Goal: Task Accomplishment & Management: Manage account settings

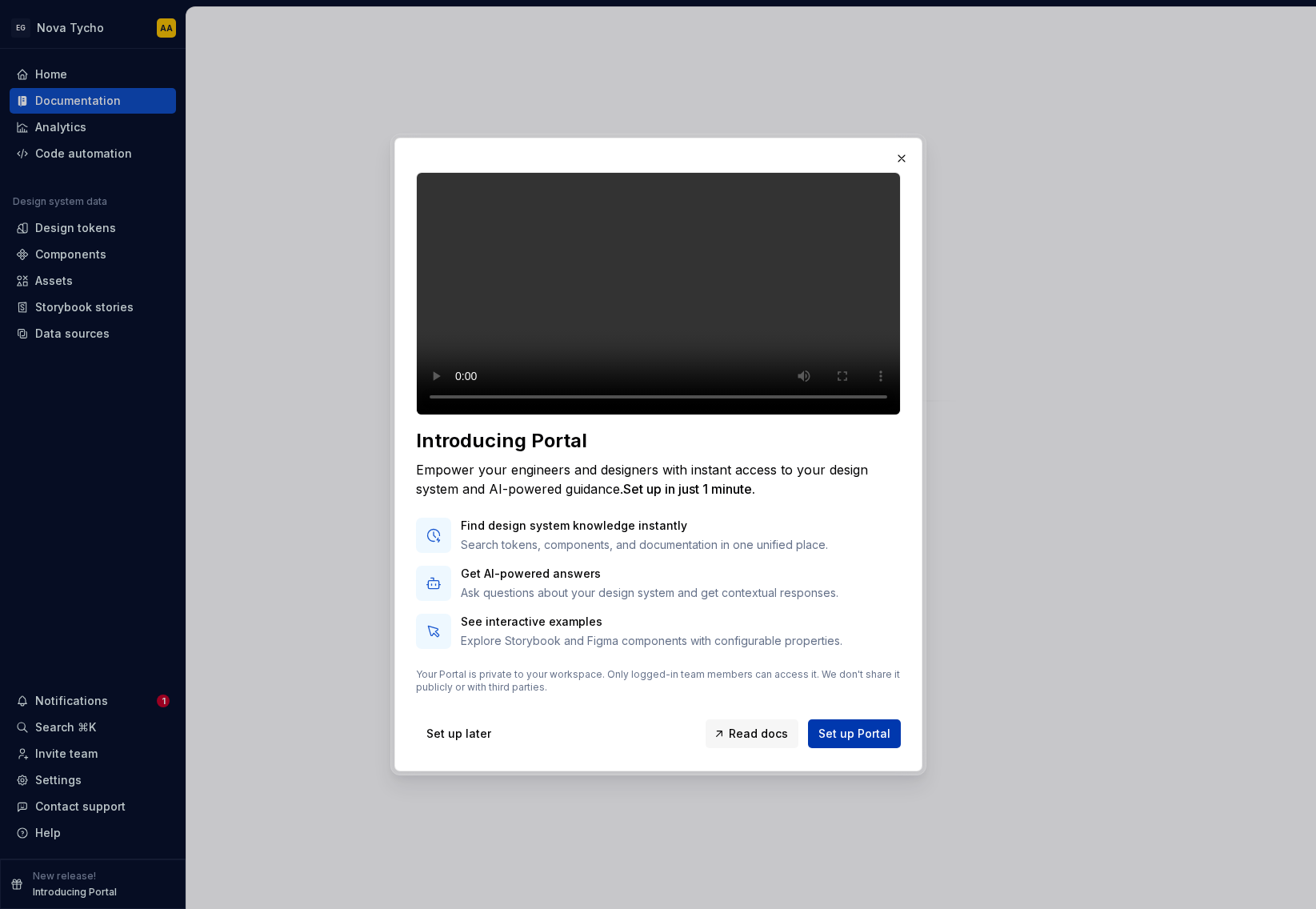
click at [856, 742] on span "Set up Portal" at bounding box center [854, 733] width 72 height 16
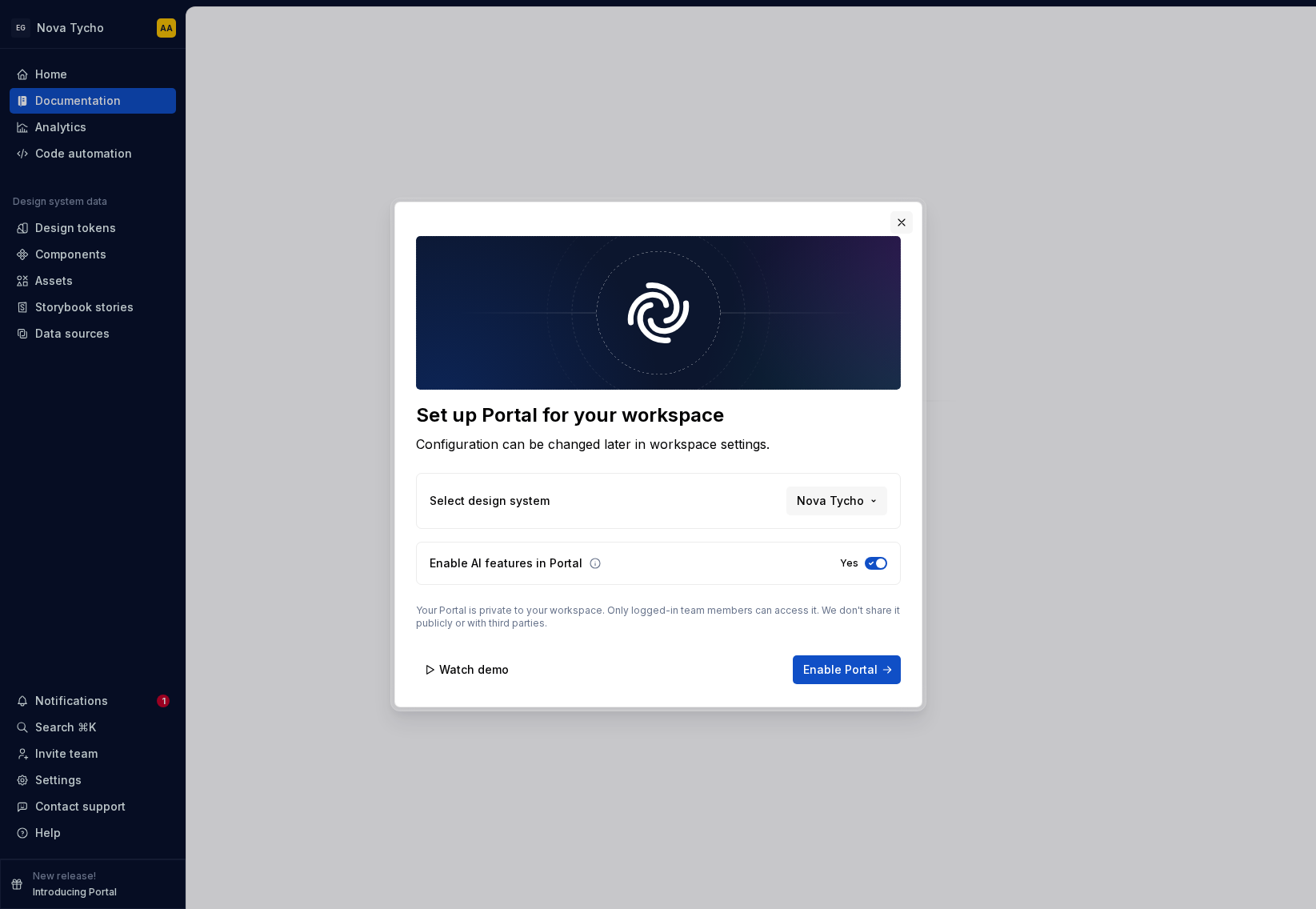
click at [900, 223] on button "button" at bounding box center [901, 223] width 23 height 23
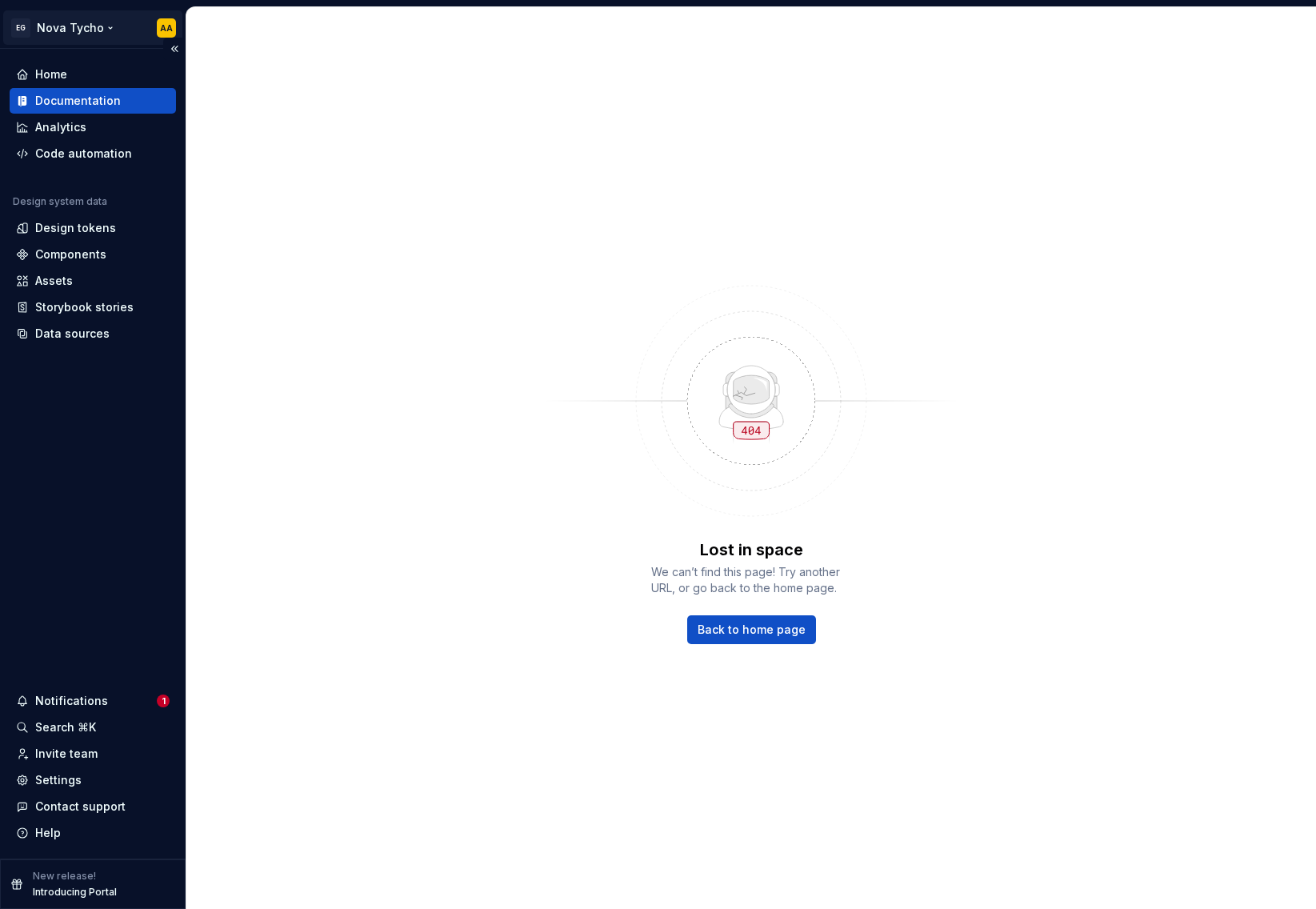
click at [90, 30] on html "EG Nova Tycho AA Home Documentation Analytics Code automation Design system dat…" at bounding box center [658, 454] width 1316 height 909
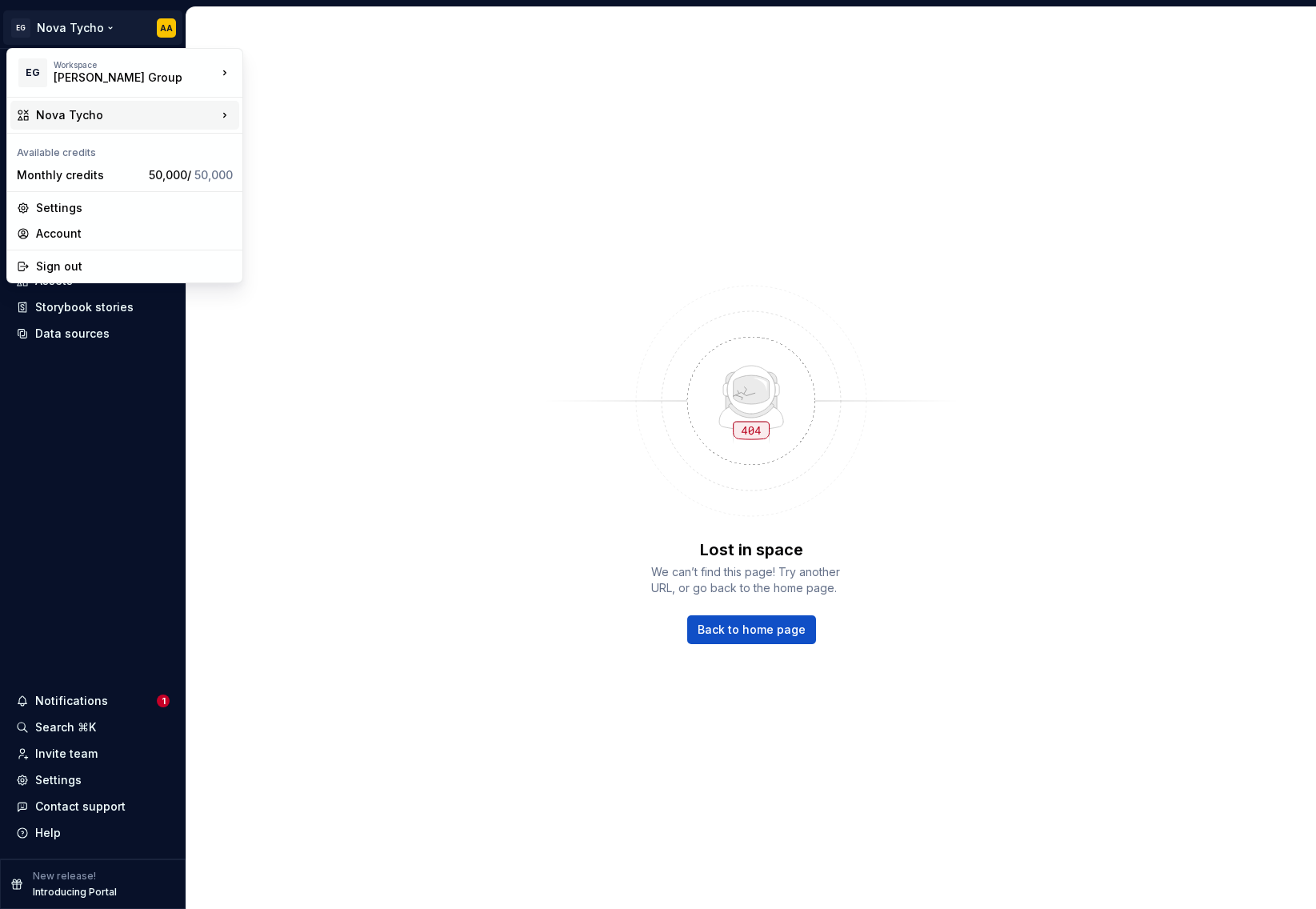
click at [78, 112] on div "Nova Tycho" at bounding box center [126, 115] width 181 height 16
click at [291, 143] on div "Nova Tycho" at bounding box center [337, 145] width 138 height 16
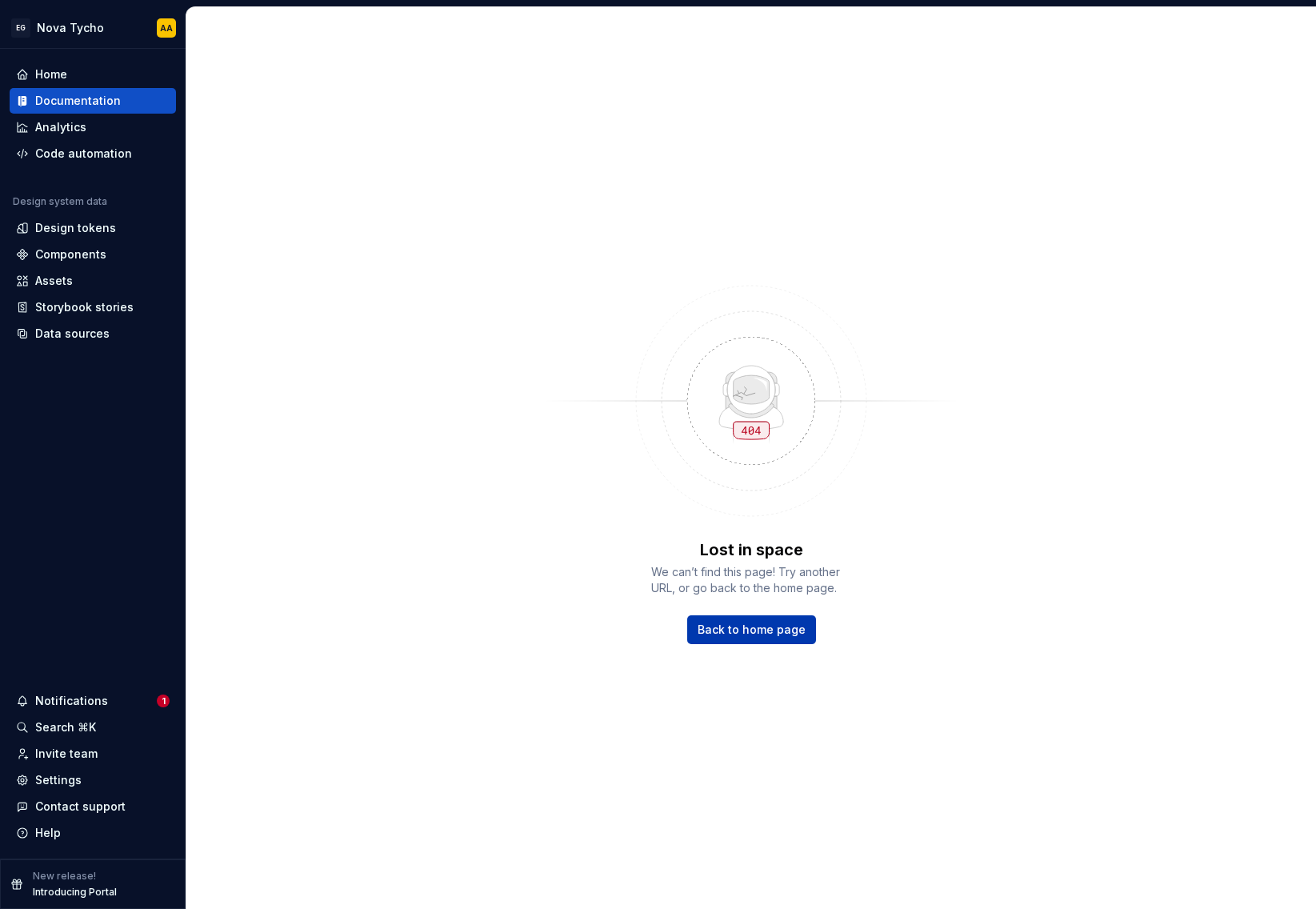
click at [767, 630] on span "Back to home page" at bounding box center [751, 629] width 108 height 16
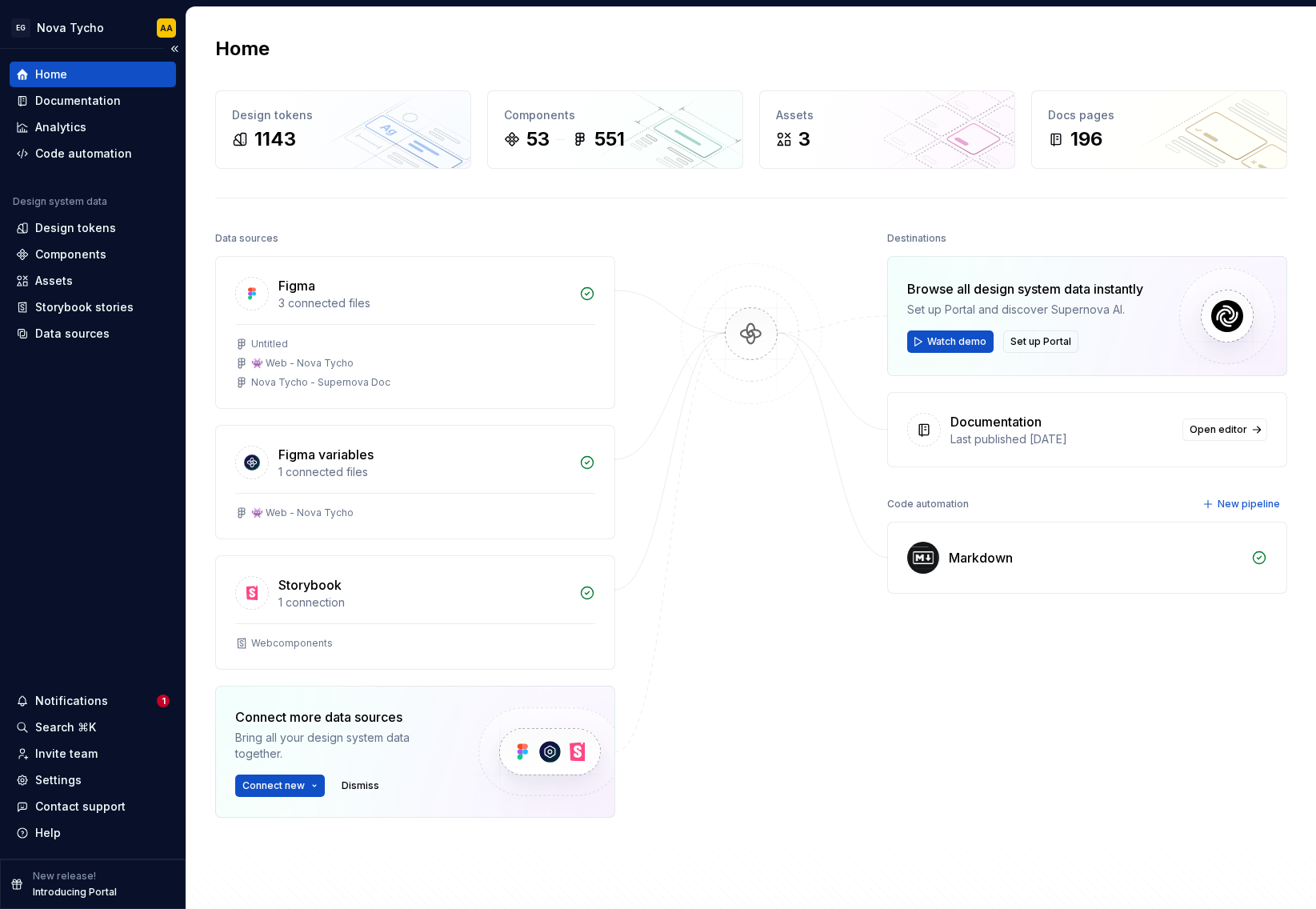
click at [97, 478] on div "Home Documentation Analytics Code automation Design system data Design tokens C…" at bounding box center [93, 454] width 186 height 809
click at [96, 334] on div "Data sources" at bounding box center [71, 333] width 74 height 16
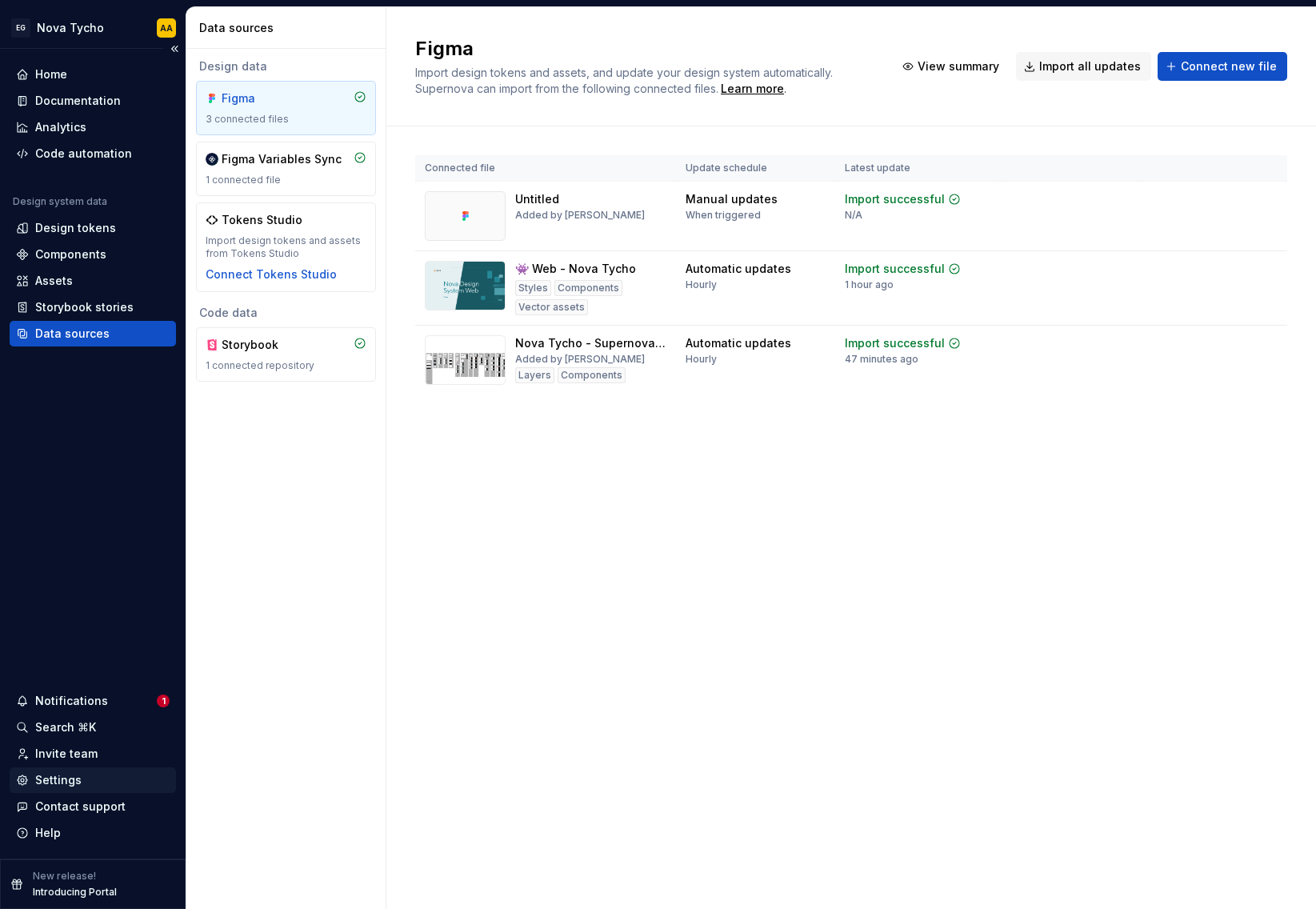
click at [69, 782] on div "Settings" at bounding box center [57, 779] width 46 height 16
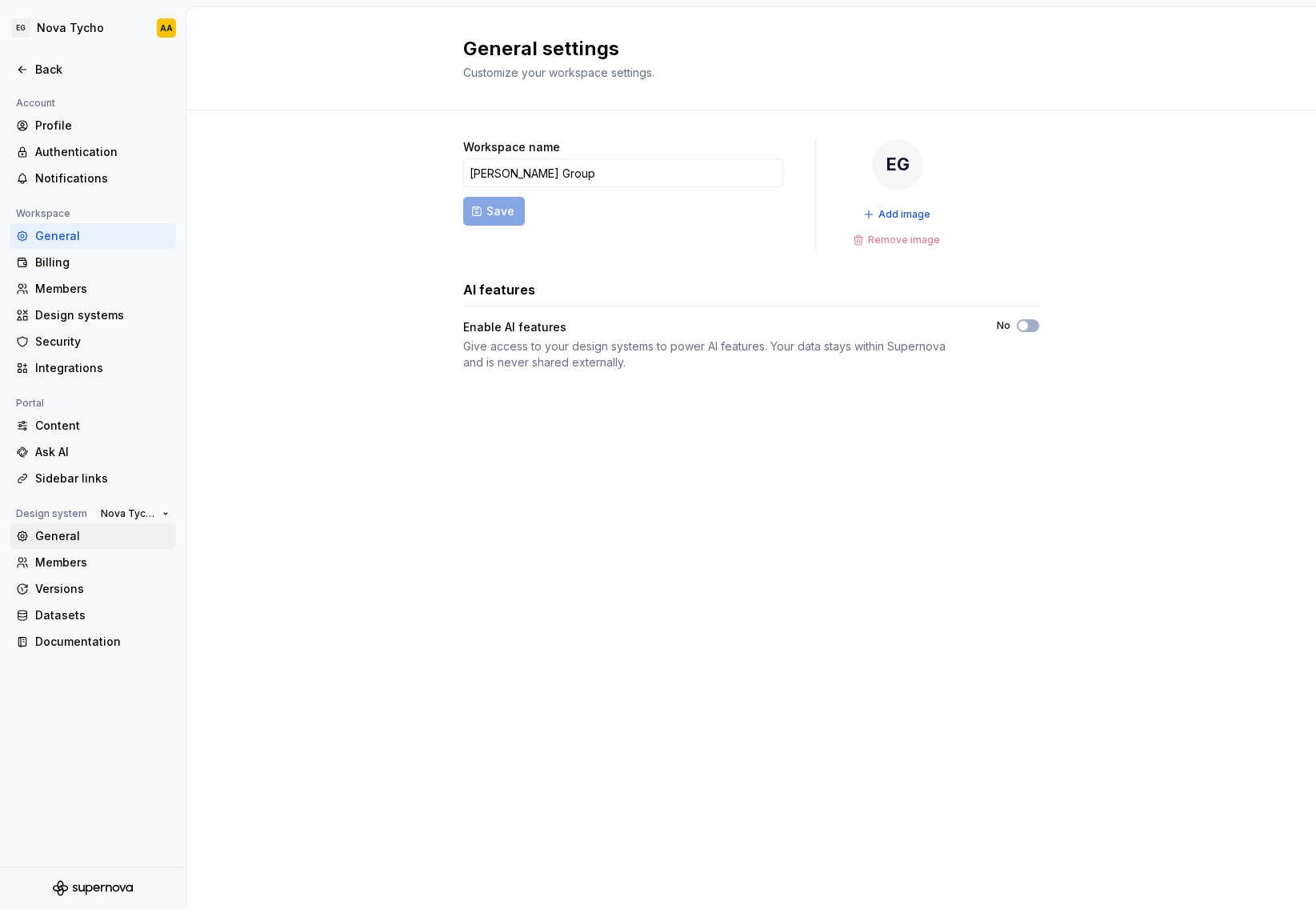
click at [89, 532] on div "General" at bounding box center [101, 535] width 134 height 16
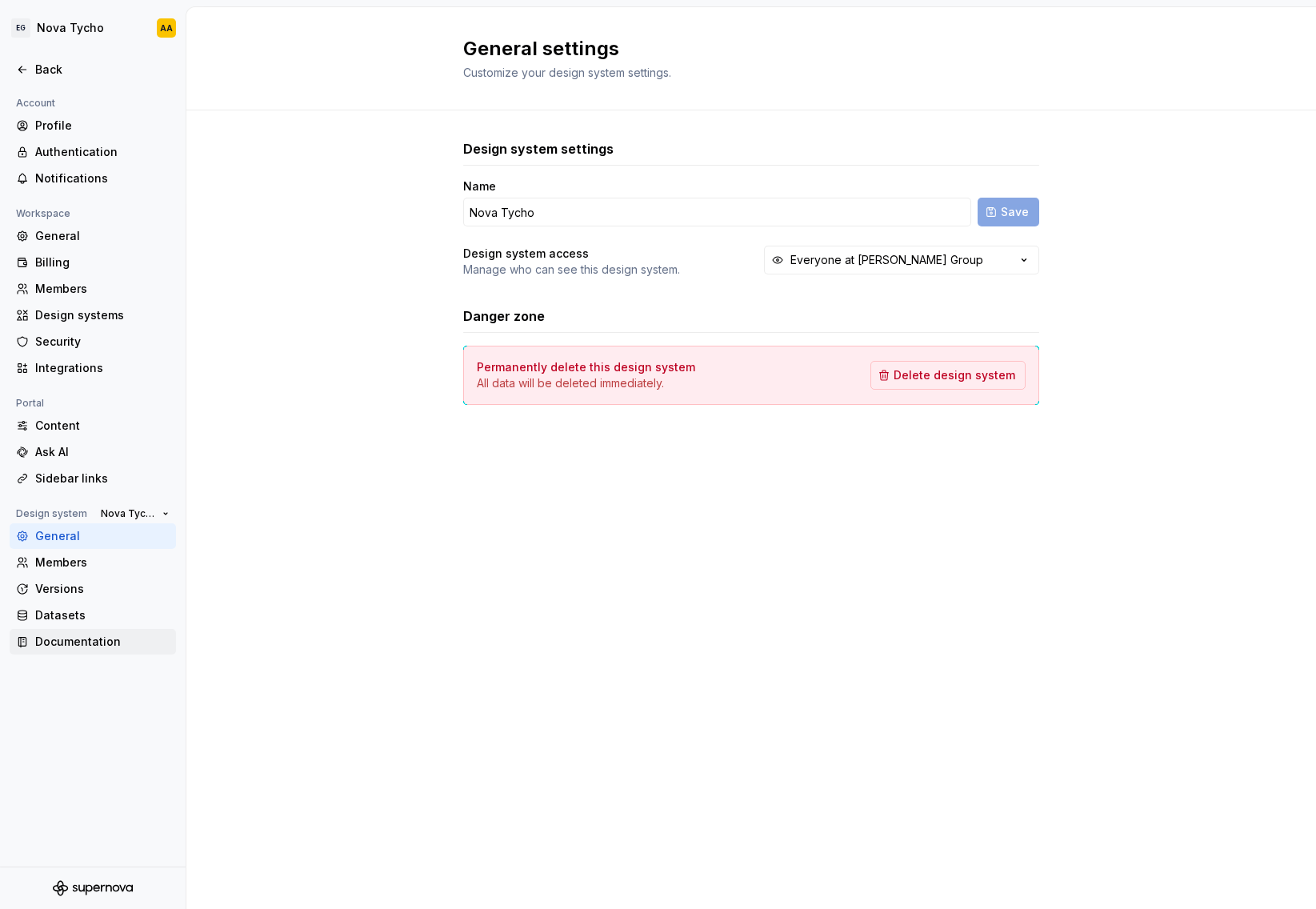
click at [78, 645] on div "Documentation" at bounding box center [101, 641] width 134 height 16
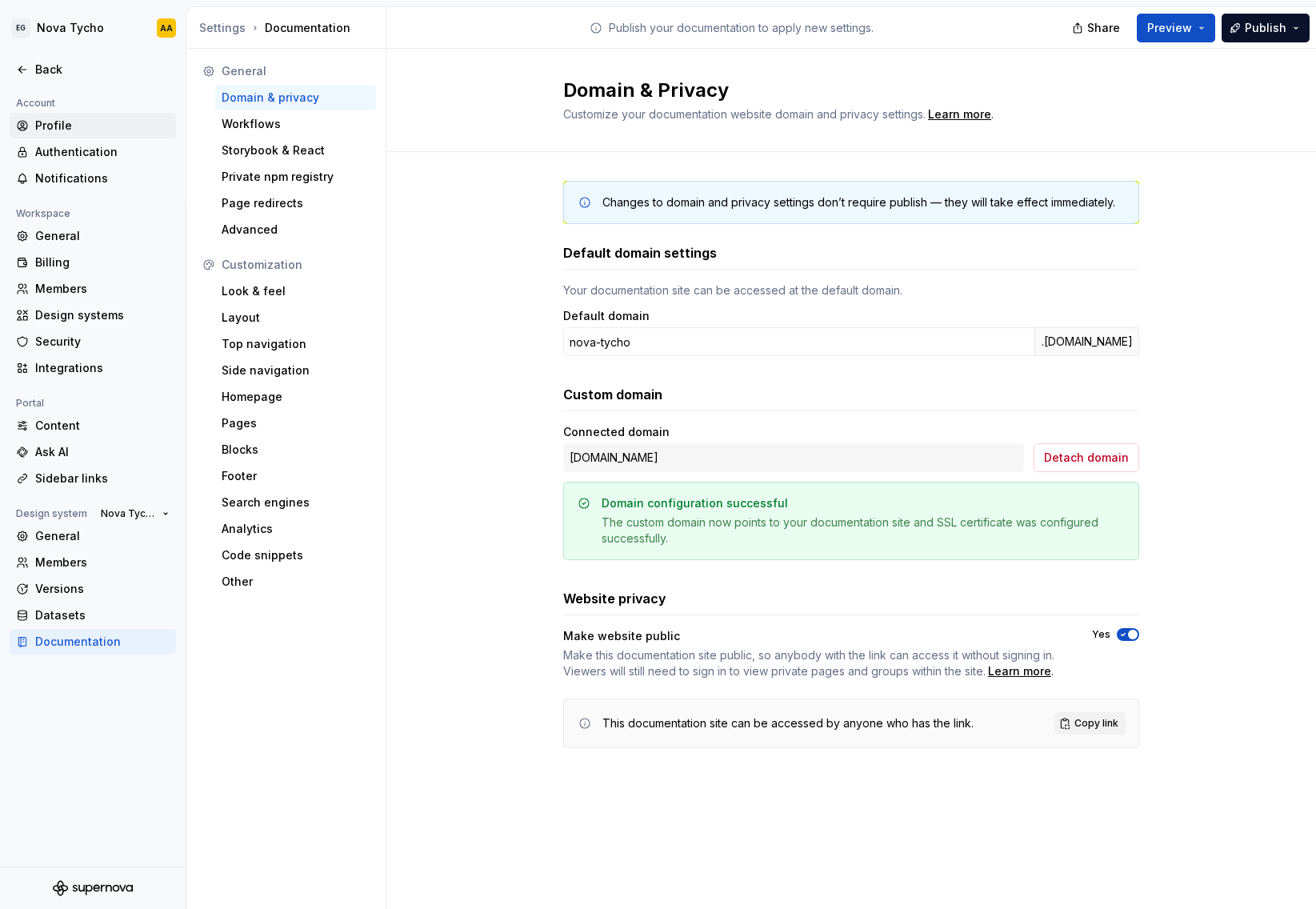
click at [64, 118] on div "Profile" at bounding box center [101, 125] width 134 height 16
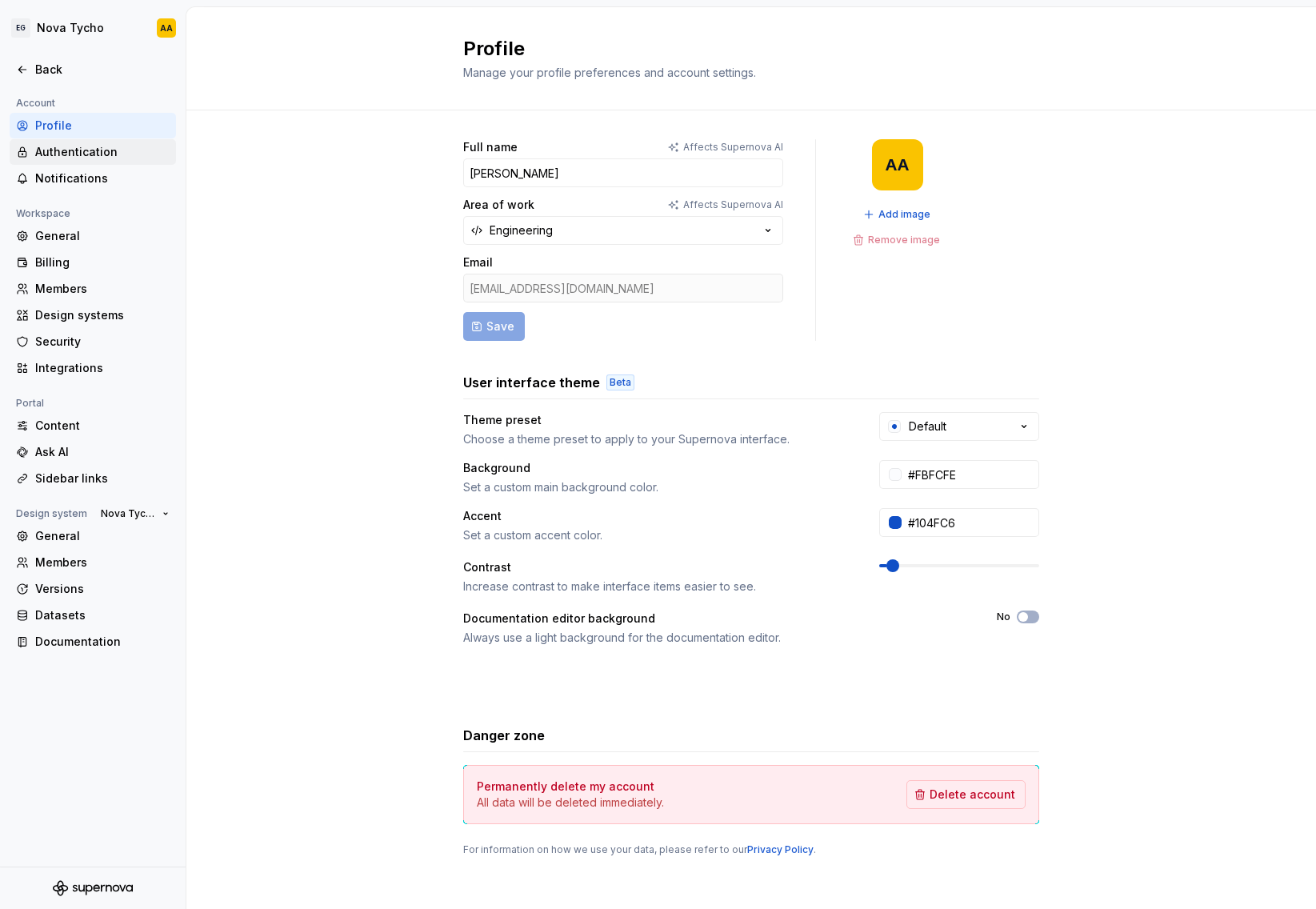
click at [63, 151] on div "Authentication" at bounding box center [101, 151] width 134 height 16
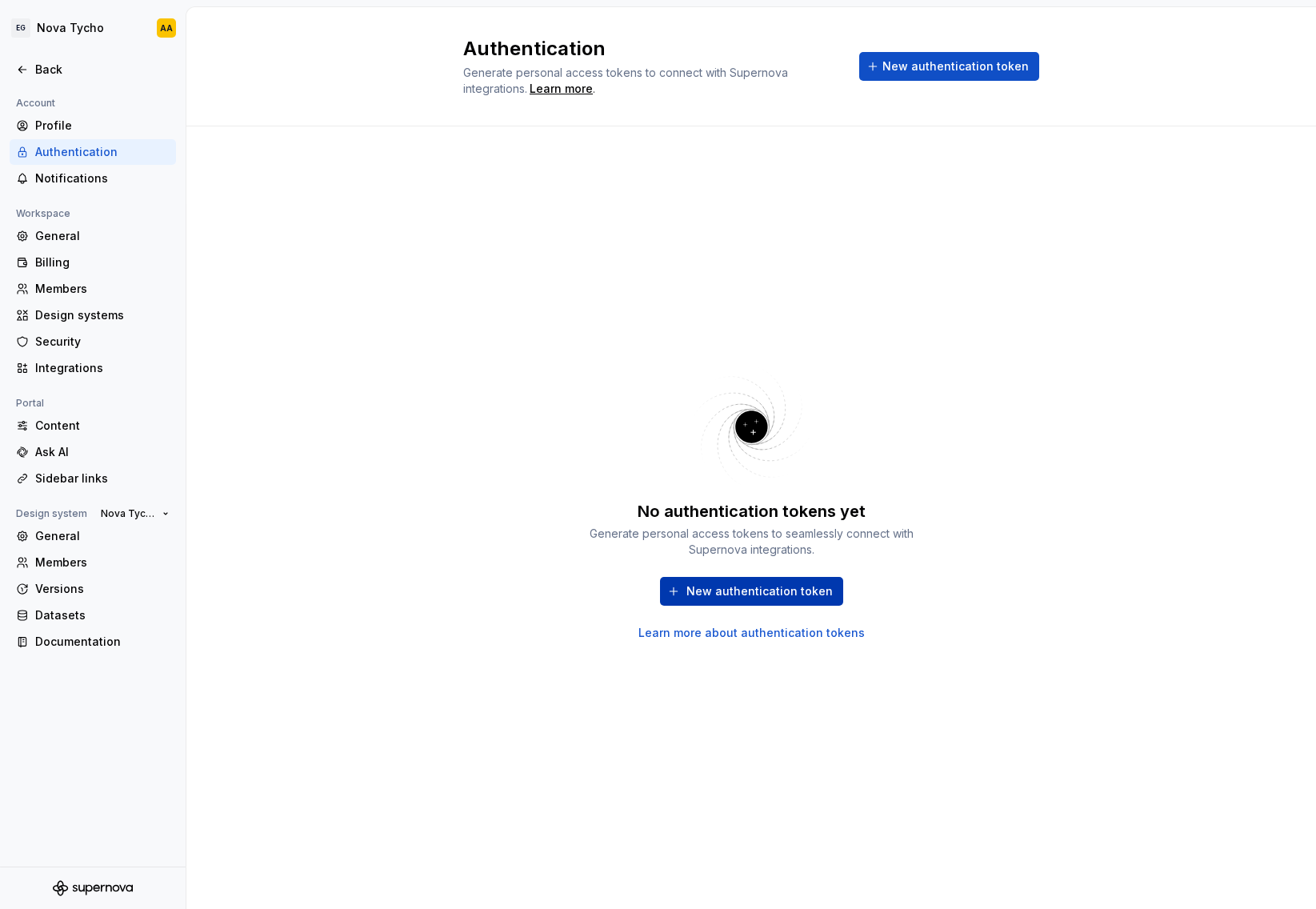
click at [806, 594] on span "New authentication token" at bounding box center [759, 591] width 146 height 16
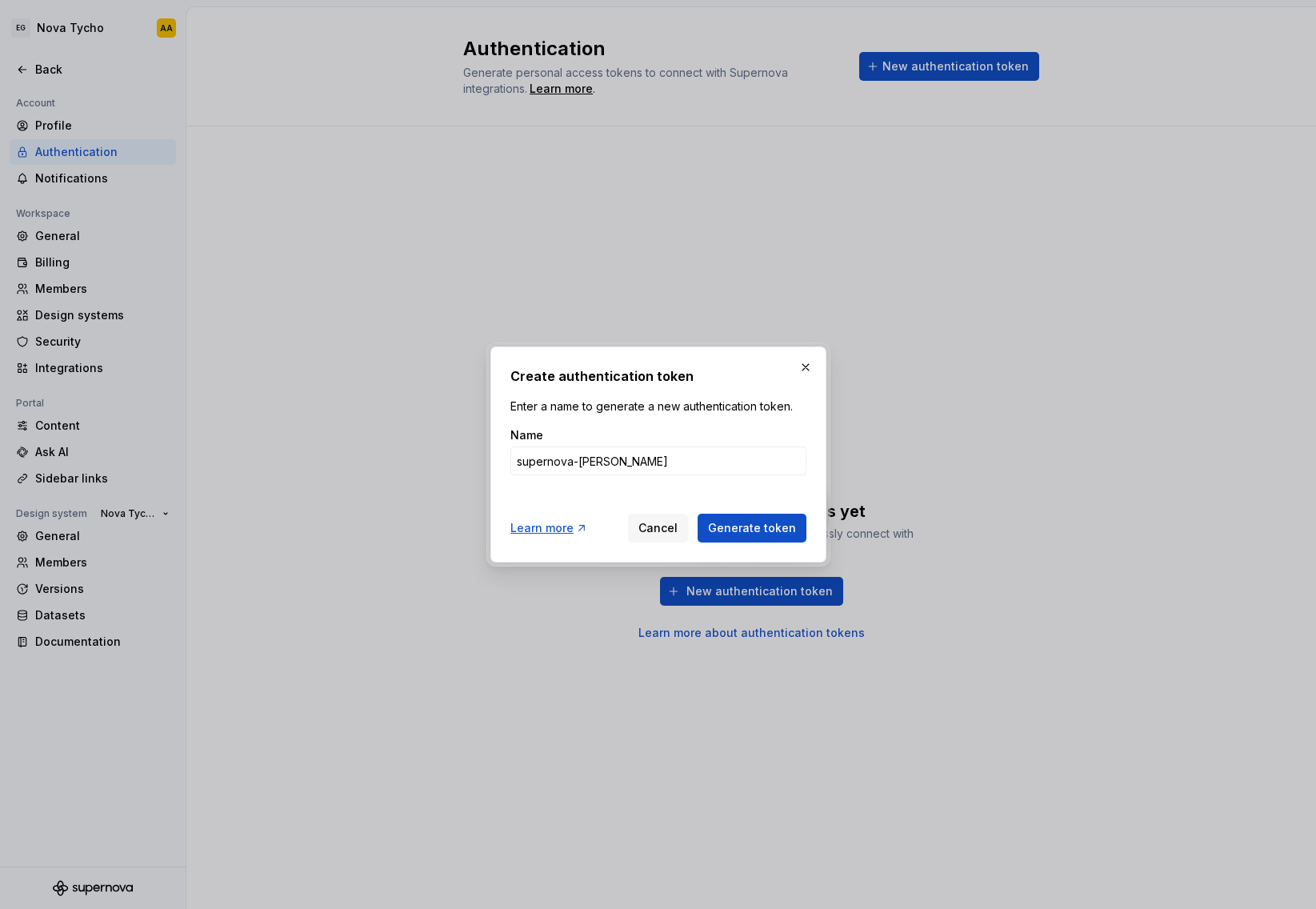
type input "supernova-[PERSON_NAME]"
click at [697, 514] on button "Generate token" at bounding box center [752, 528] width 109 height 29
click at [776, 529] on span "Generate token" at bounding box center [752, 528] width 88 height 16
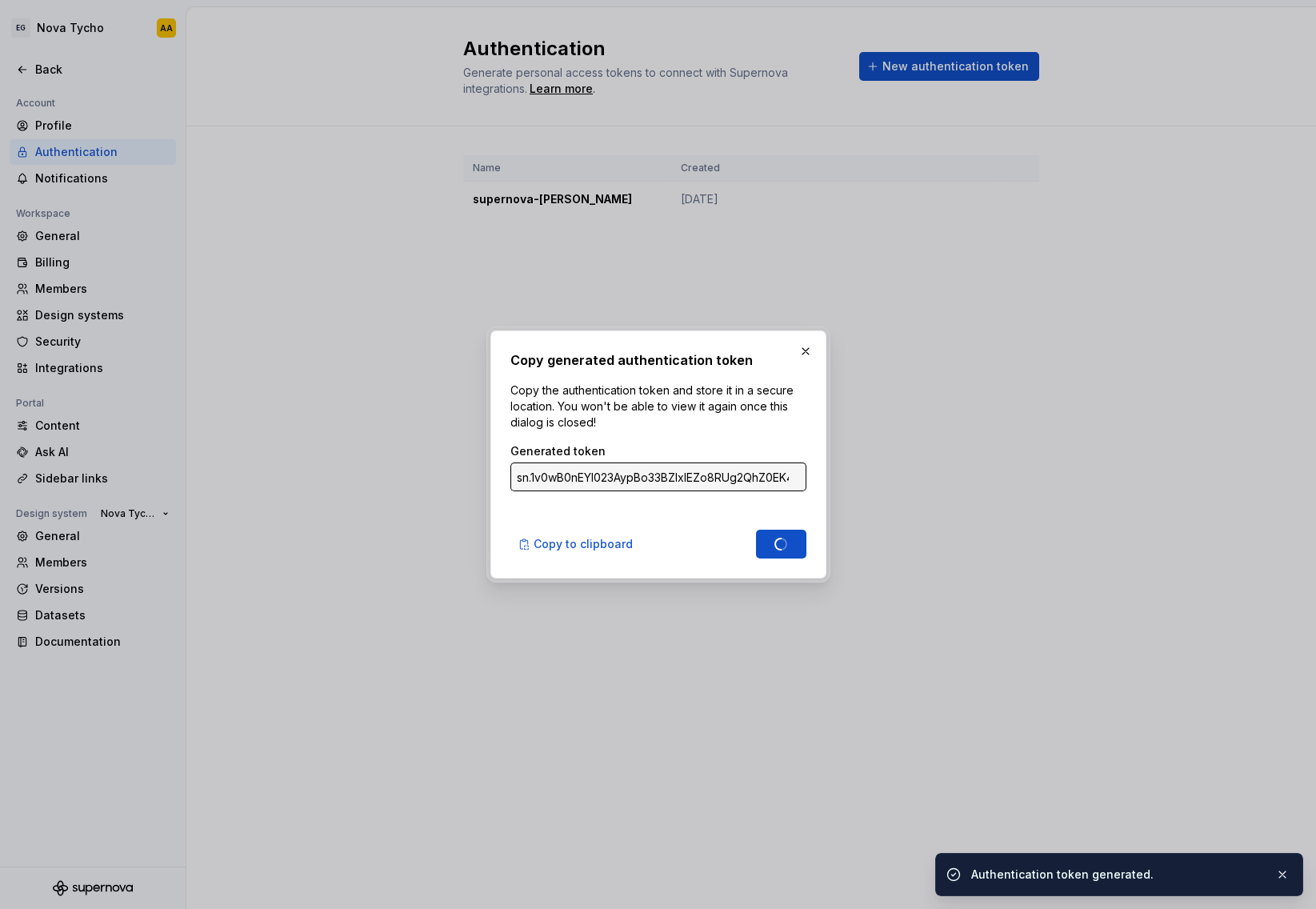
type input "sn.RLo9mg3tSKgvrokbMqfBPyW2F9FnKZTwSWkZoTnFLzjWOPqdW1Sxu4taHWXWZmkVLUSRAN8P5gMt…"
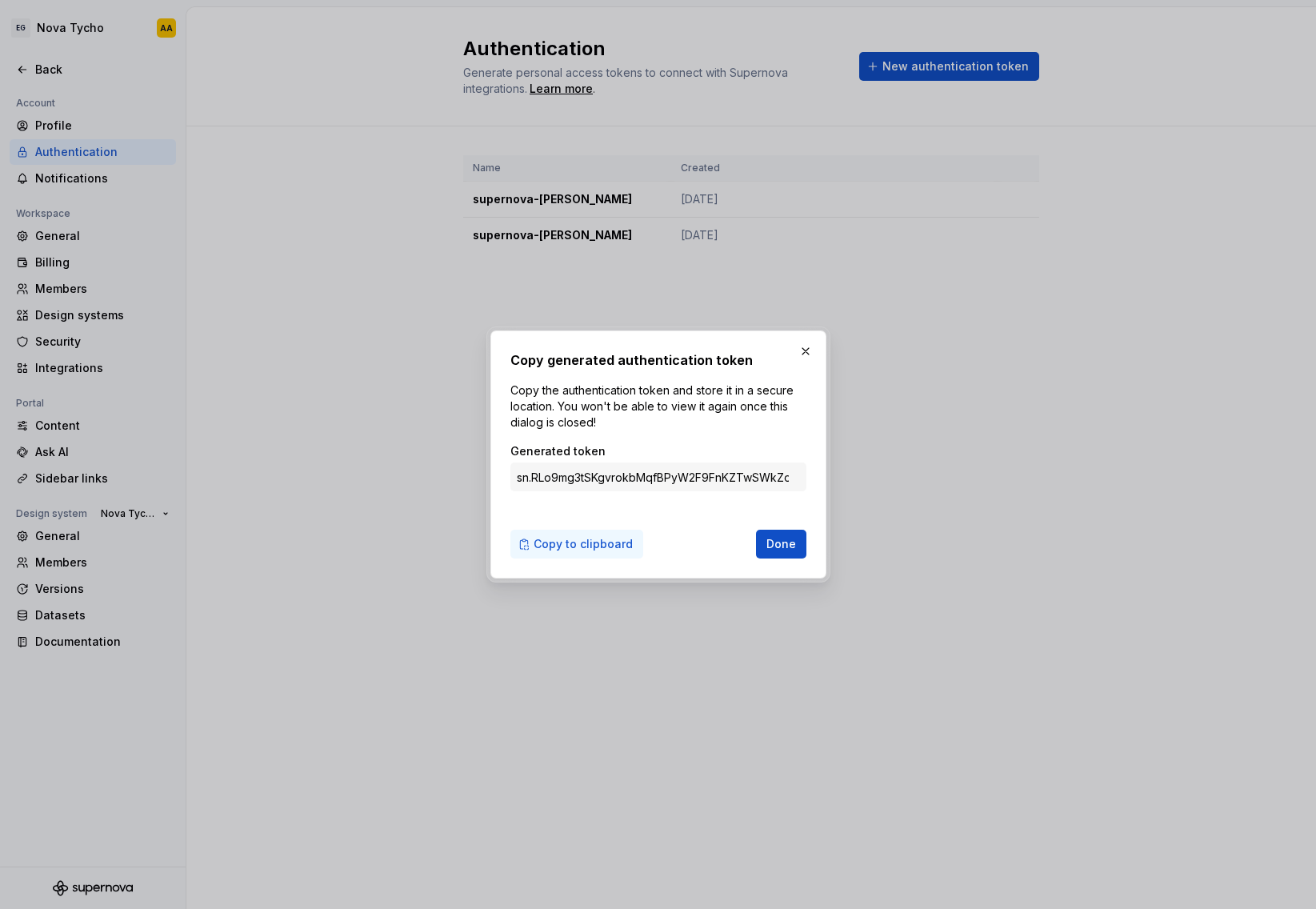
click at [571, 541] on span "Copy to clipboard" at bounding box center [583, 544] width 99 height 16
click at [808, 348] on button "button" at bounding box center [805, 351] width 23 height 23
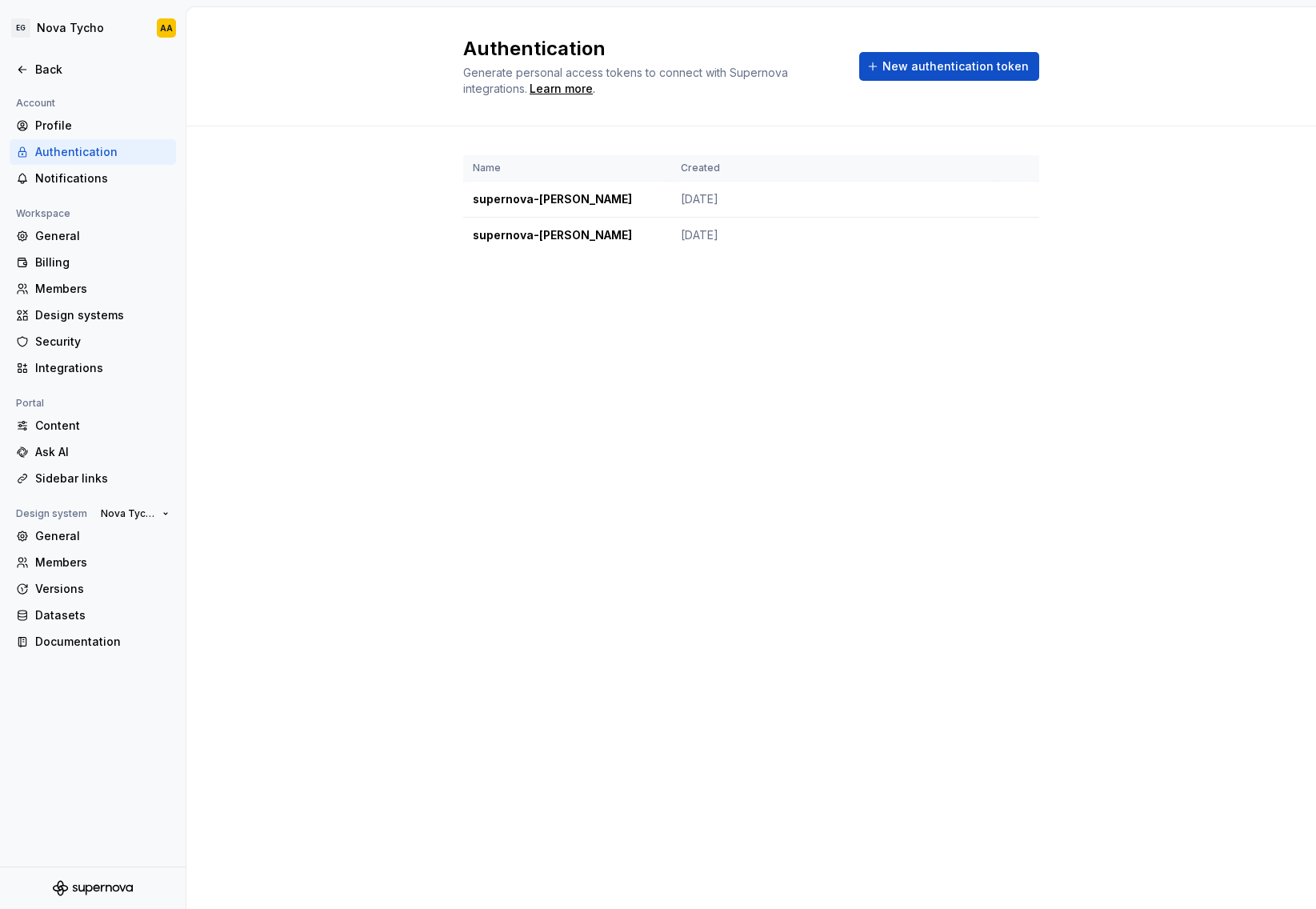
click at [1042, 330] on div "Authentication Generate personal access tokens to connect with Supernova integr…" at bounding box center [751, 458] width 1129 height 901
click at [48, 69] on div "Back" at bounding box center [101, 69] width 134 height 16
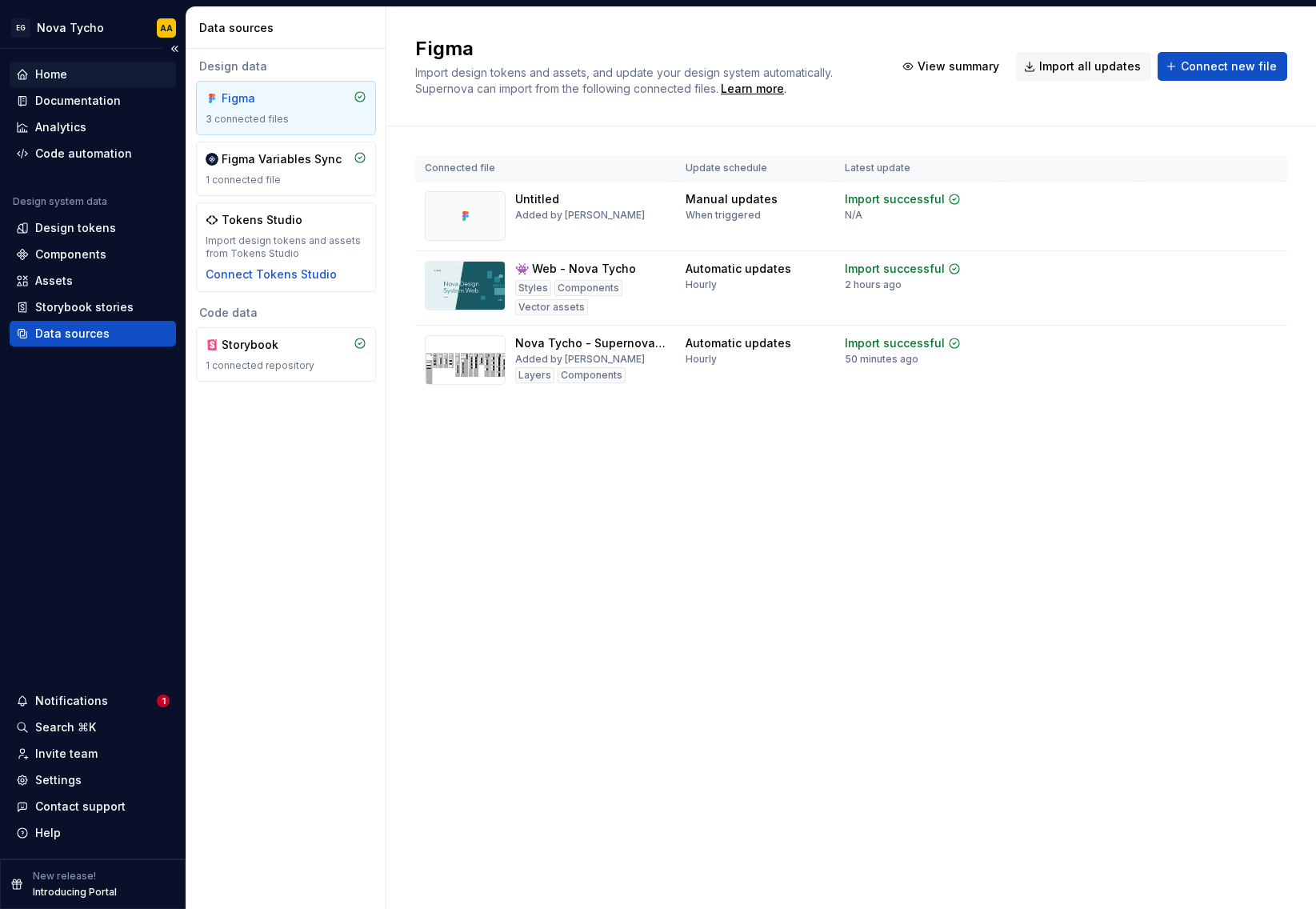
click at [76, 62] on div "Home" at bounding box center [92, 74] width 166 height 25
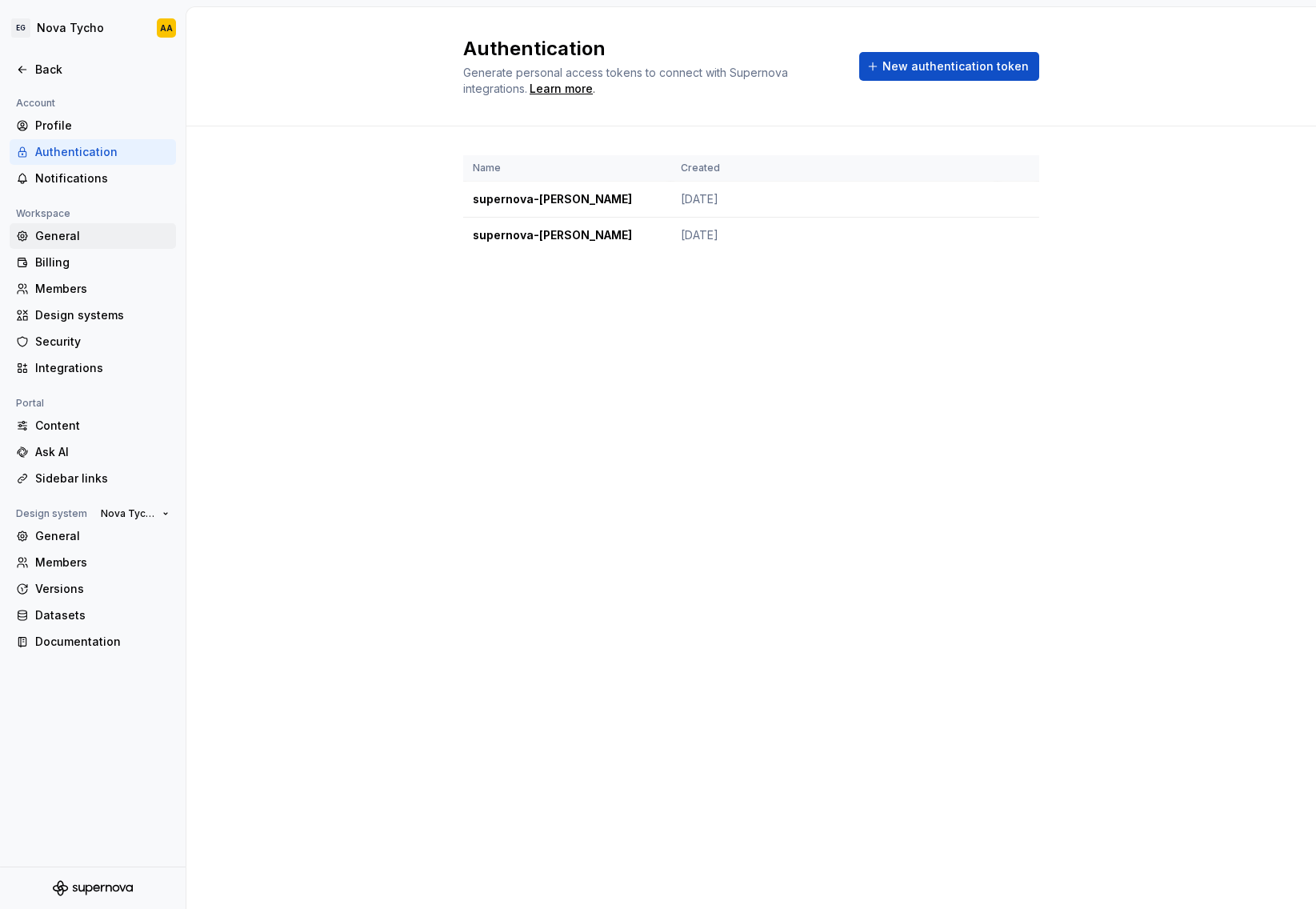
click at [74, 240] on div "General" at bounding box center [101, 236] width 134 height 16
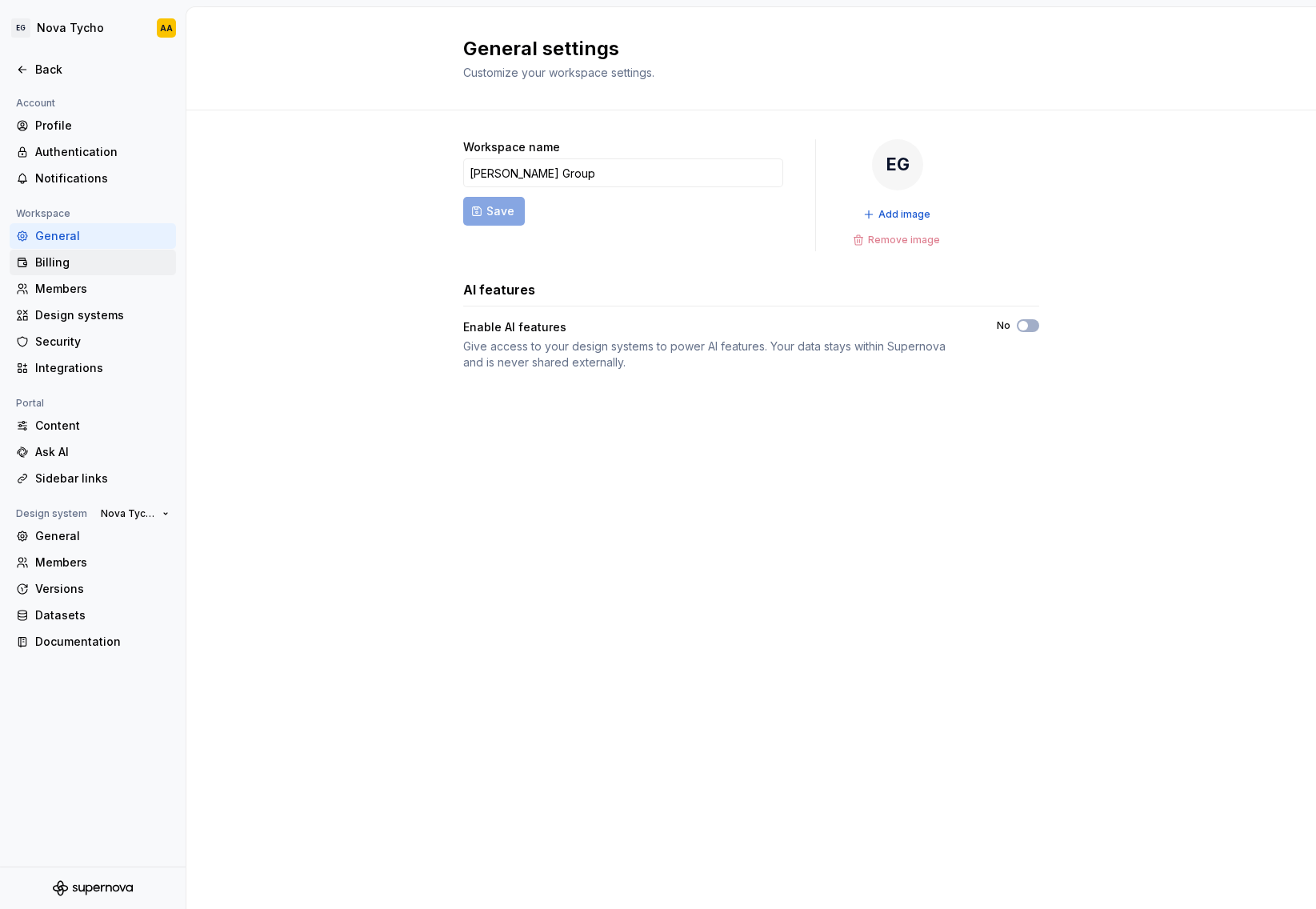
click at [69, 266] on div "Billing" at bounding box center [101, 262] width 134 height 16
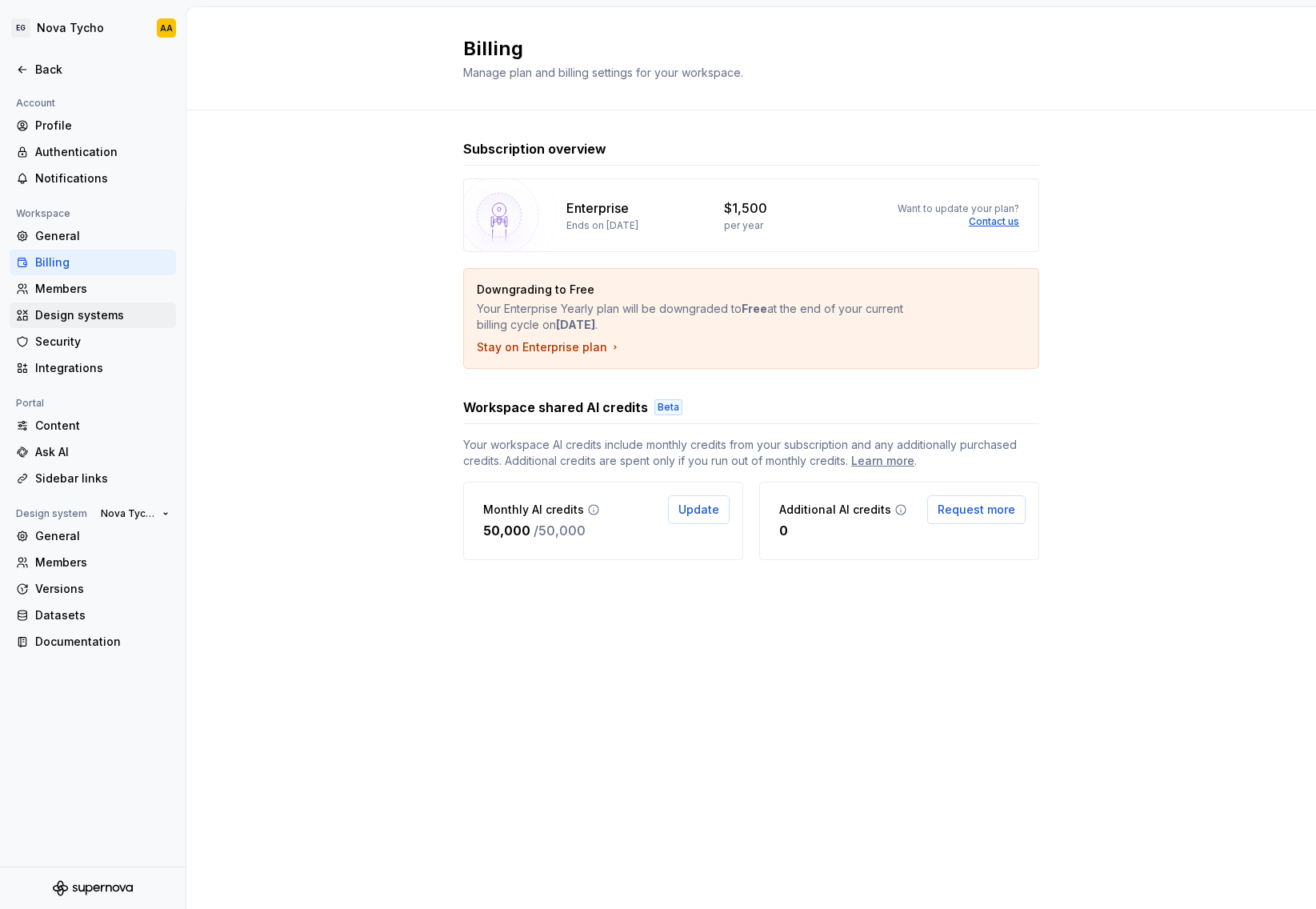
click at [91, 316] on div "Design systems" at bounding box center [101, 315] width 134 height 16
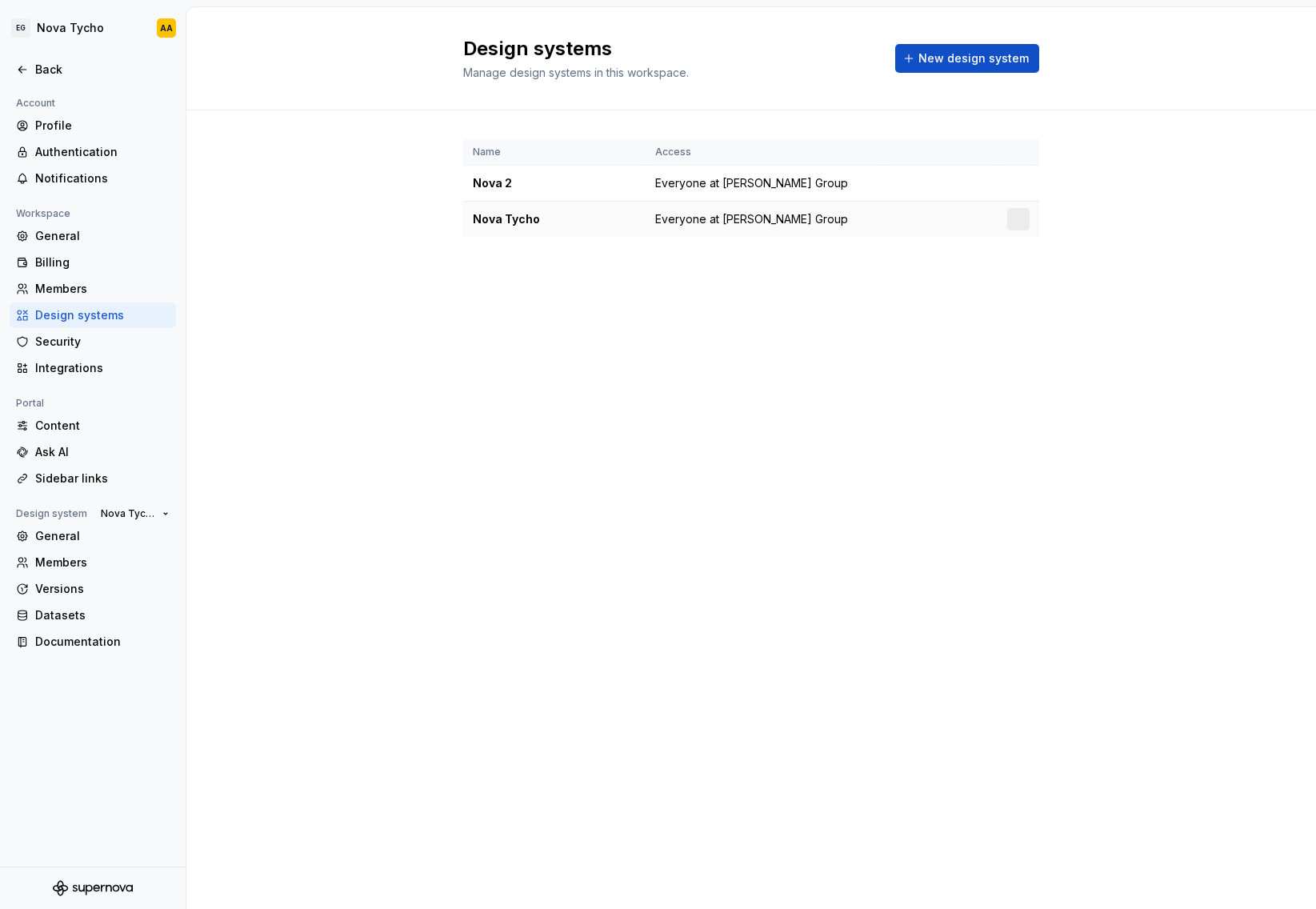
click at [520, 215] on div "Nova Tycho" at bounding box center [555, 219] width 163 height 16
click at [1021, 223] on html "EG Nova Tycho AA Back Account Profile Authentication Notifications Workspace Ge…" at bounding box center [658, 454] width 1316 height 909
click at [1092, 278] on div "Design system settings" at bounding box center [1112, 275] width 152 height 16
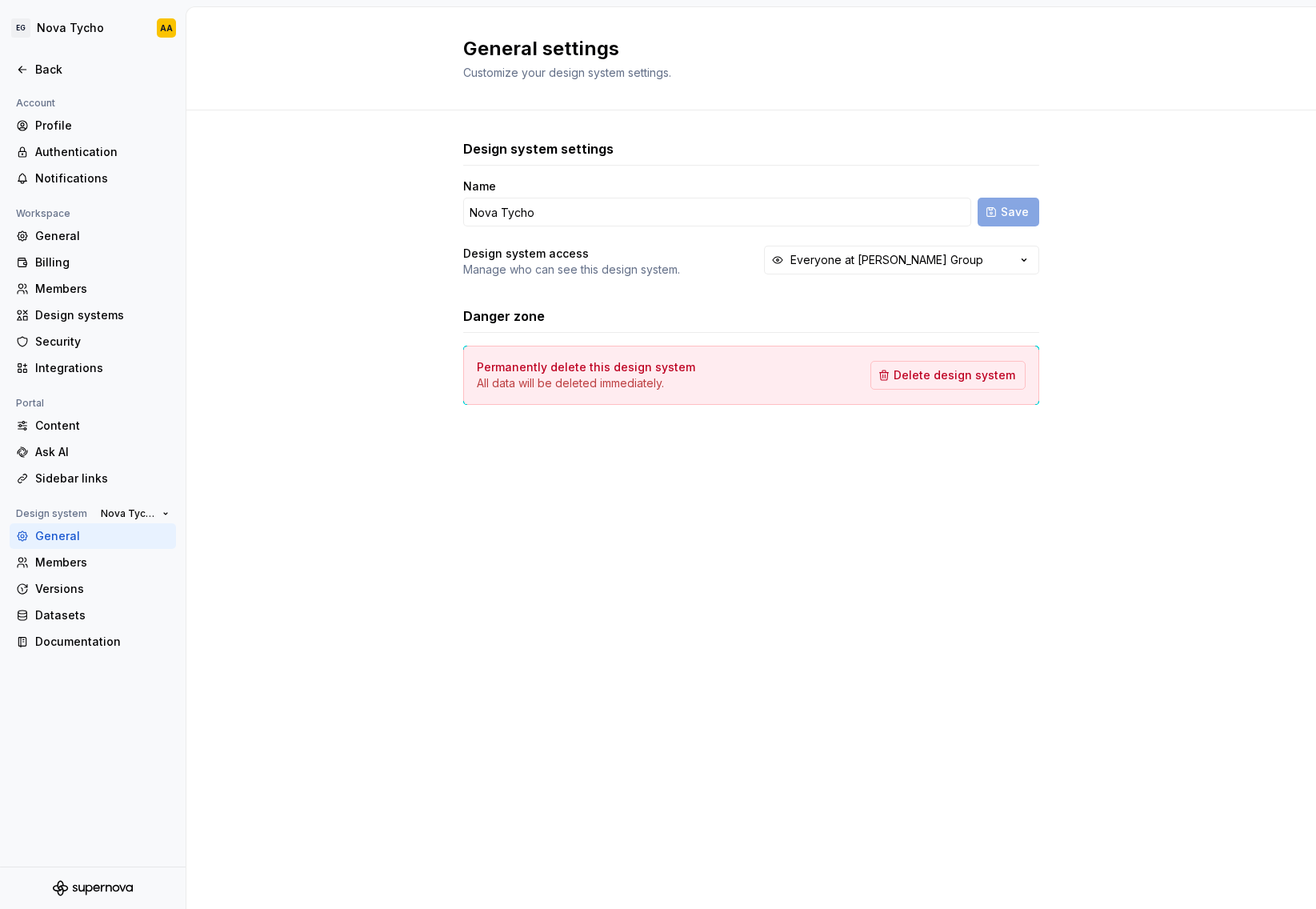
click at [1163, 335] on div "Design system settings Name Nova Tycho Save Design system access Manage who can…" at bounding box center [751, 288] width 1129 height 355
click at [82, 319] on div "Design systems" at bounding box center [101, 315] width 134 height 16
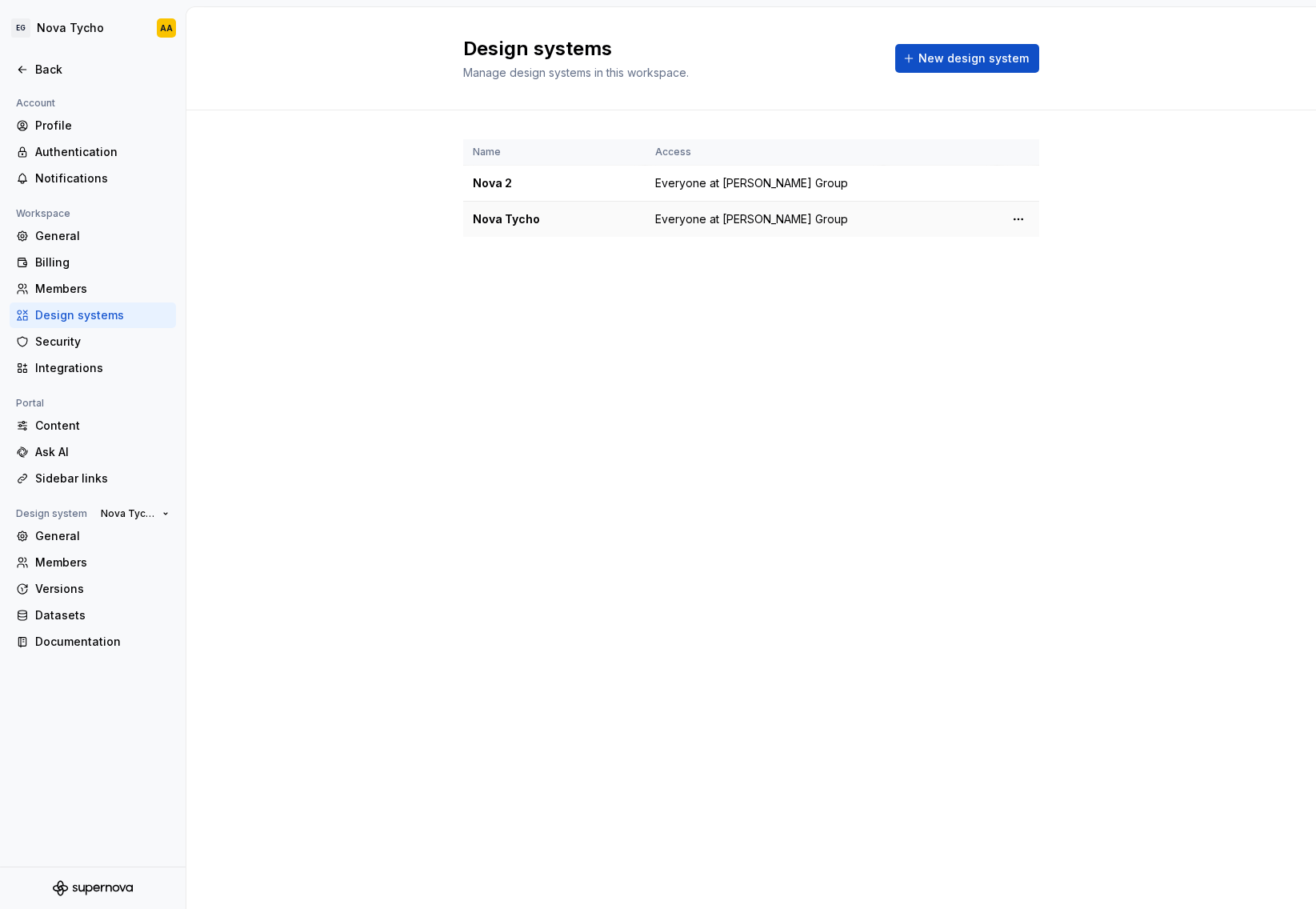
click at [518, 226] on div "Nova Tycho" at bounding box center [555, 219] width 163 height 16
click at [105, 26] on html "EG Nova Tycho AA Back Account Profile Authentication Notifications Workspace Ge…" at bounding box center [658, 454] width 1316 height 909
click at [164, 28] on html "EG Nova Tycho AA Back Account Profile Authentication Notifications Workspace Ge…" at bounding box center [658, 454] width 1316 height 909
click at [91, 447] on div "Ask AI" at bounding box center [101, 452] width 134 height 16
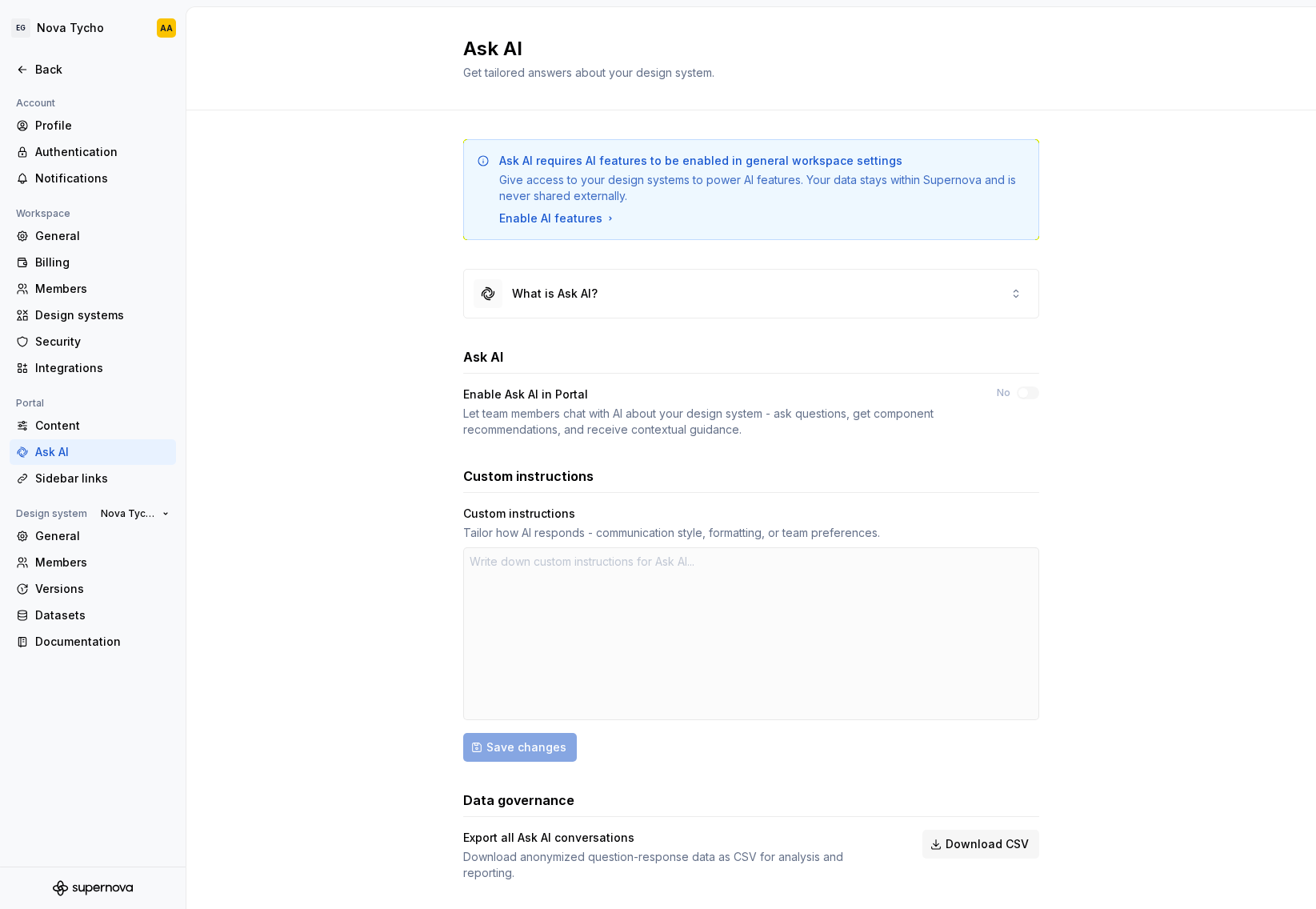
scroll to position [17, 0]
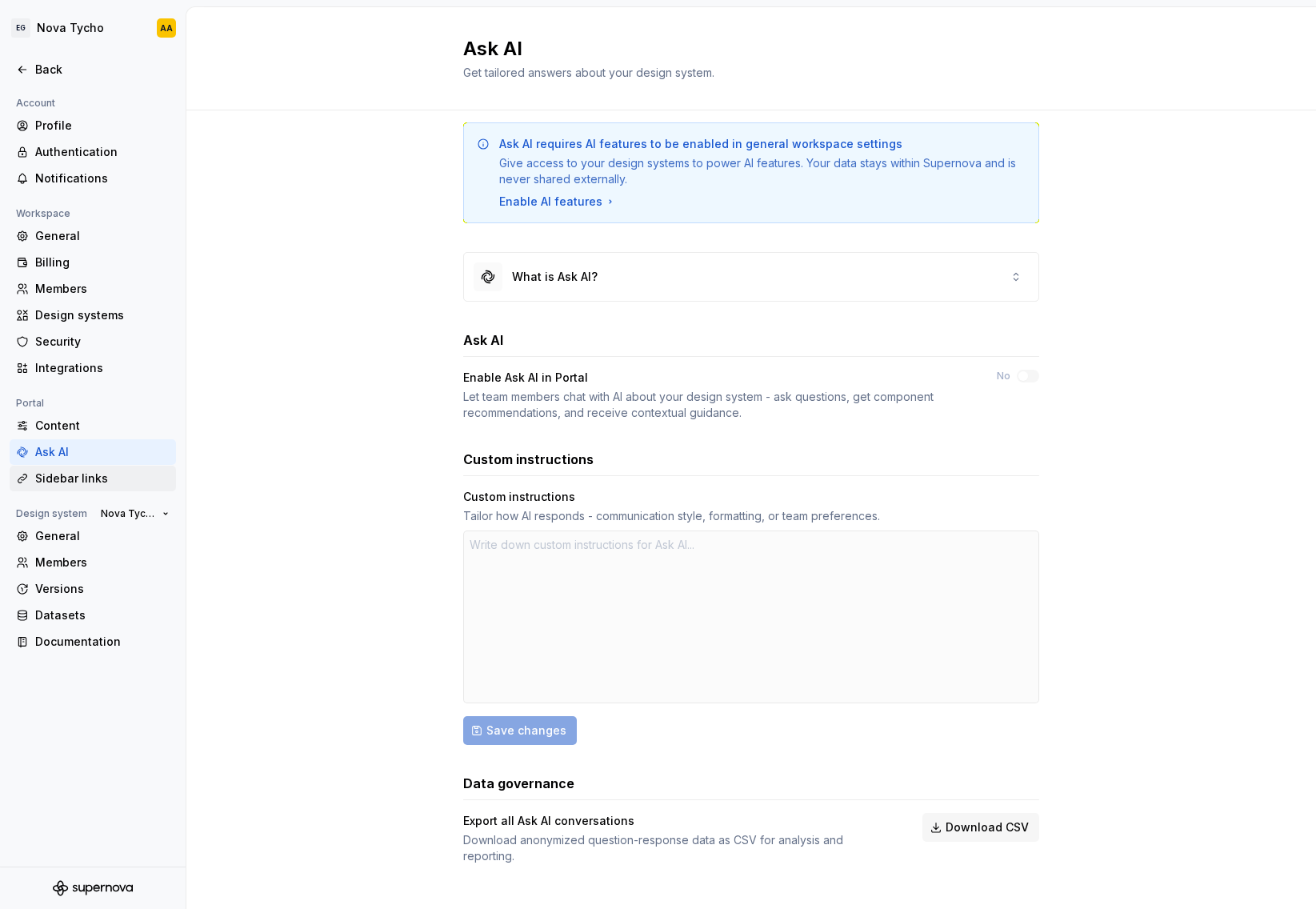
click at [70, 478] on div "Sidebar links" at bounding box center [101, 478] width 134 height 16
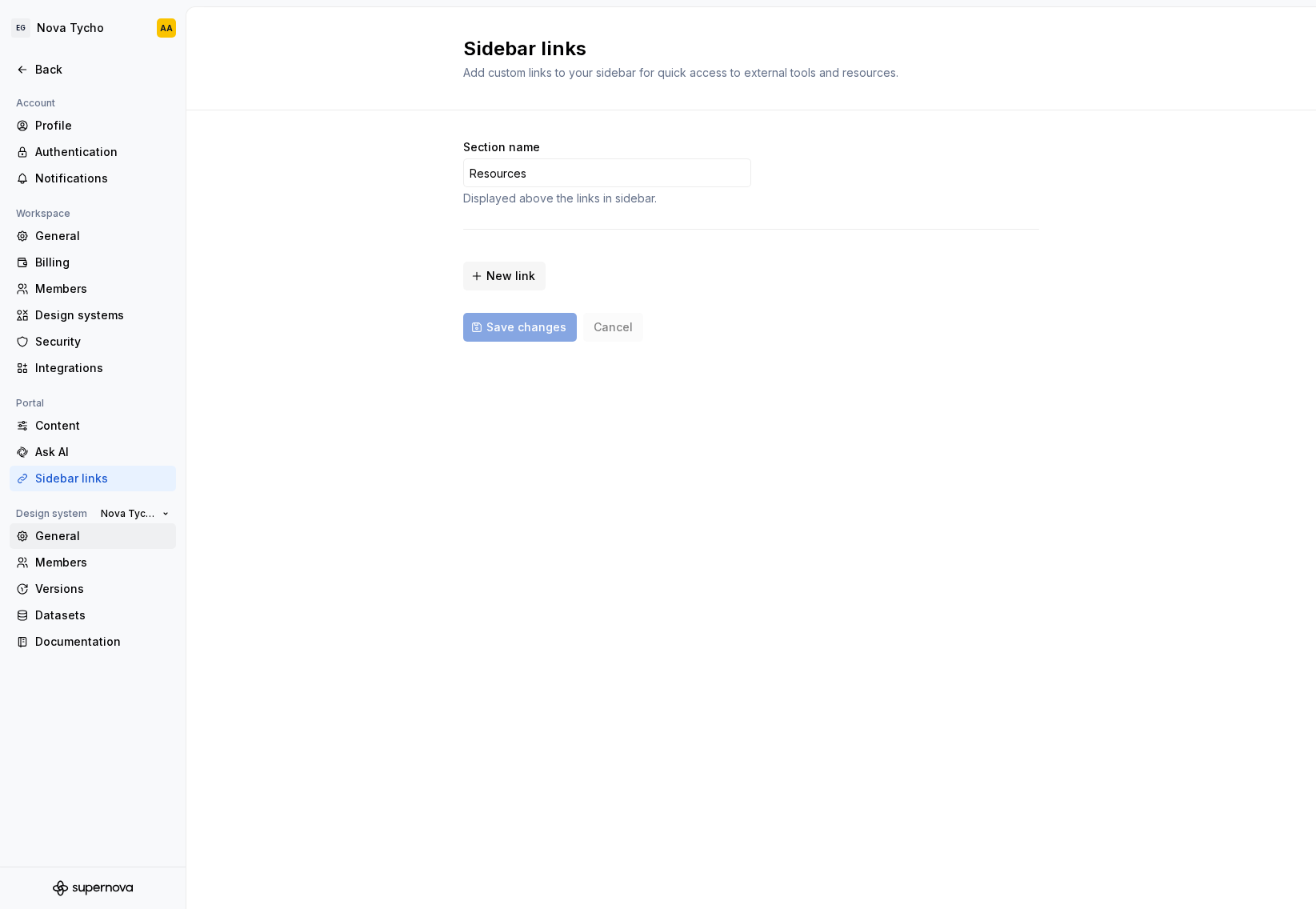
click at [74, 547] on div "General" at bounding box center [92, 535] width 166 height 25
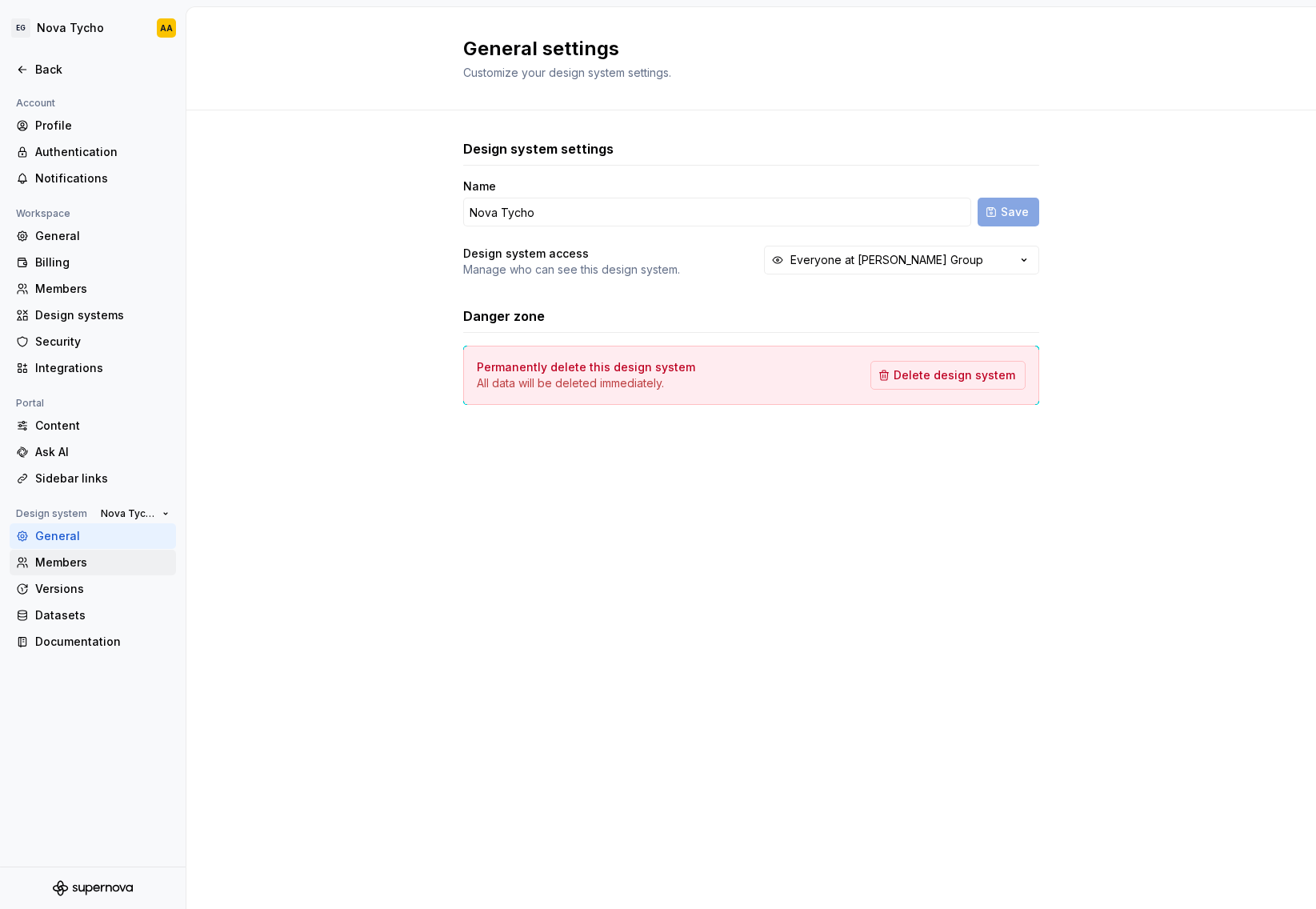
click at [78, 563] on div "Members" at bounding box center [101, 562] width 134 height 16
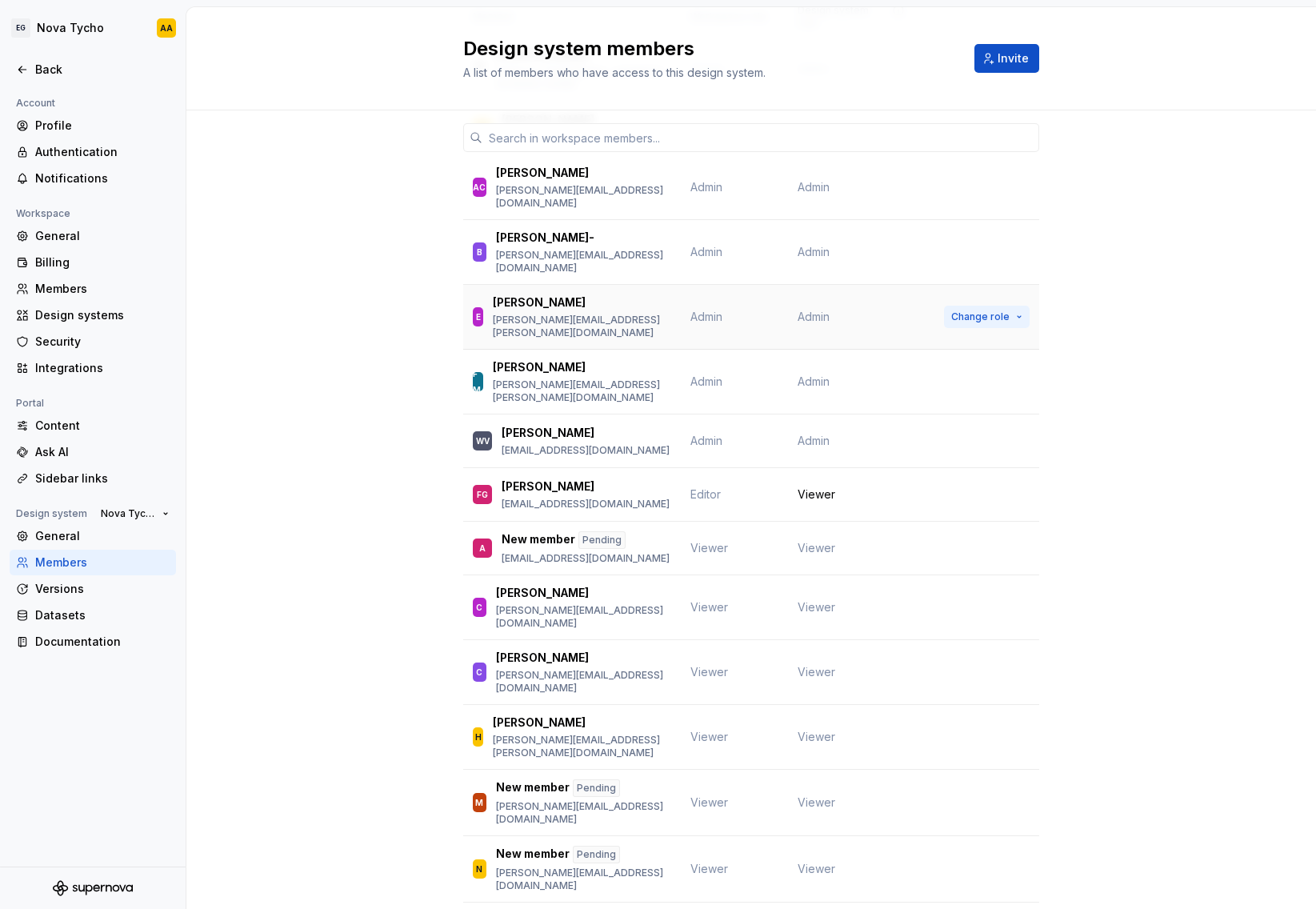
scroll to position [193, 0]
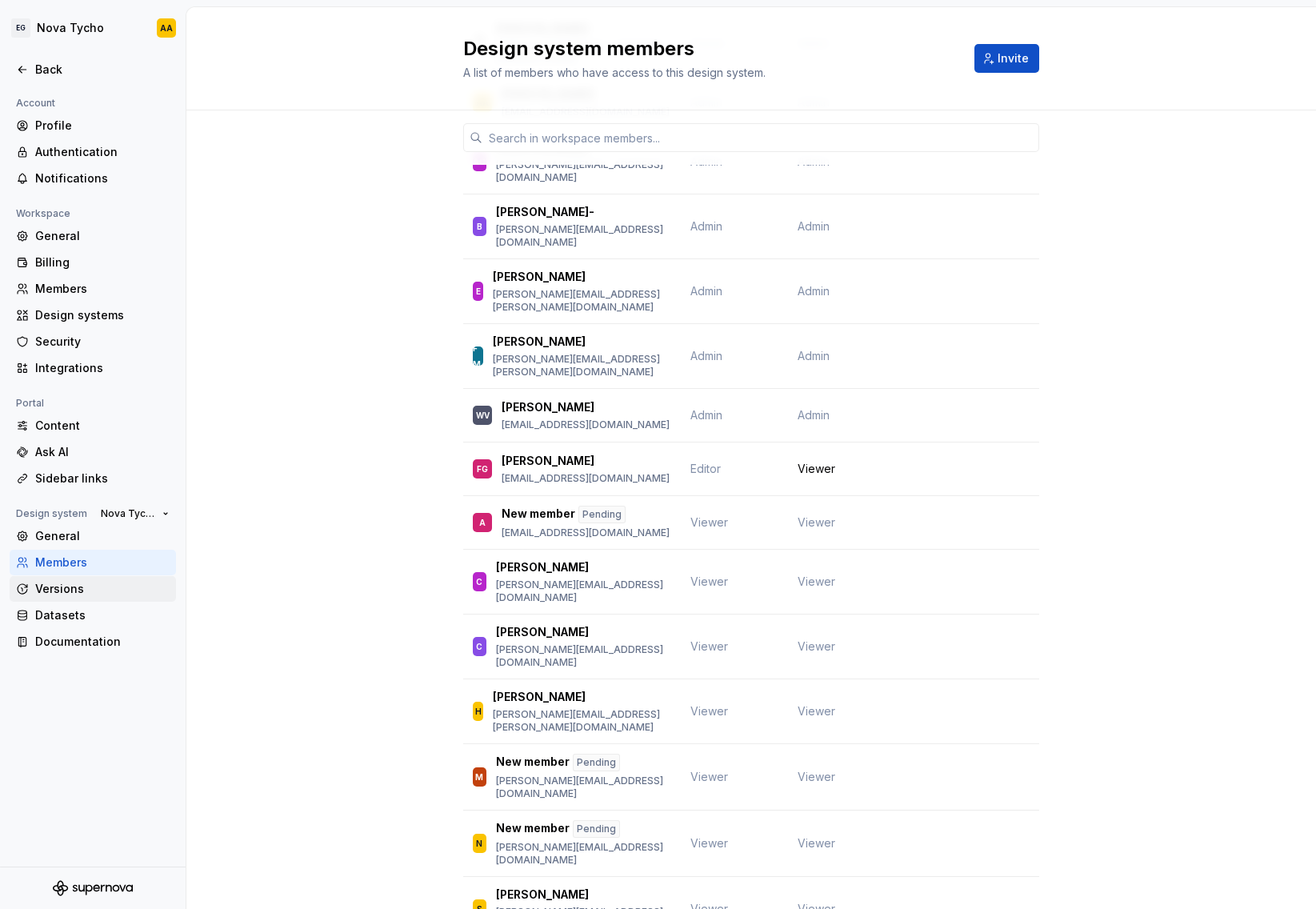
click at [67, 595] on div "Versions" at bounding box center [101, 589] width 134 height 16
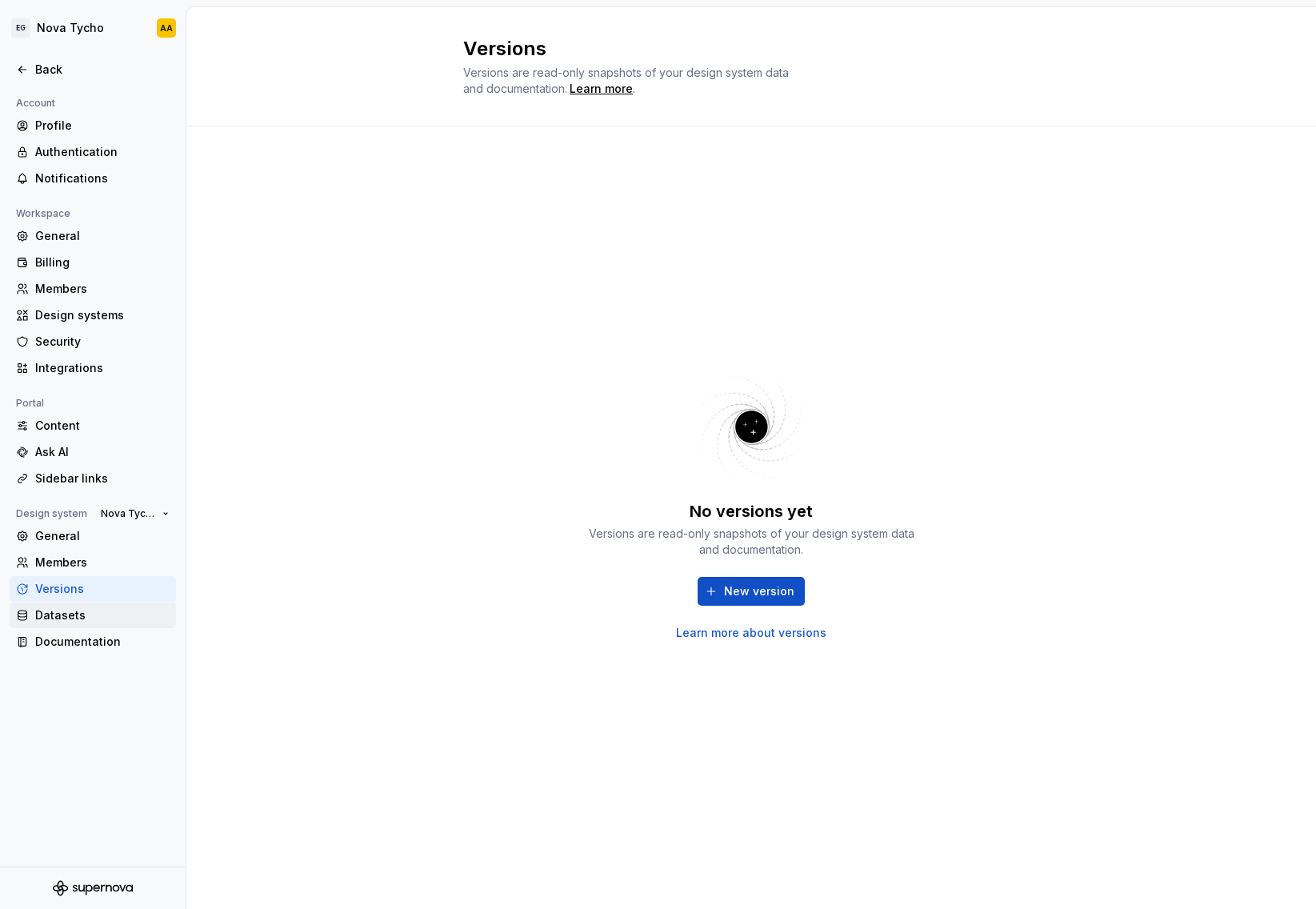
click at [66, 611] on div "Datasets" at bounding box center [101, 615] width 134 height 16
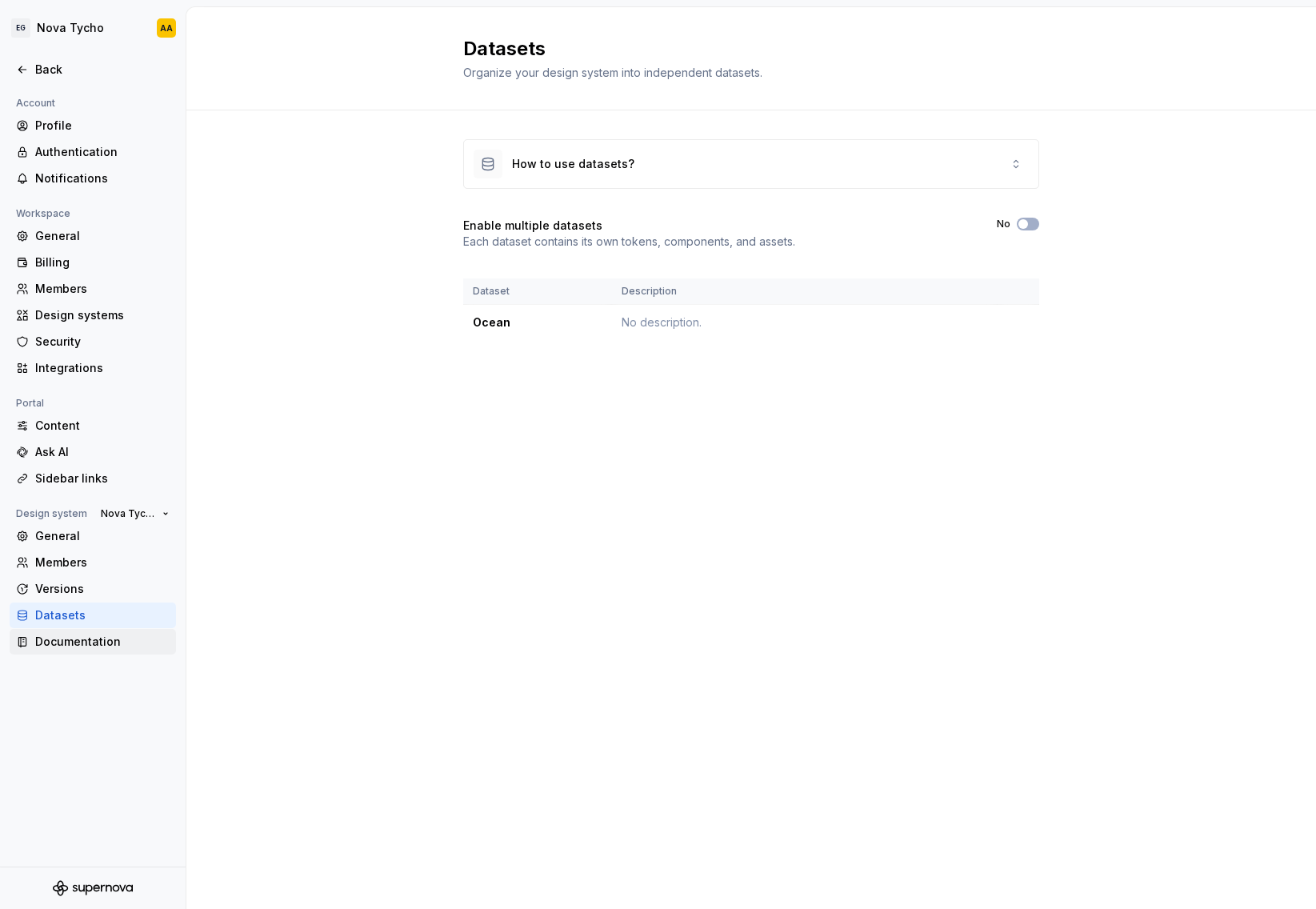
click at [77, 638] on div "Documentation" at bounding box center [101, 641] width 134 height 16
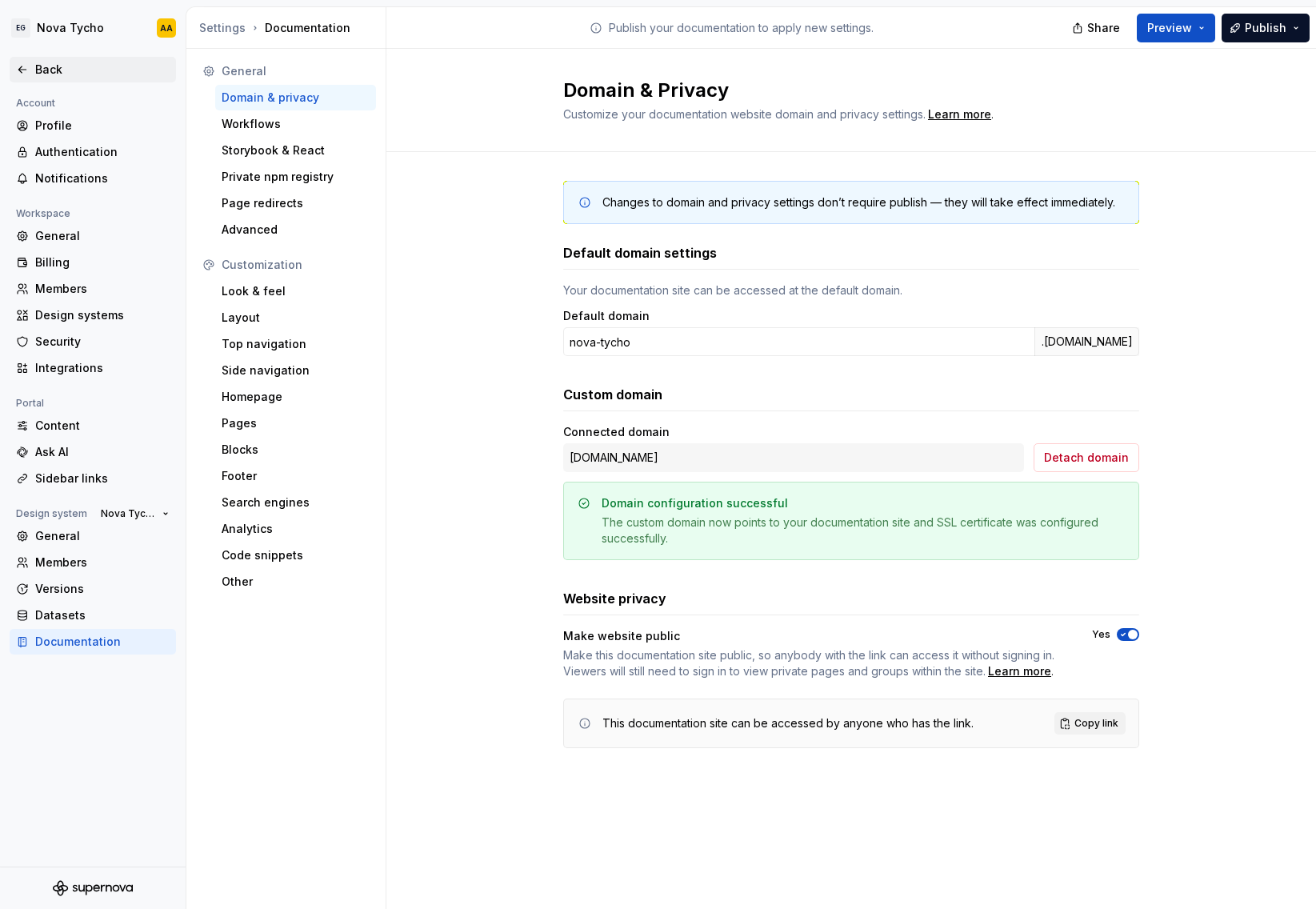
click at [73, 66] on div "Back" at bounding box center [101, 69] width 134 height 16
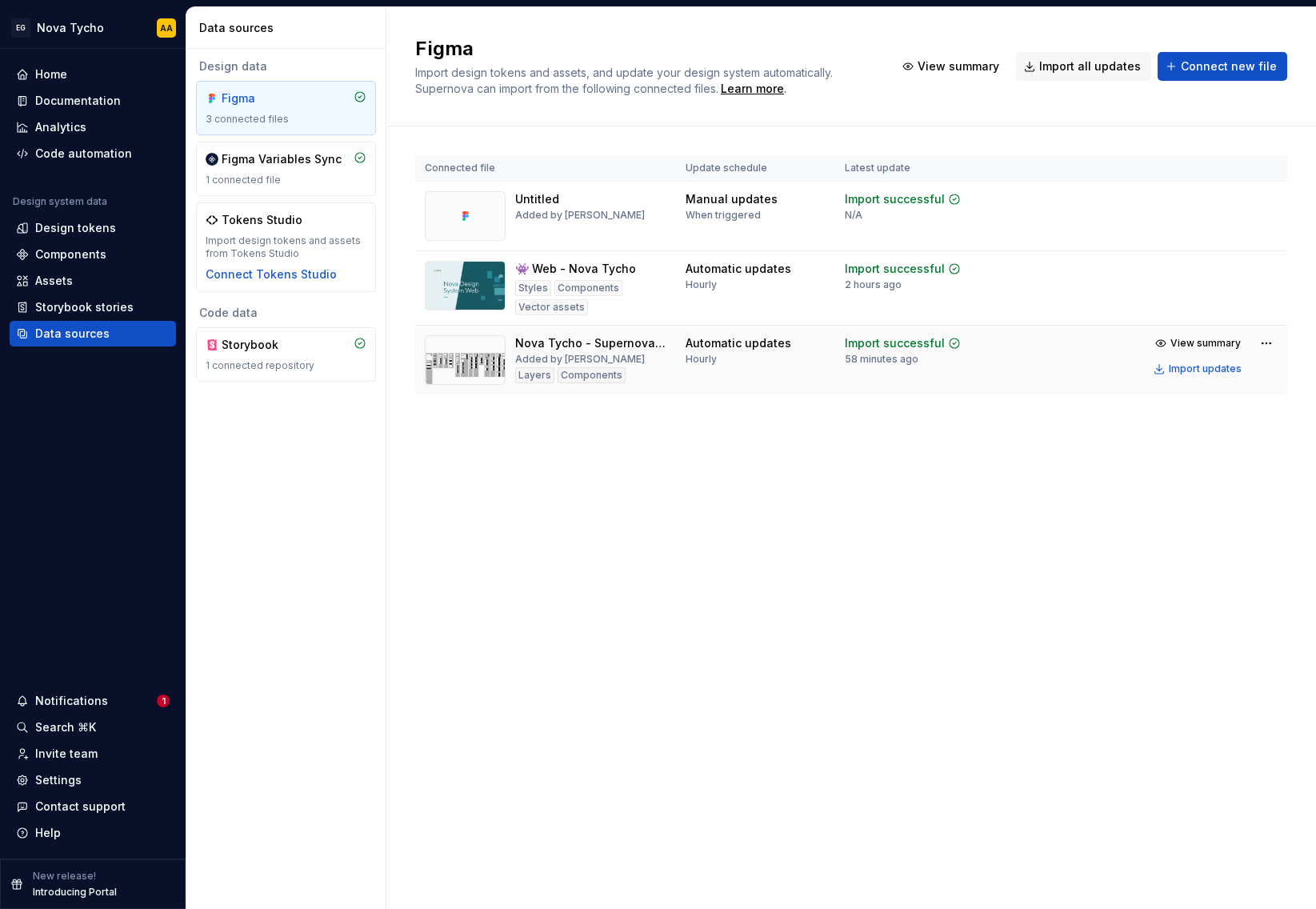
click at [571, 346] on div "Nova Tycho - Supernova Doc" at bounding box center [590, 343] width 151 height 16
click at [294, 356] on div "Storybook 1 connected repository" at bounding box center [285, 354] width 161 height 35
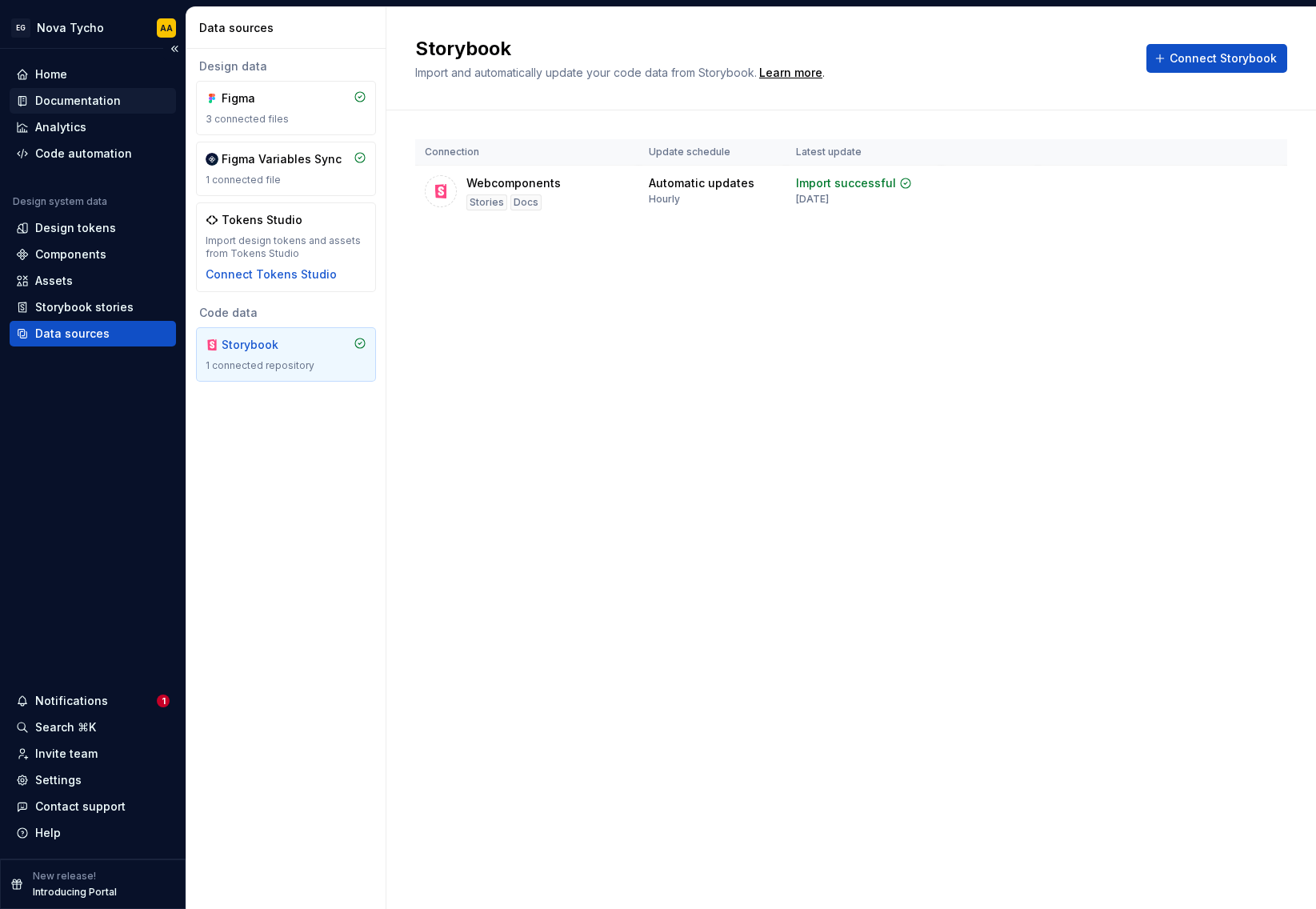
click at [89, 100] on div "Documentation" at bounding box center [77, 100] width 85 height 16
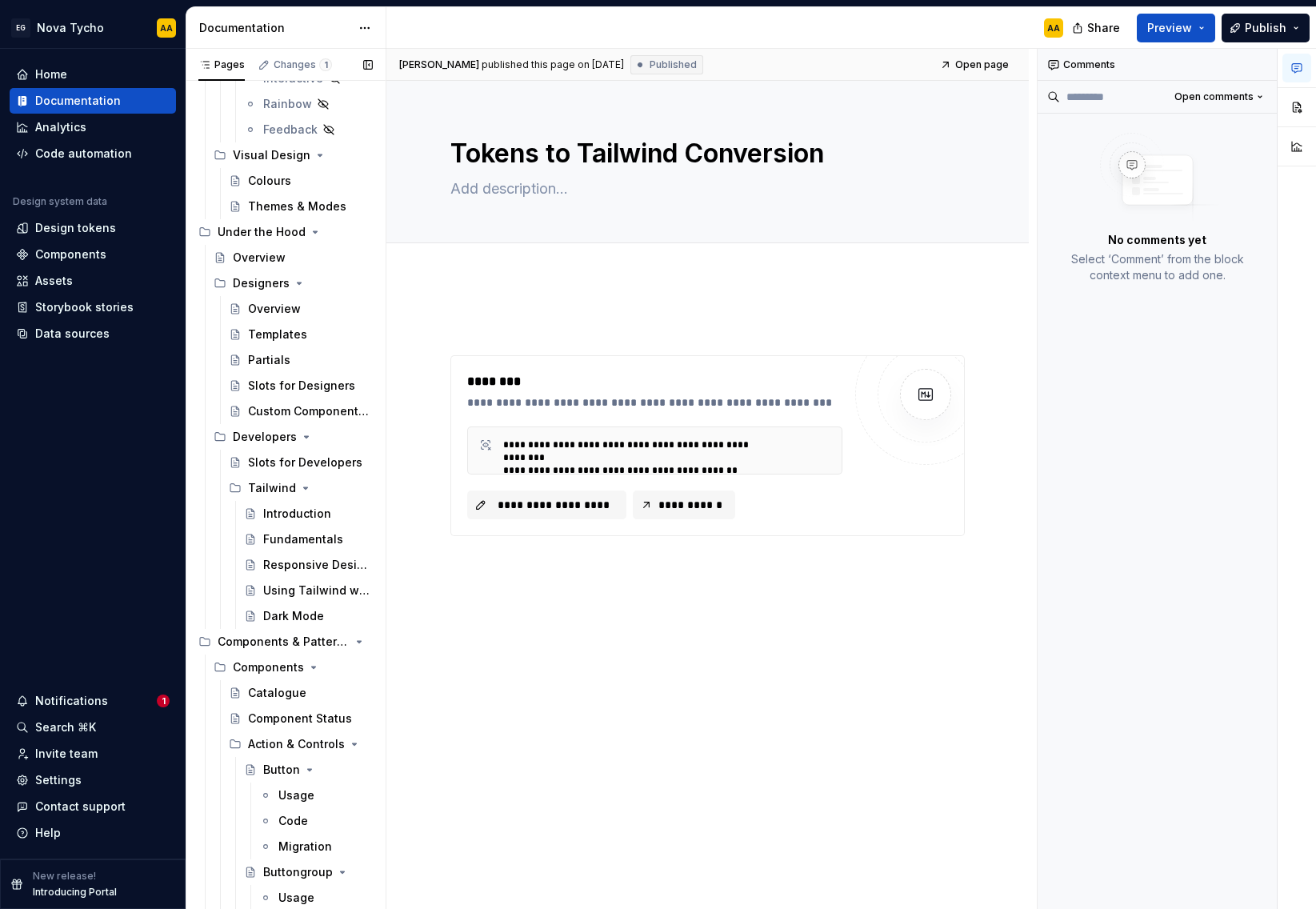
scroll to position [1231, 0]
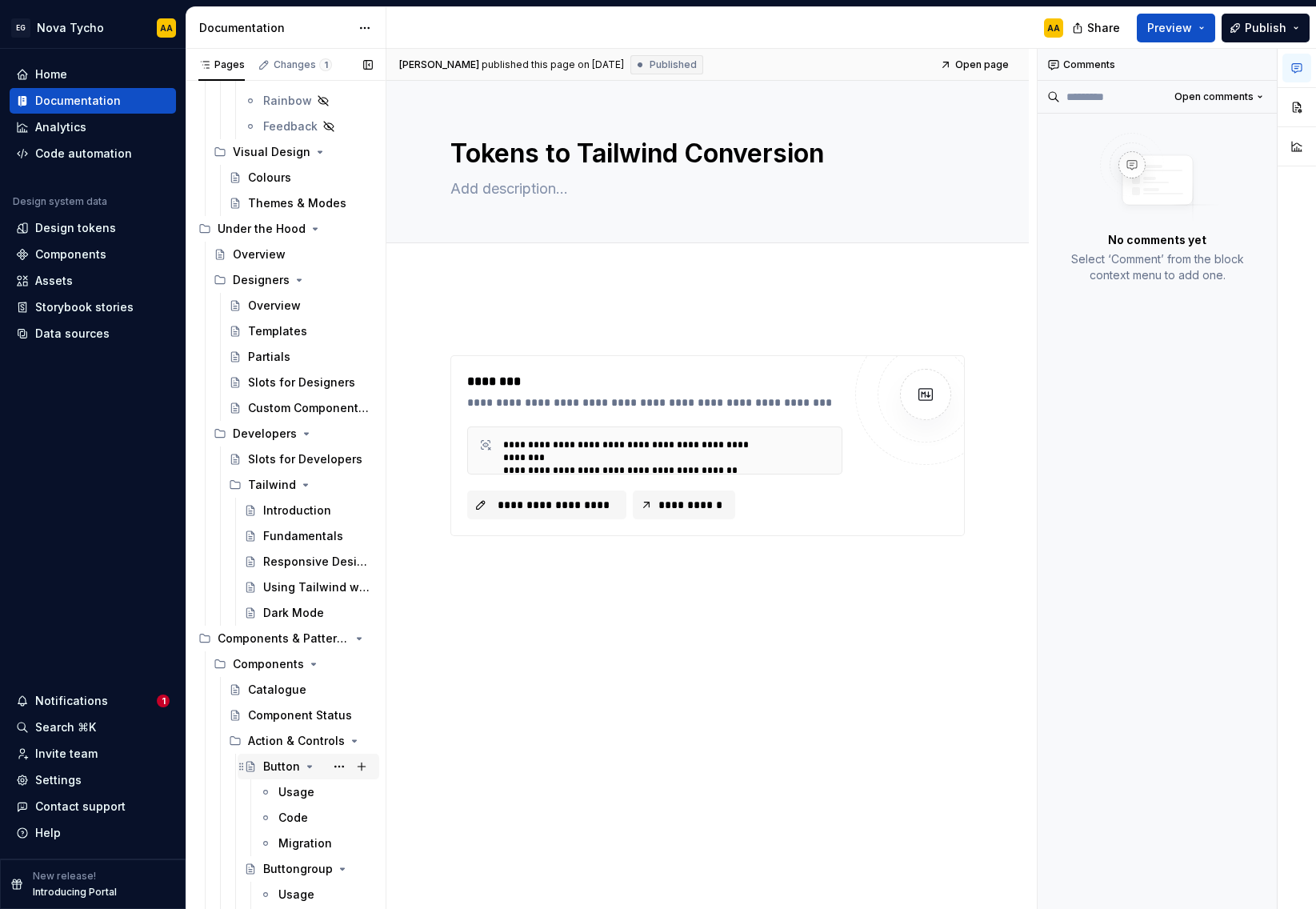
click at [283, 768] on div "Button" at bounding box center [281, 766] width 37 height 16
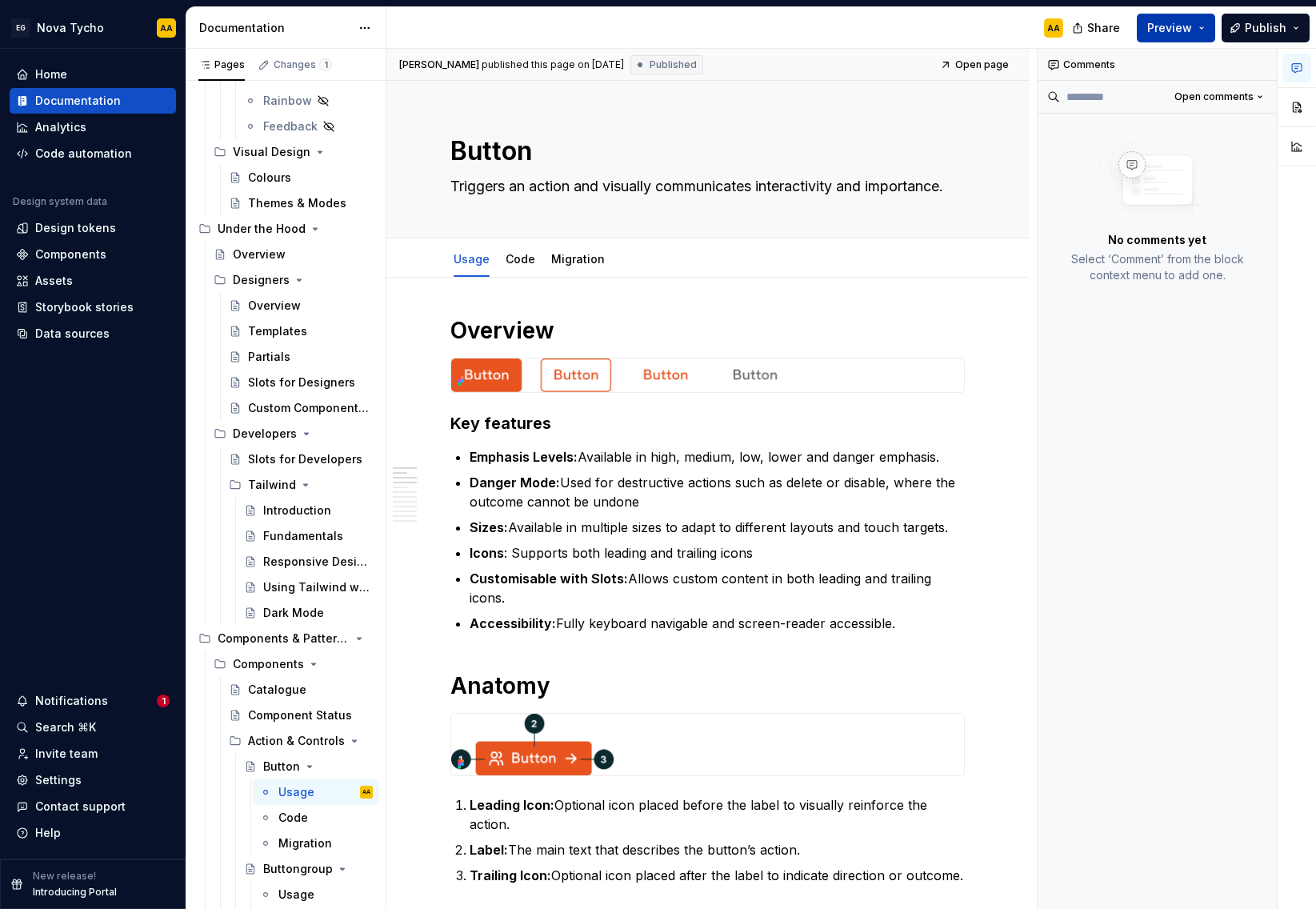
click at [1169, 34] on span "Preview" at bounding box center [1170, 27] width 45 height 16
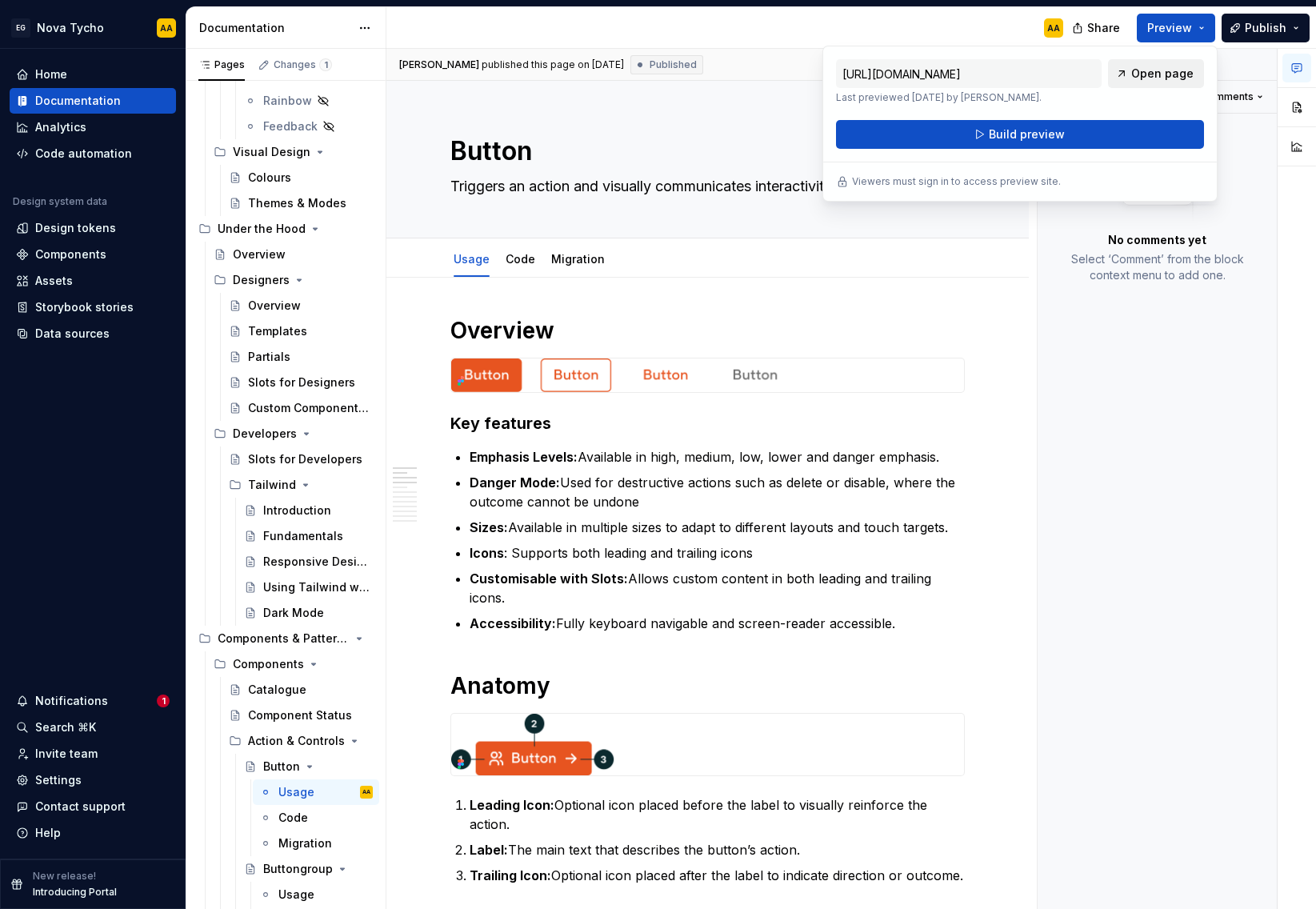
click at [1159, 69] on span "Open page" at bounding box center [1162, 73] width 62 height 16
click at [1140, 440] on div "Comments Open comments No comments yet Select ‘Comment’ from the block context …" at bounding box center [1157, 479] width 240 height 861
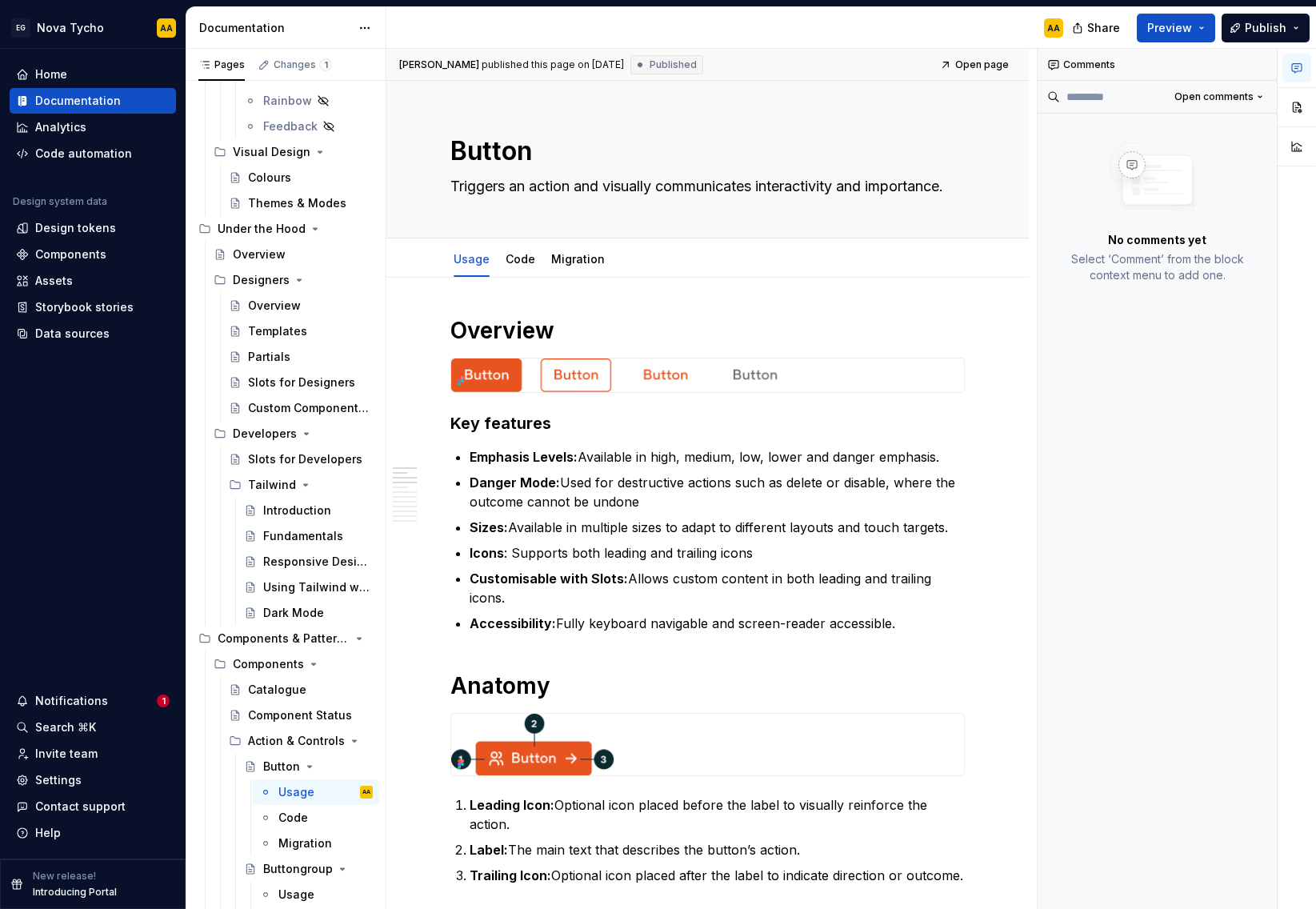
type textarea "*"
click at [58, 778] on div "Settings" at bounding box center [57, 779] width 46 height 16
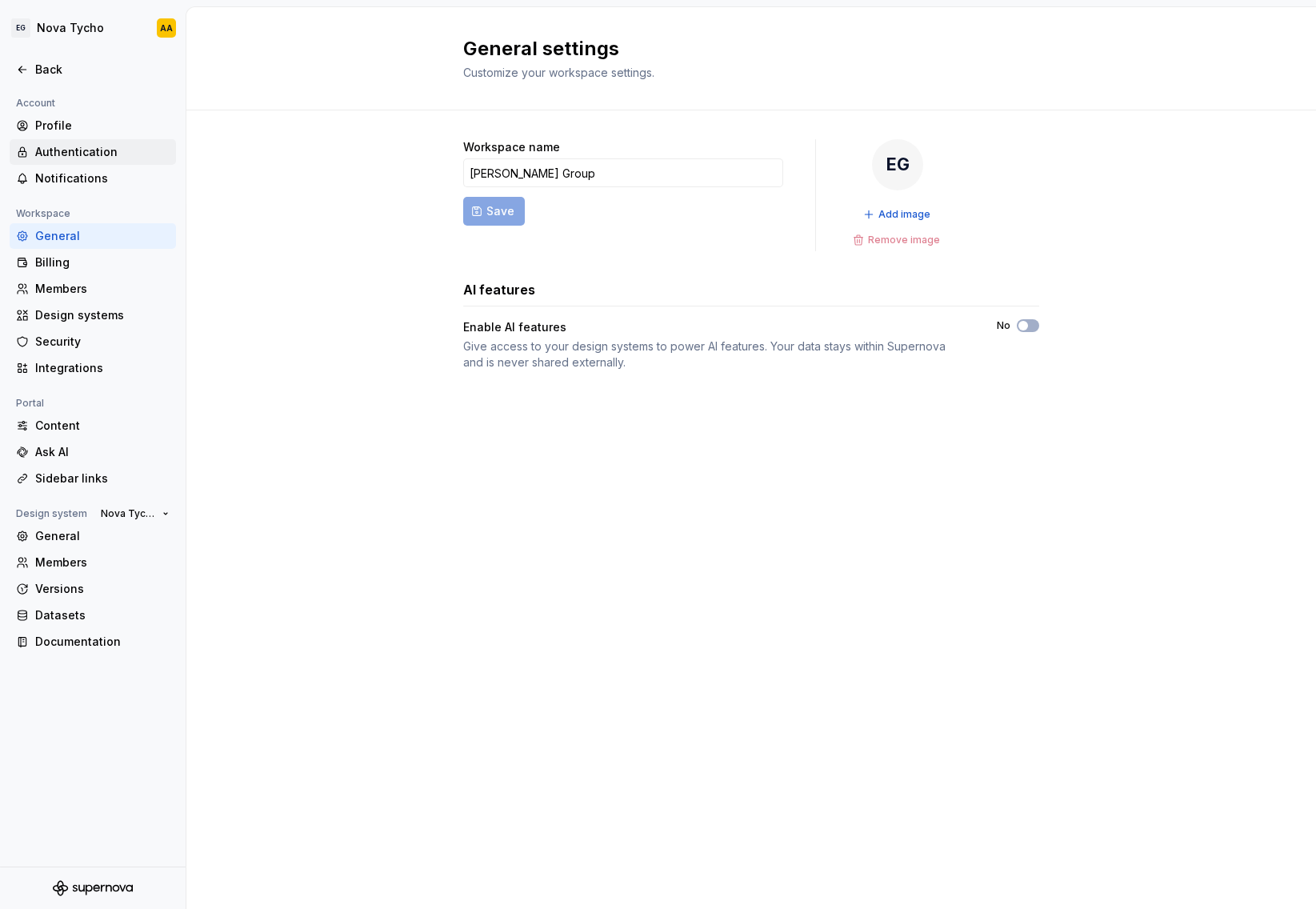
click at [89, 159] on div "Authentication" at bounding box center [101, 151] width 134 height 16
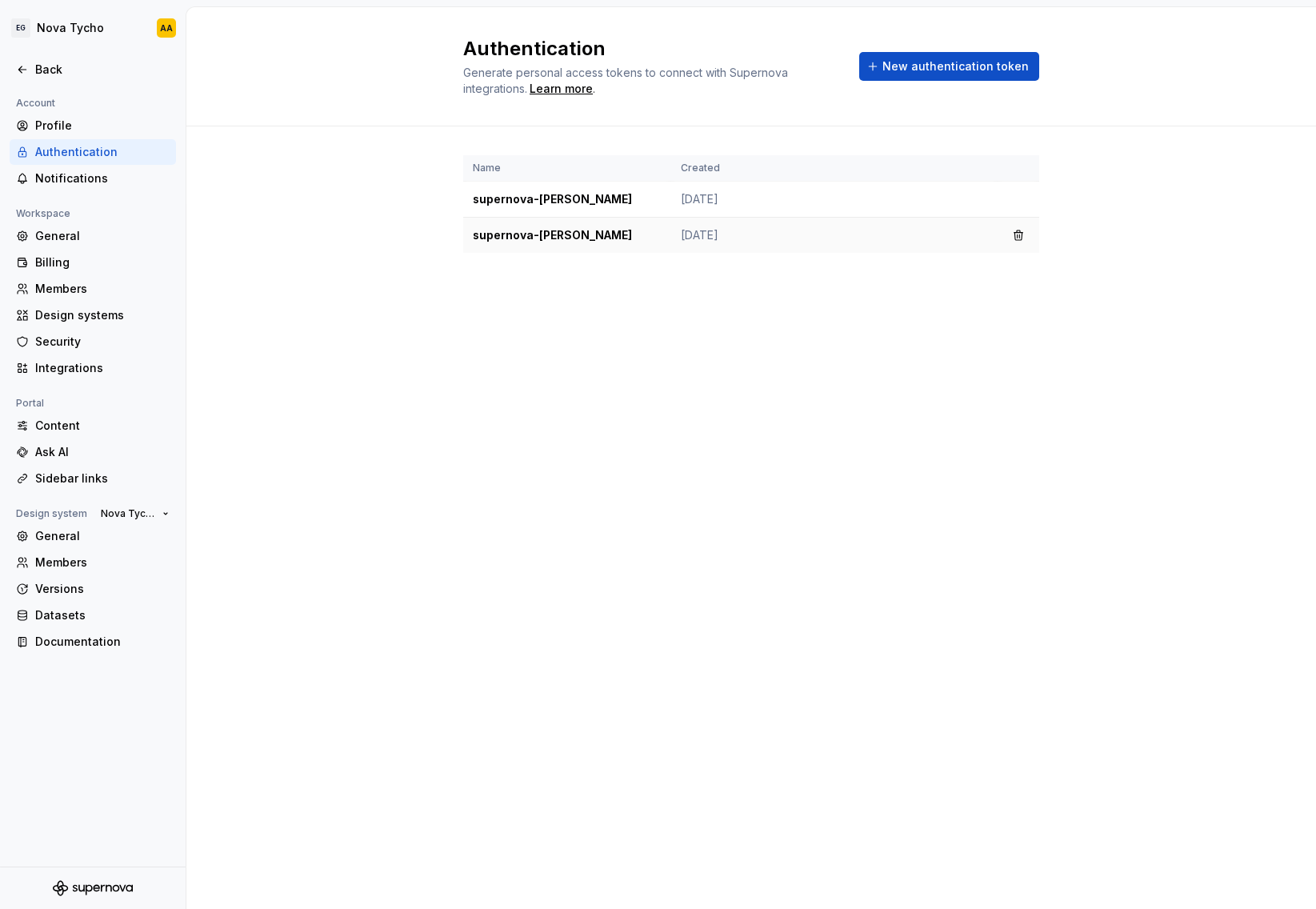
click at [519, 245] on td "supernova-[PERSON_NAME]" at bounding box center [567, 236] width 208 height 36
click at [977, 69] on span "New authentication token" at bounding box center [956, 66] width 146 height 16
click at [364, 315] on div "Authentication Generate personal access tokens to connect with Supernova integr…" at bounding box center [751, 458] width 1129 height 901
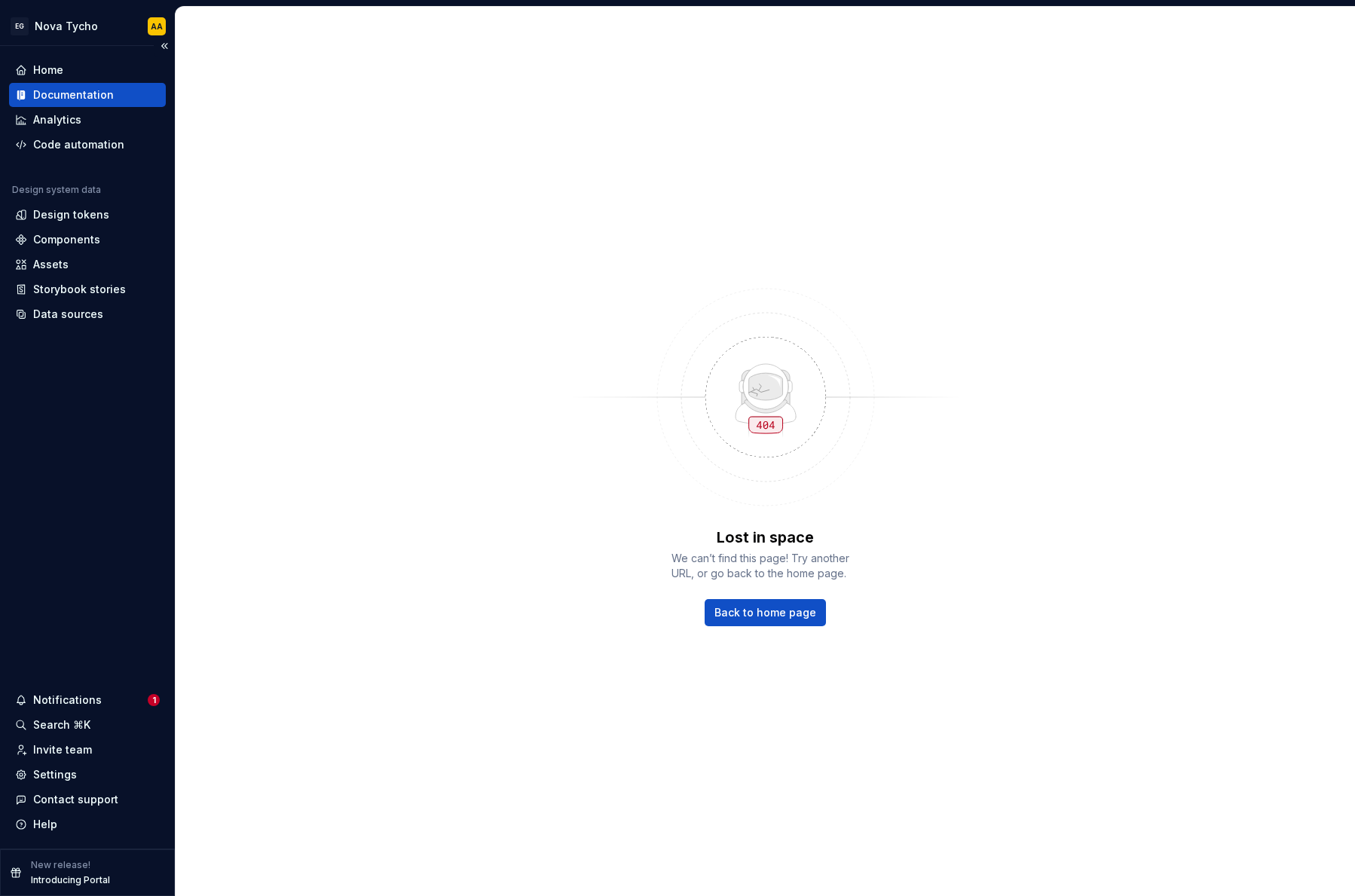
click at [71, 90] on div "Documentation" at bounding box center [73, 95] width 80 height 15
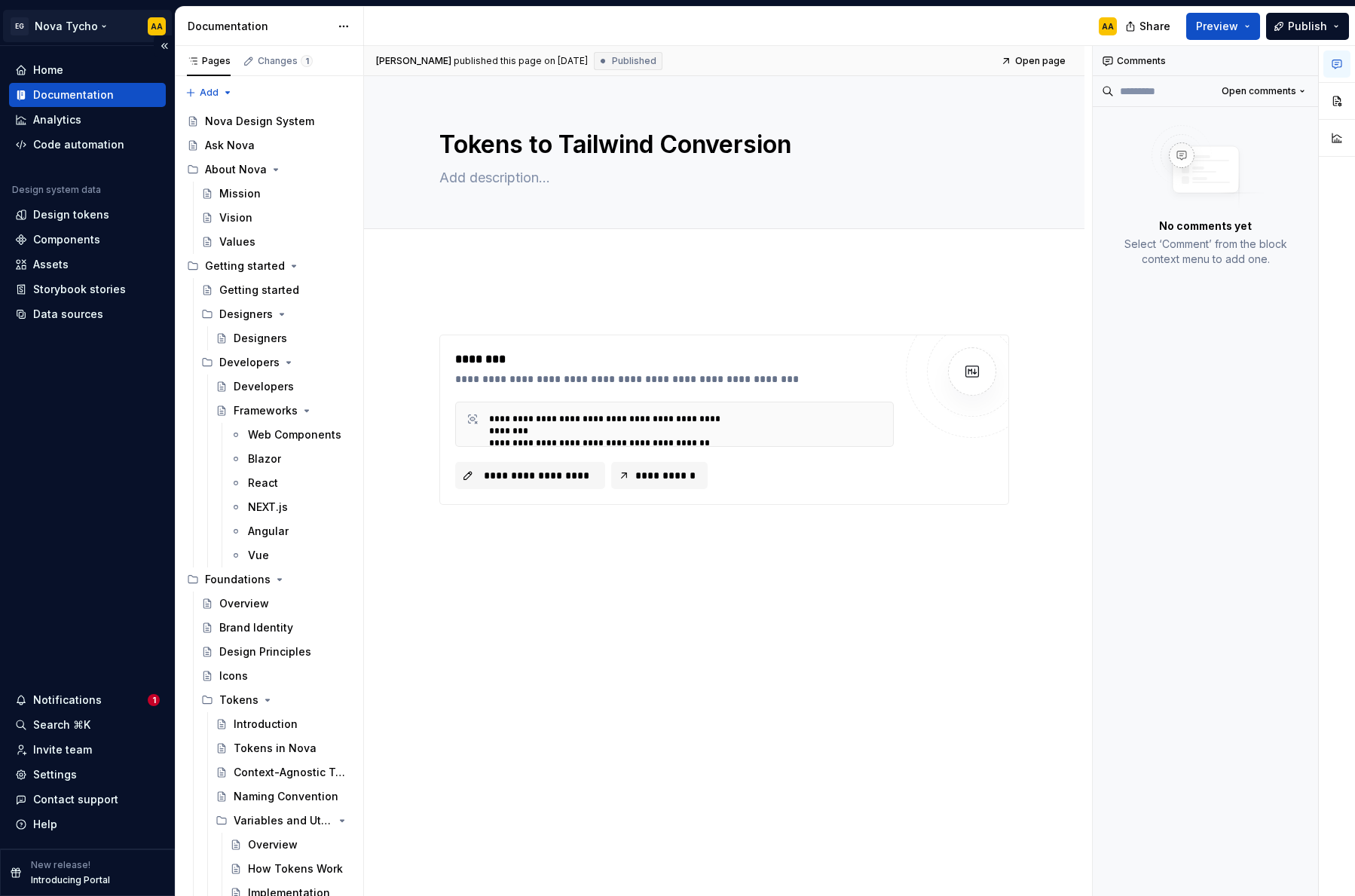
click at [83, 30] on html "EG Nova Tycho AA Home Documentation Analytics Code automation Design system dat…" at bounding box center [678, 448] width 1355 height 896
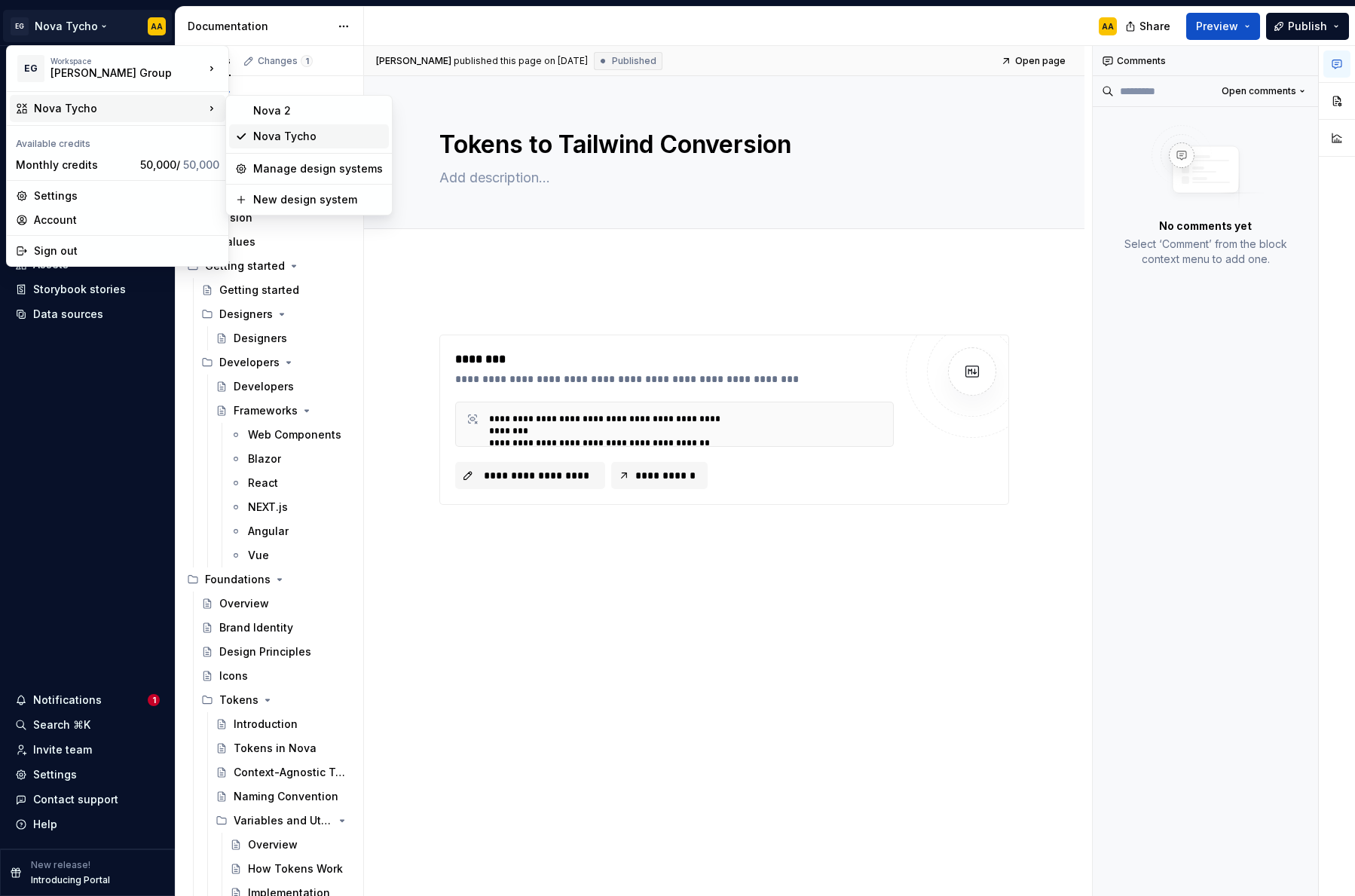
click at [274, 137] on div "Nova Tycho" at bounding box center [318, 136] width 130 height 15
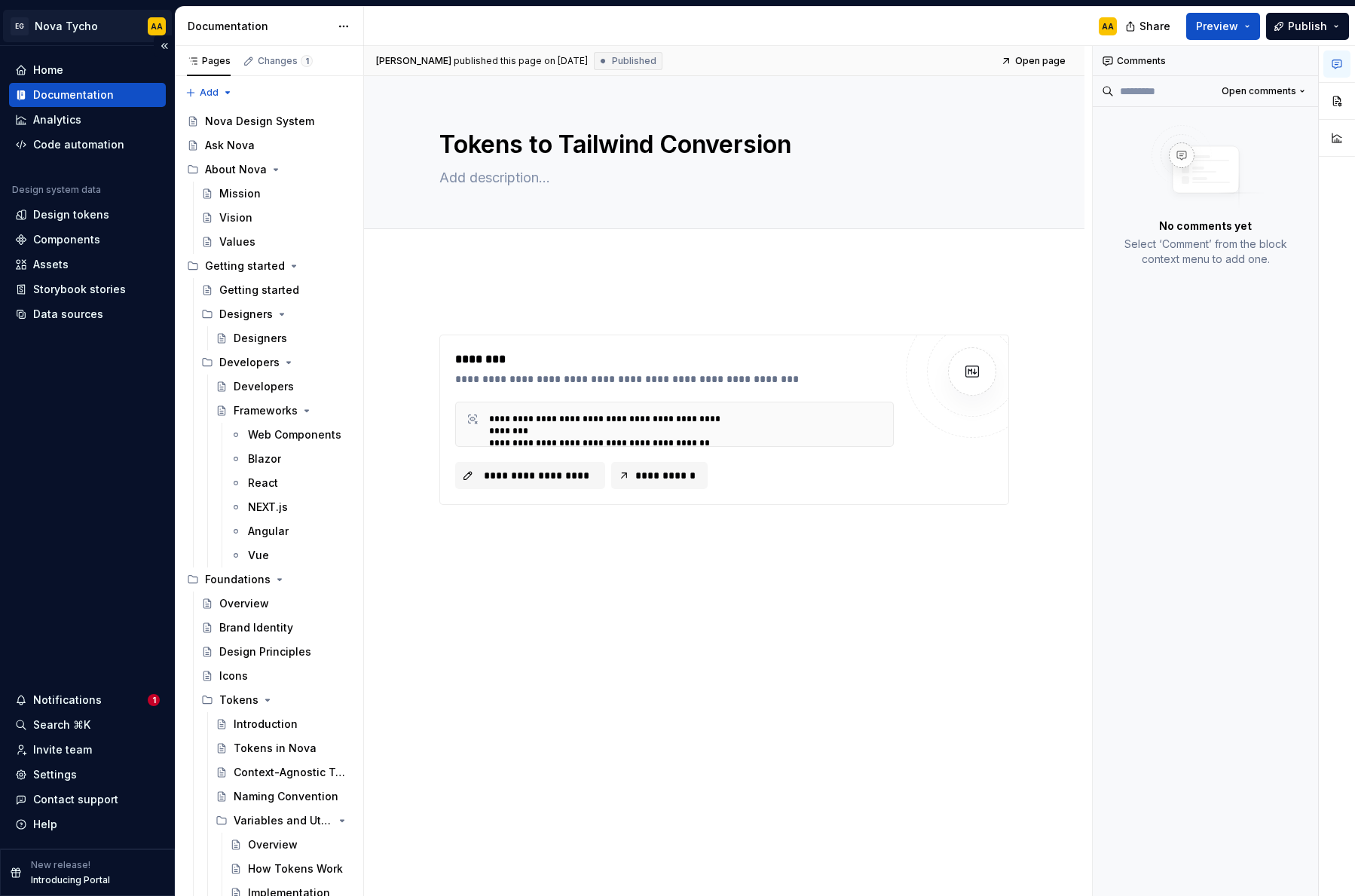
click at [92, 19] on html "EG Nova Tycho AA Home Documentation Analytics Code automation Design system dat…" at bounding box center [678, 448] width 1355 height 896
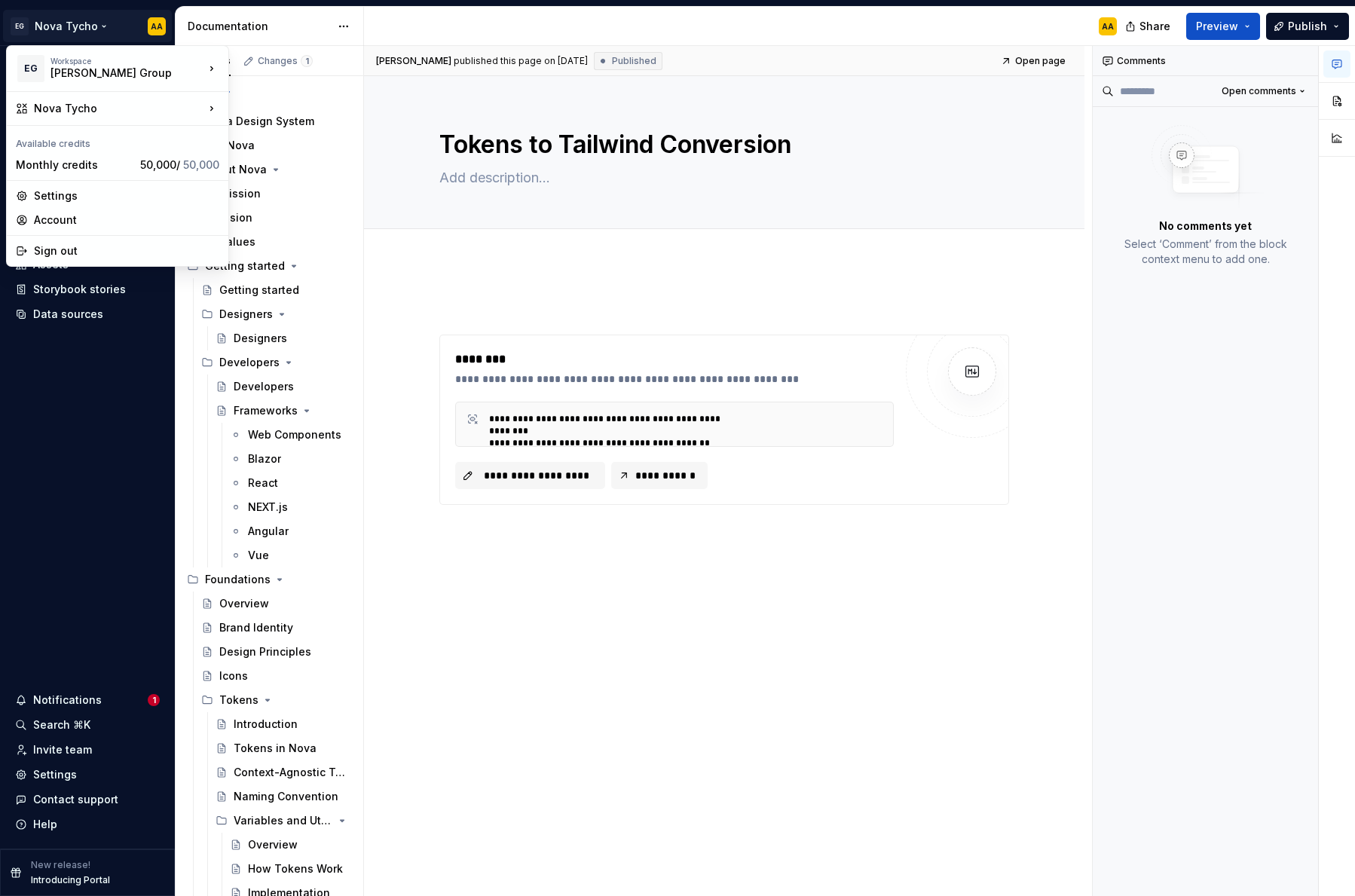
click at [72, 494] on html "EG Nova Tycho AA Home Documentation Analytics Code automation Design system dat…" at bounding box center [678, 448] width 1355 height 896
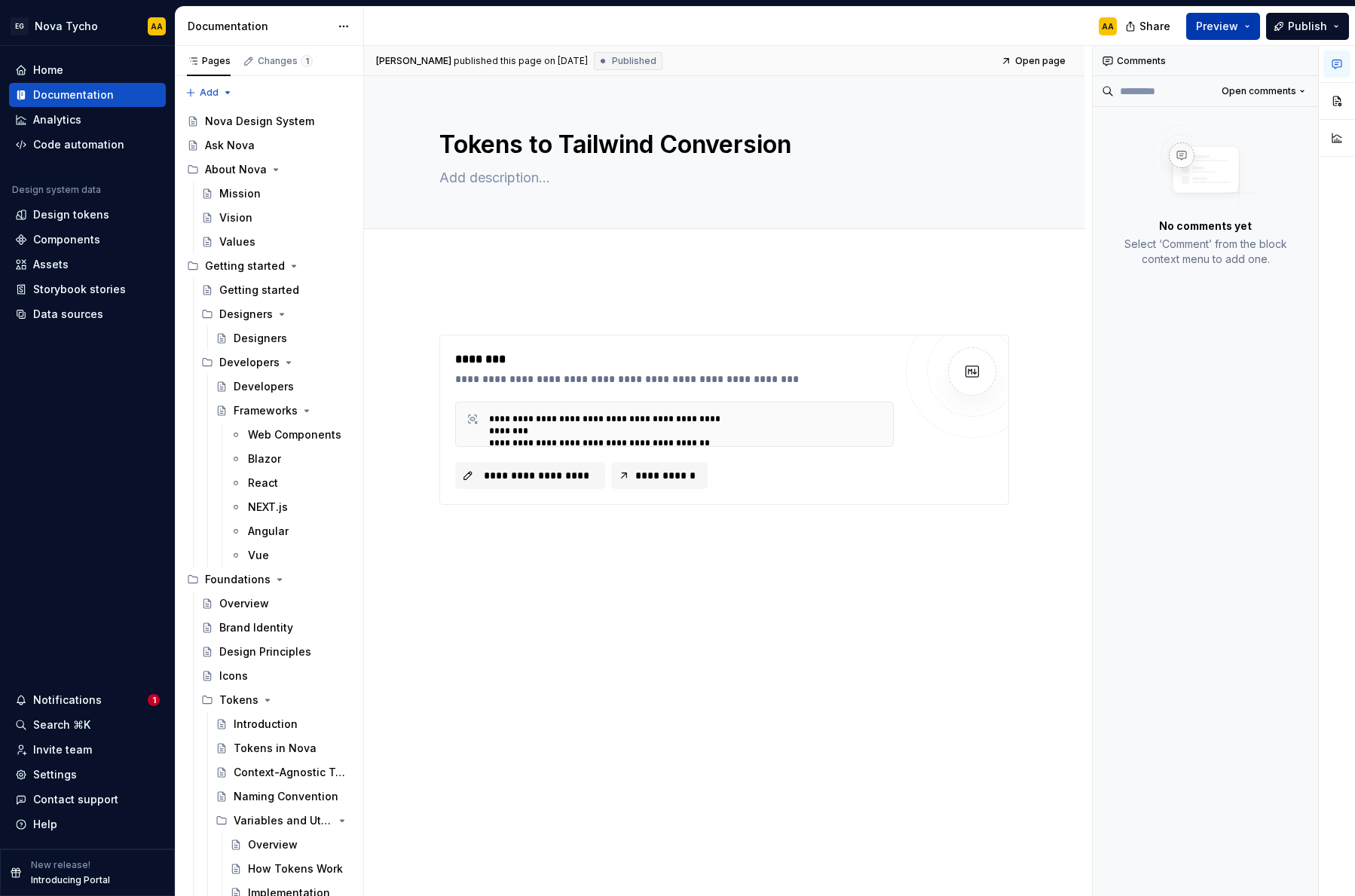
click at [1252, 23] on button "Preview" at bounding box center [1222, 26] width 73 height 27
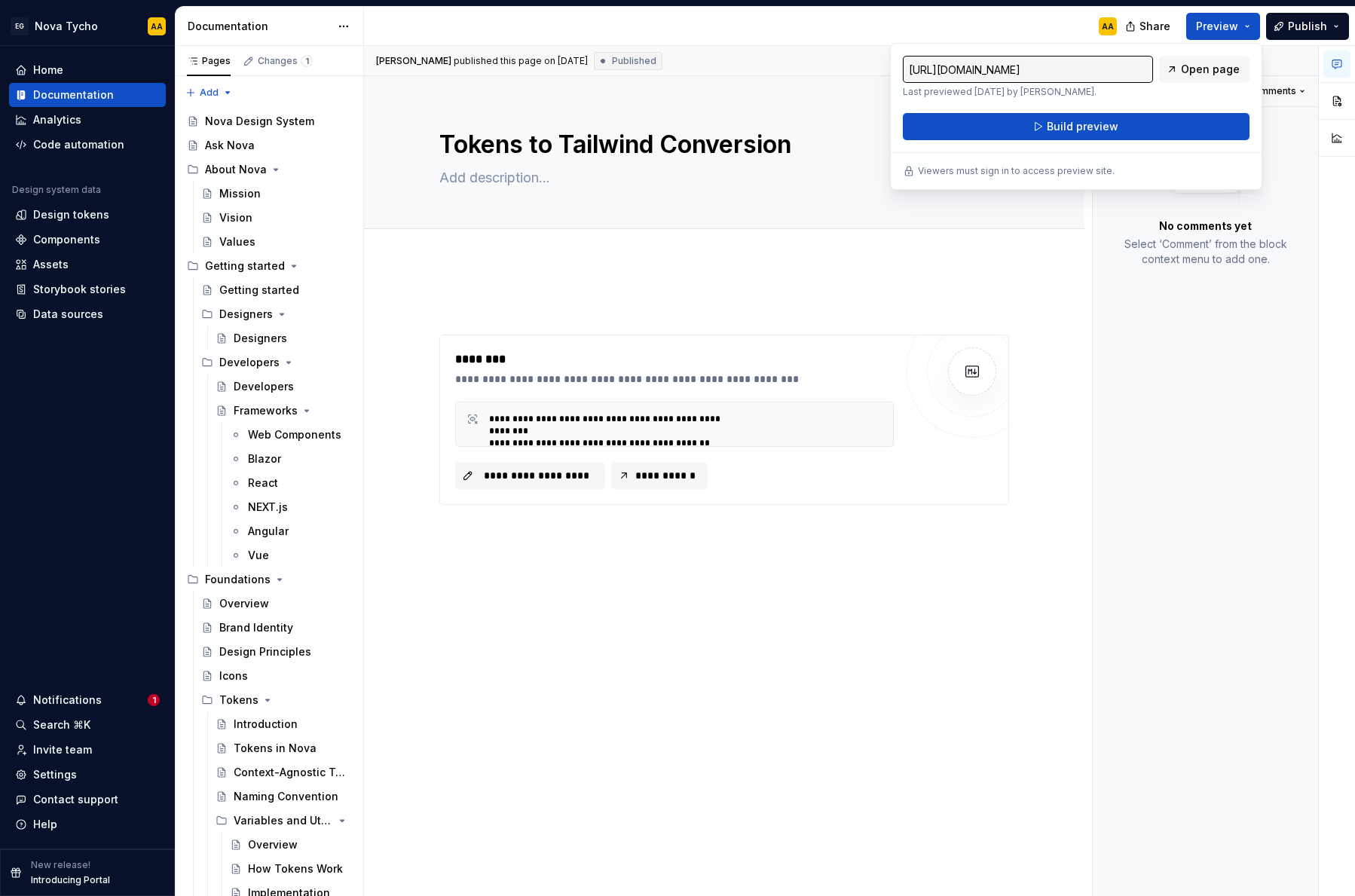
click at [1083, 72] on input "https://nova.eliagroup.io/latest/foundations/tokens/tokens-to-tailwind-conversi…" at bounding box center [1028, 69] width 250 height 27
drag, startPoint x: 1043, startPoint y: 71, endPoint x: 776, endPoint y: 82, distance: 267.2
click at [776, 82] on body "EG Nova Tycho AA Home Documentation Analytics Code automation Design system dat…" at bounding box center [678, 448] width 1355 height 896
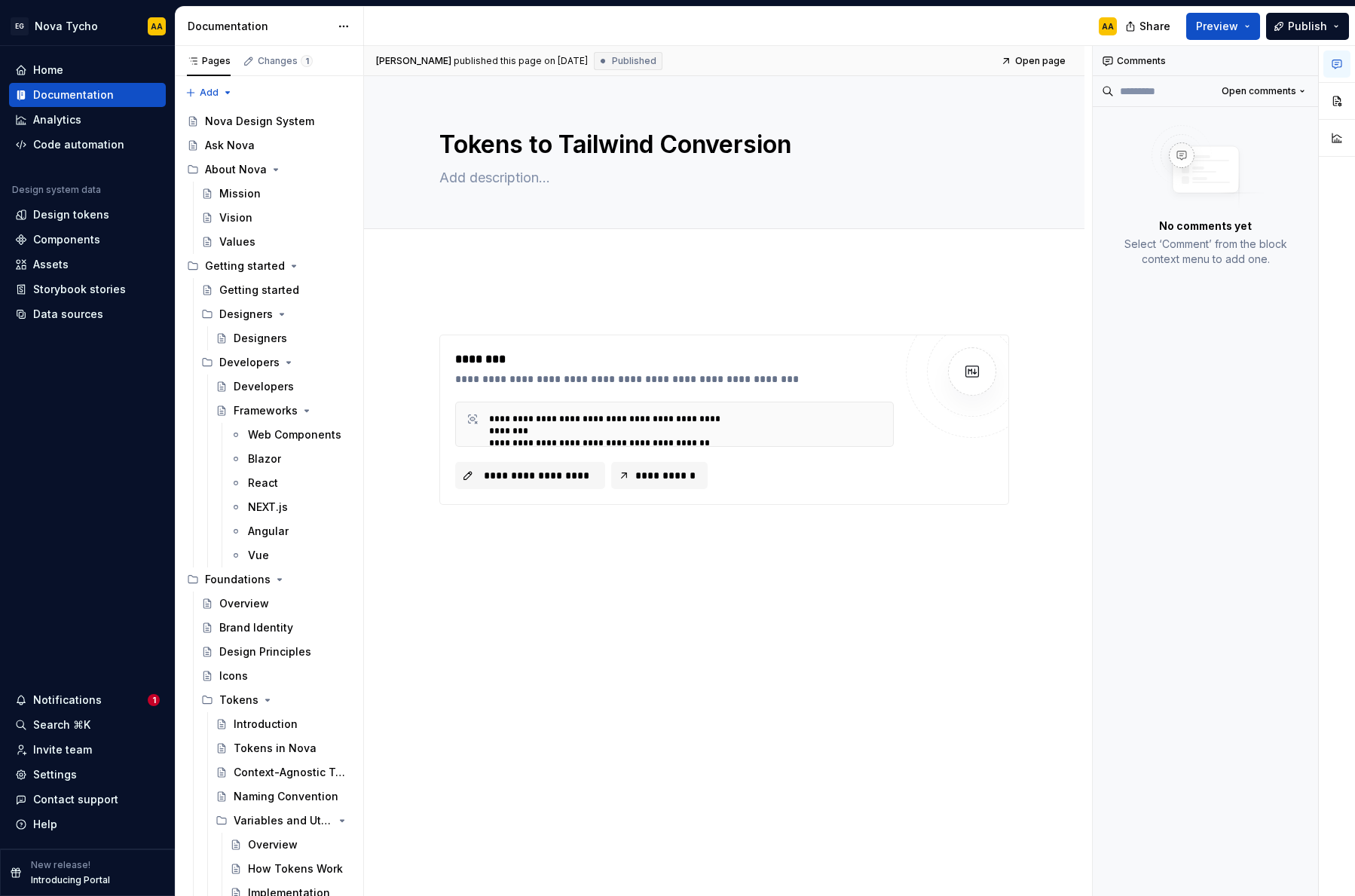
click at [1209, 307] on div "Comments Open comments No comments yet Select ‘Comment’ from the block context …" at bounding box center [1206, 471] width 226 height 851
type textarea "*"
click at [58, 65] on div "Home" at bounding box center [48, 70] width 30 height 15
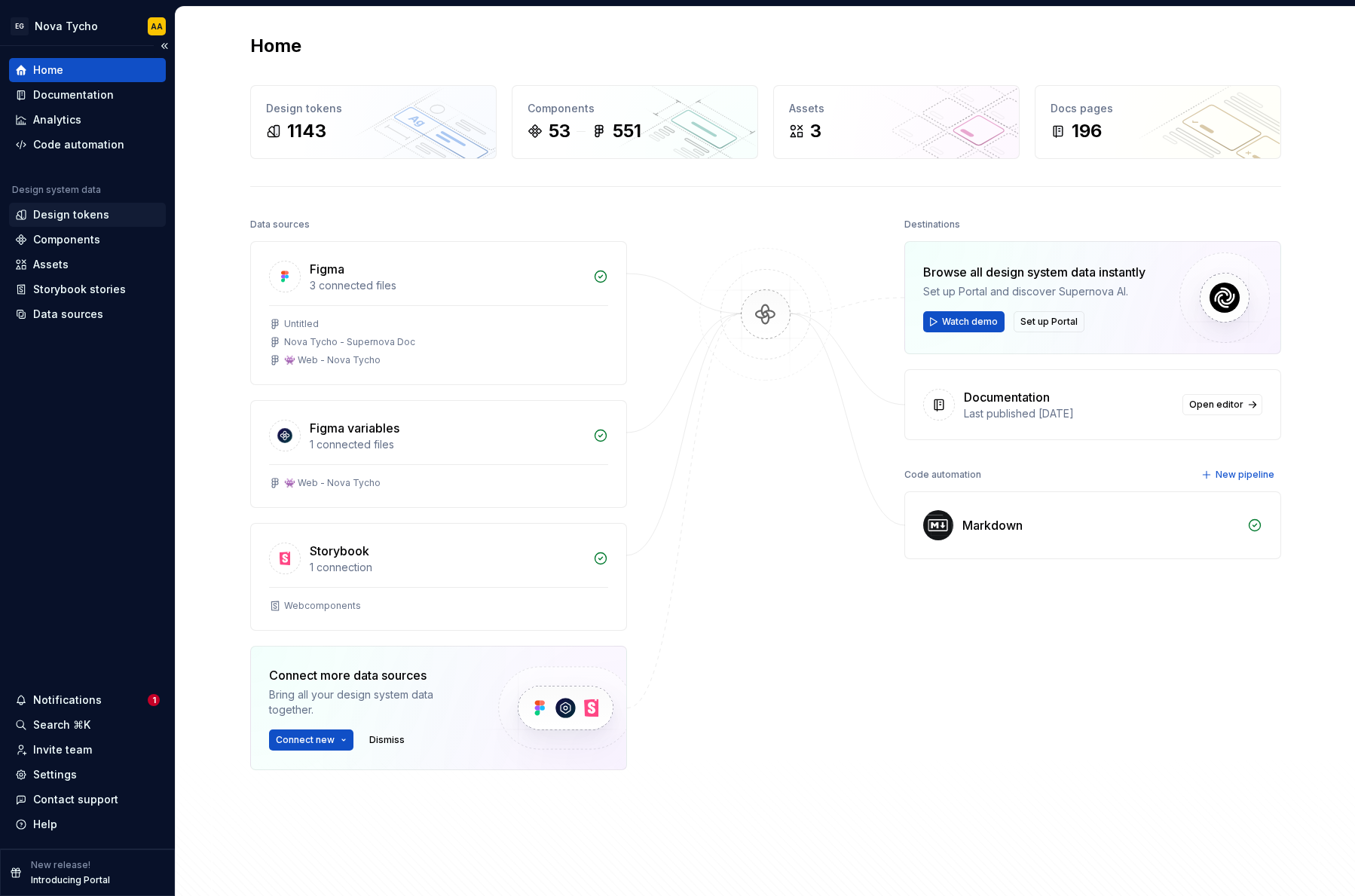
click at [65, 216] on div "Design tokens" at bounding box center [71, 214] width 76 height 15
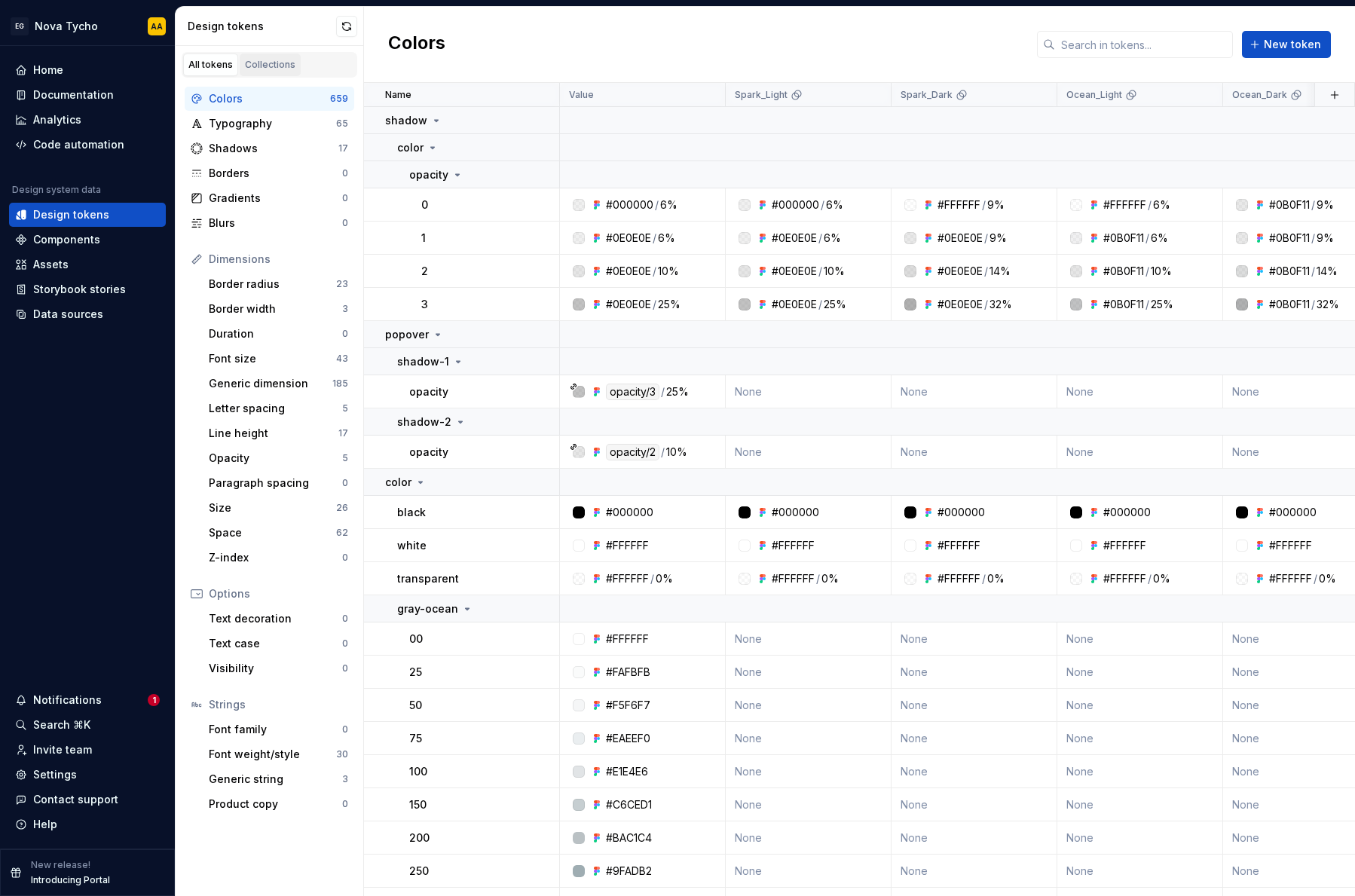
click at [277, 64] on div "Collections" at bounding box center [270, 65] width 50 height 12
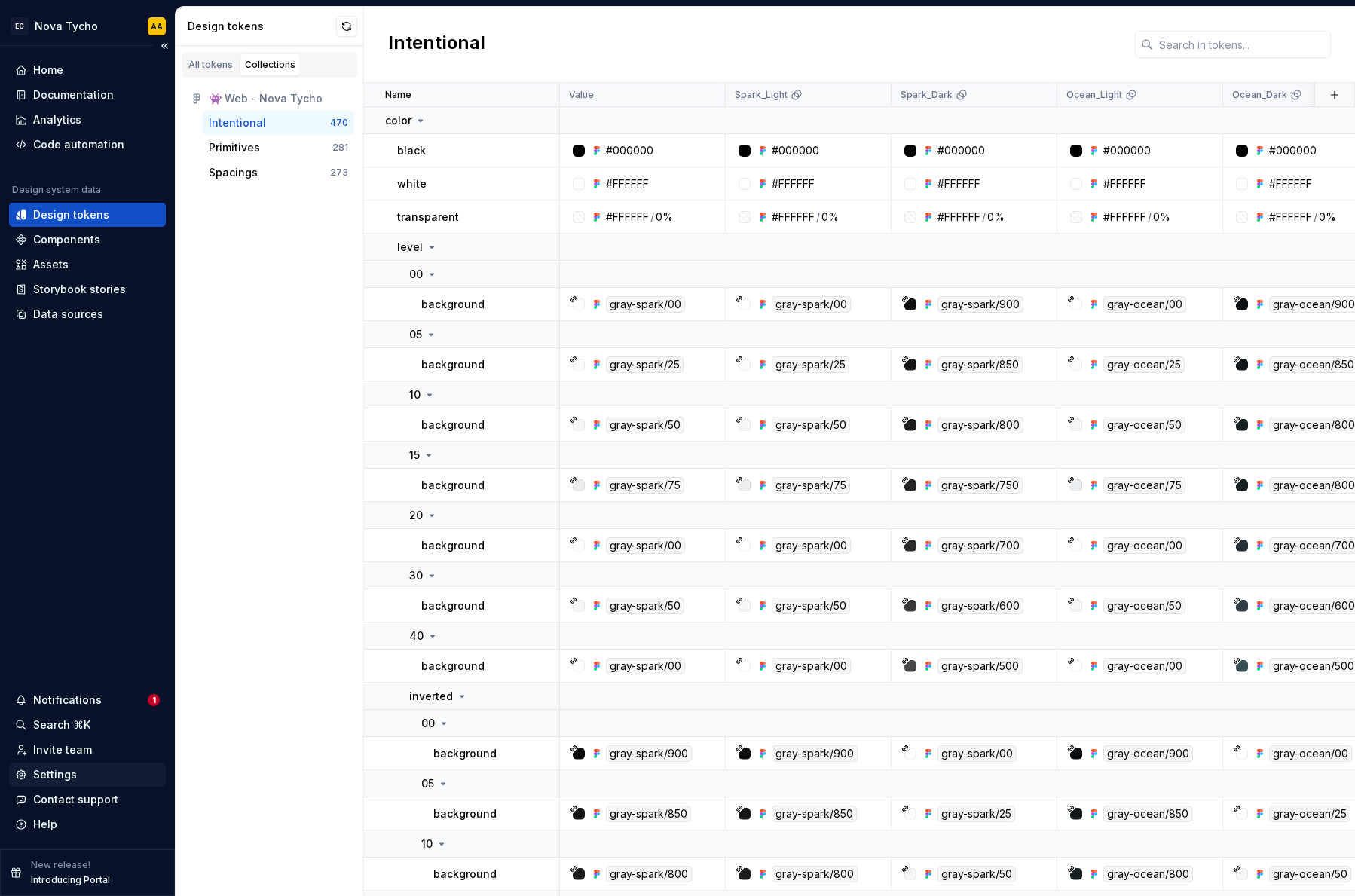
click at [33, 778] on div "Settings" at bounding box center [54, 774] width 43 height 15
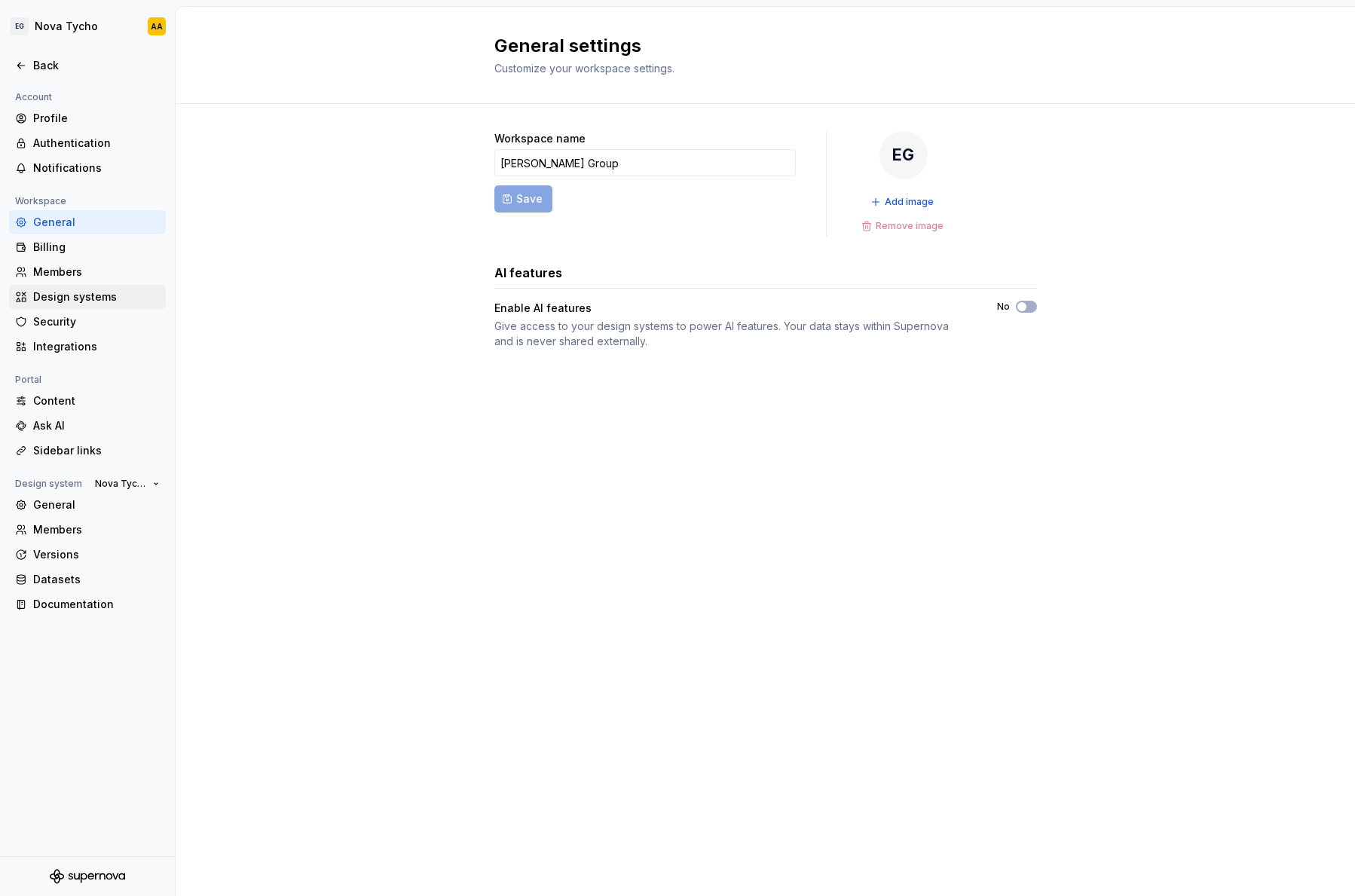
click at [89, 289] on div "Design systems" at bounding box center [96, 296] width 126 height 15
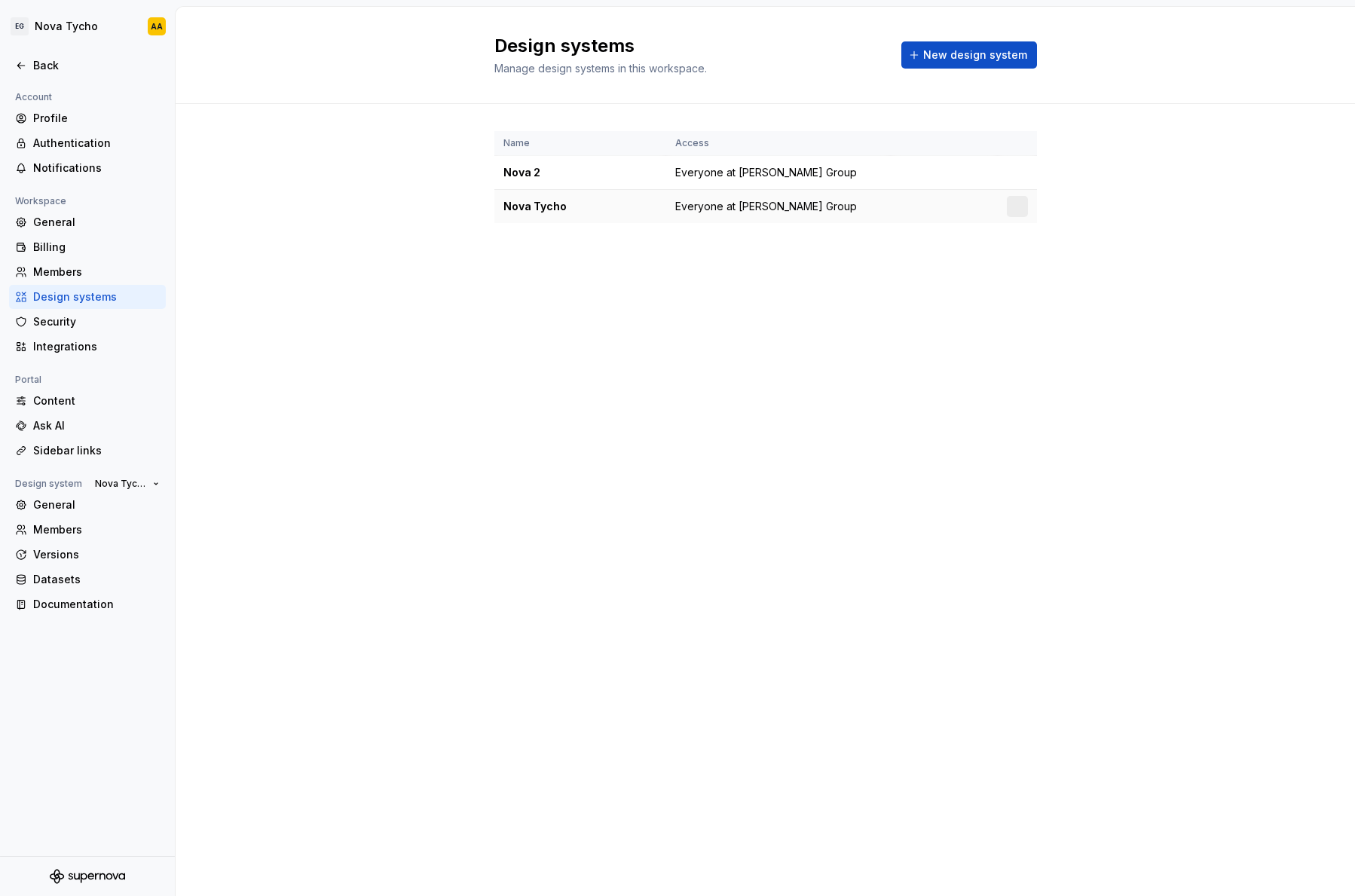
click at [545, 204] on div "Nova Tycho" at bounding box center [580, 206] width 154 height 15
click at [462, 583] on div "Design systems Manage design systems in this workspace. New design system Name …" at bounding box center [765, 451] width 1179 height 889
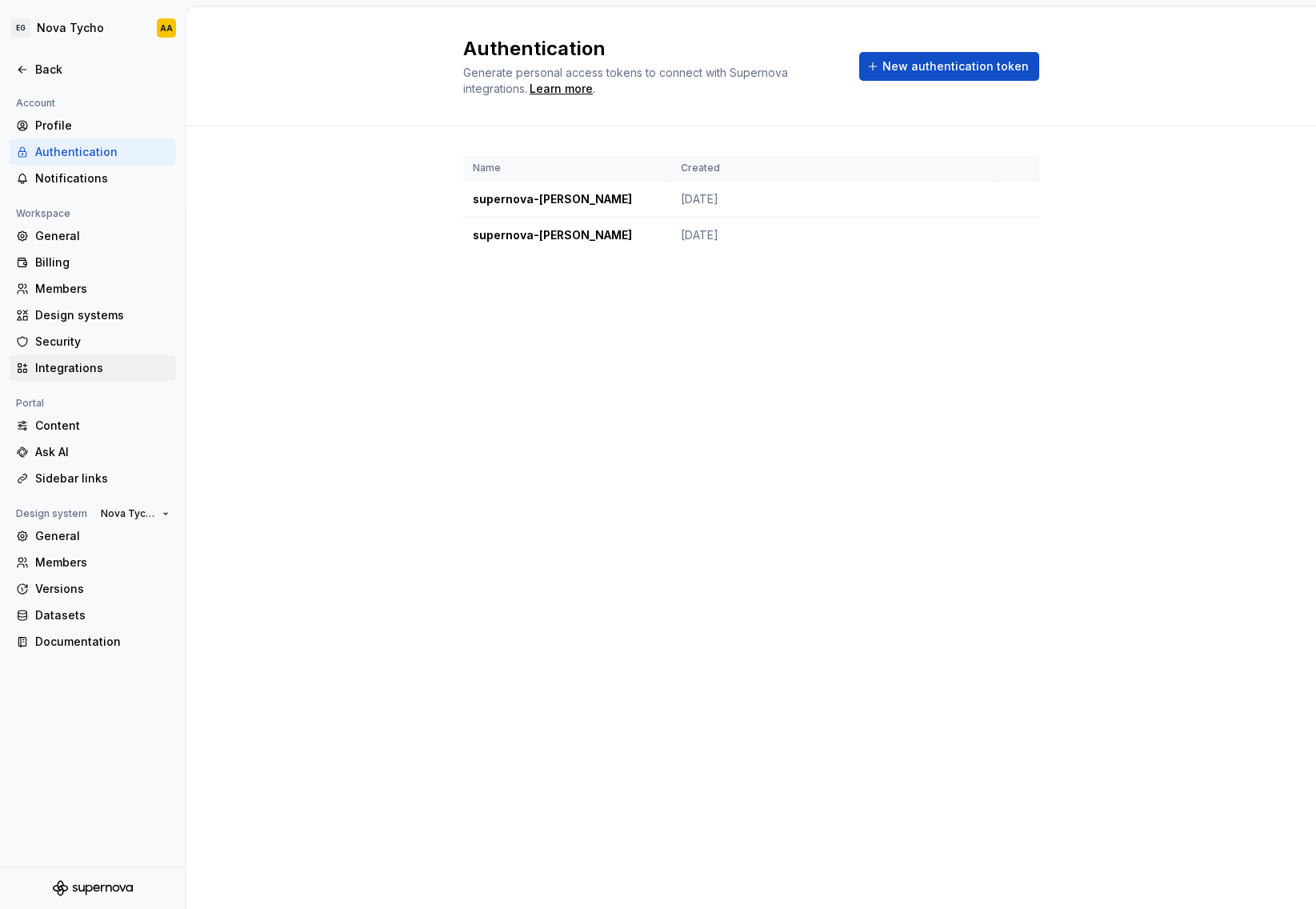
click at [84, 361] on div "Integrations" at bounding box center [101, 367] width 134 height 16
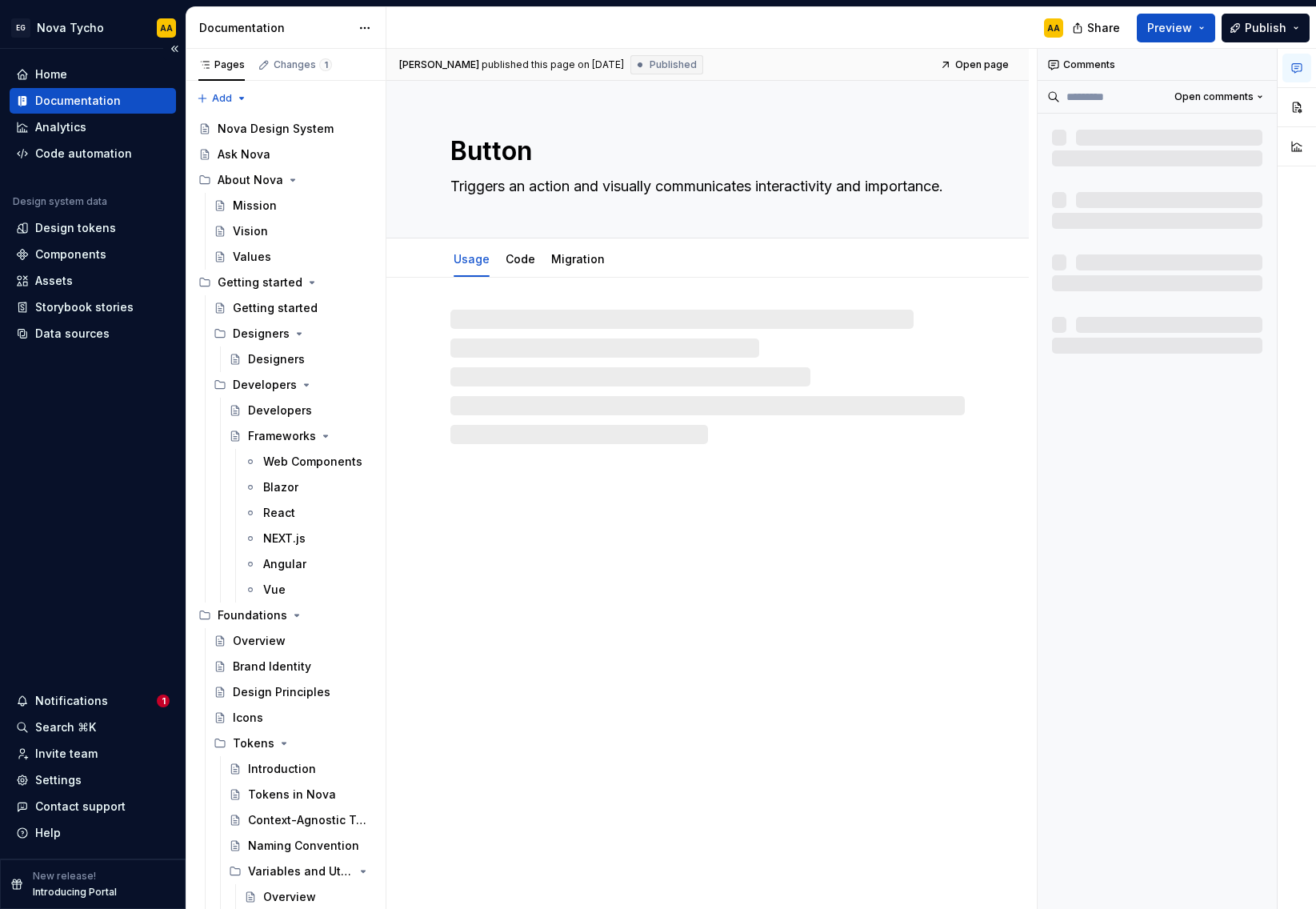
type textarea "*"
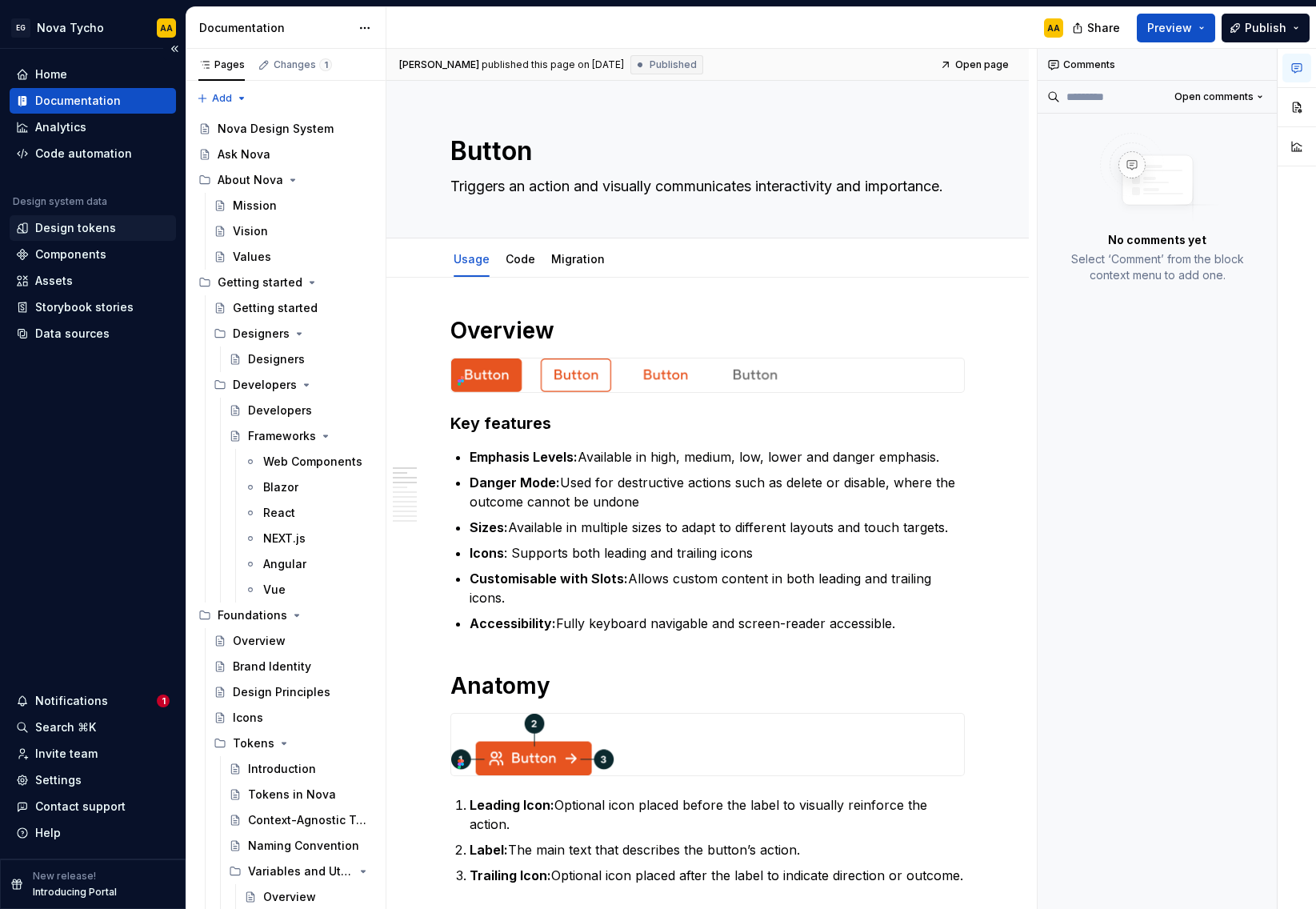
click at [79, 237] on div "Design tokens" at bounding box center [92, 227] width 166 height 25
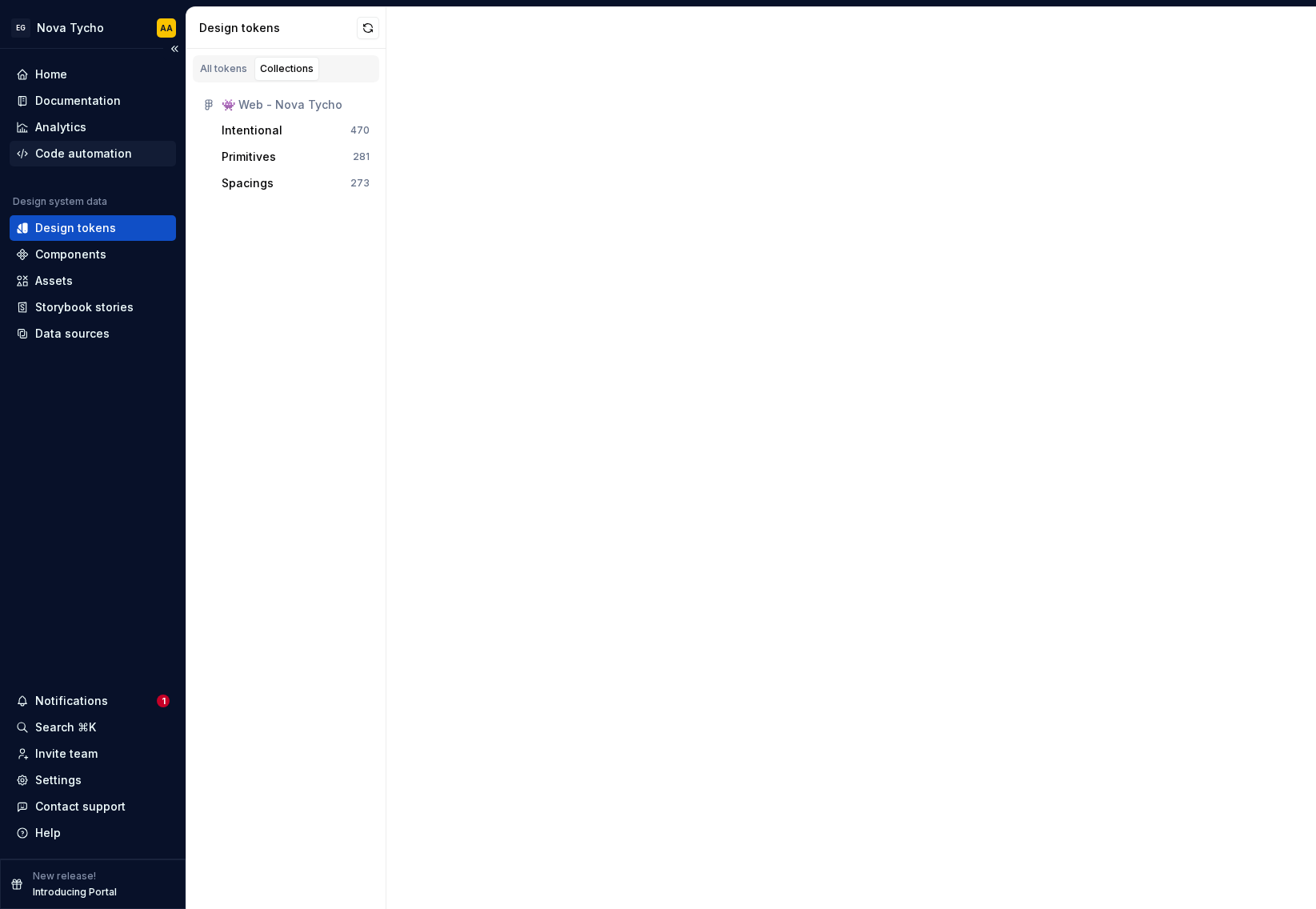
click at [91, 159] on div "Code automation" at bounding box center [83, 153] width 97 height 16
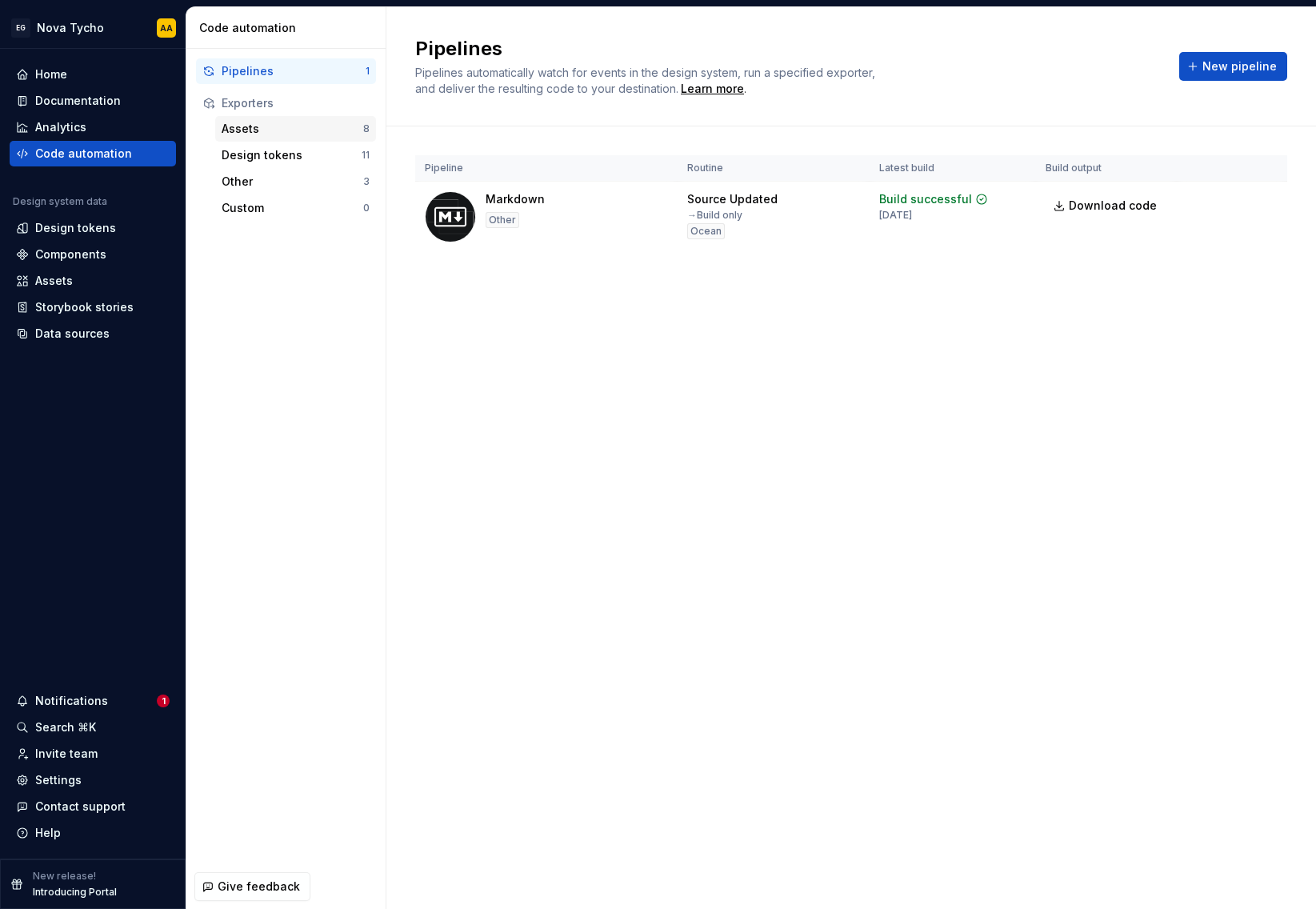
click at [315, 124] on div "Assets" at bounding box center [292, 129] width 142 height 16
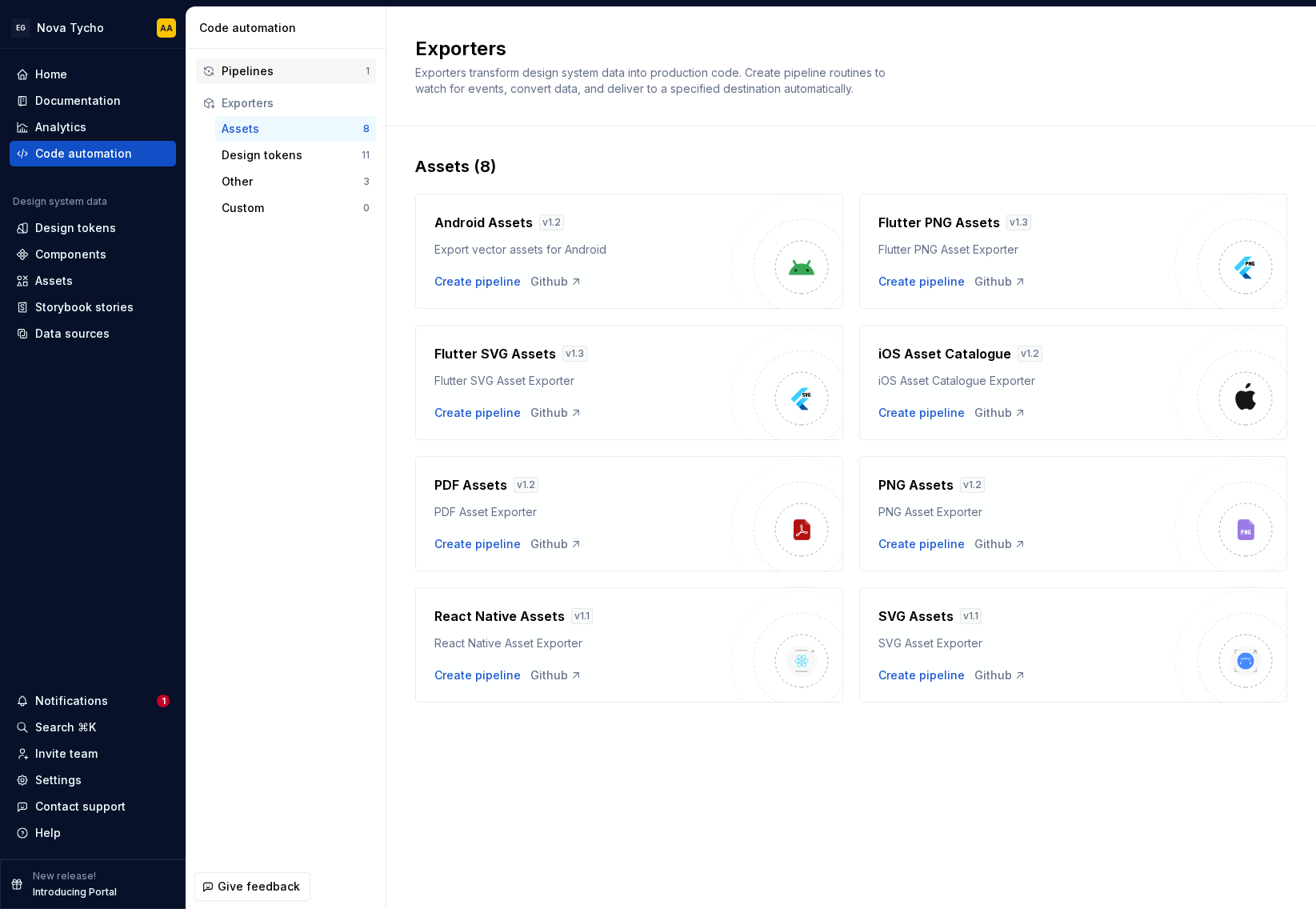
click at [254, 74] on div "Pipelines" at bounding box center [293, 70] width 144 height 16
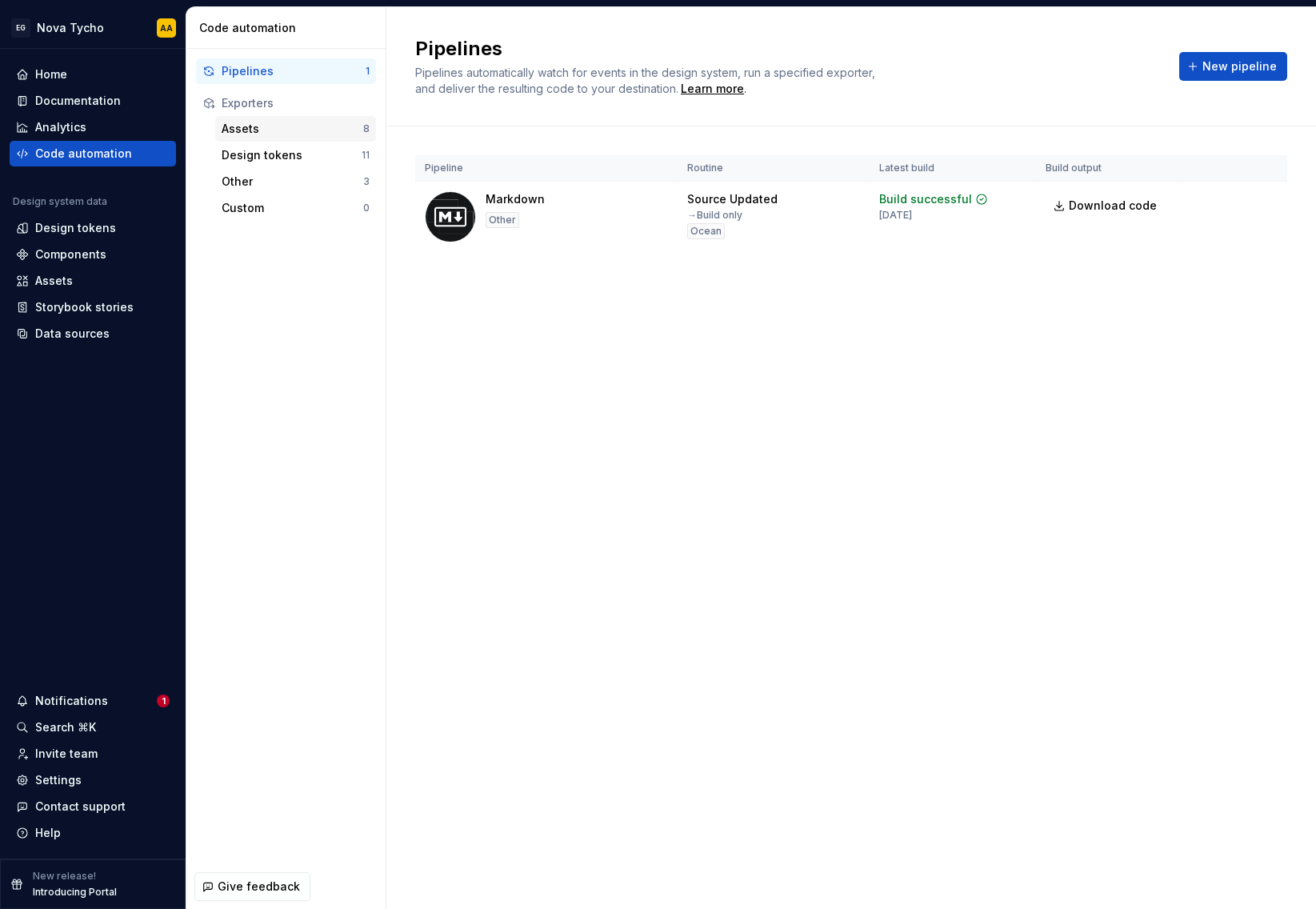
click at [251, 130] on div "Assets" at bounding box center [292, 129] width 142 height 16
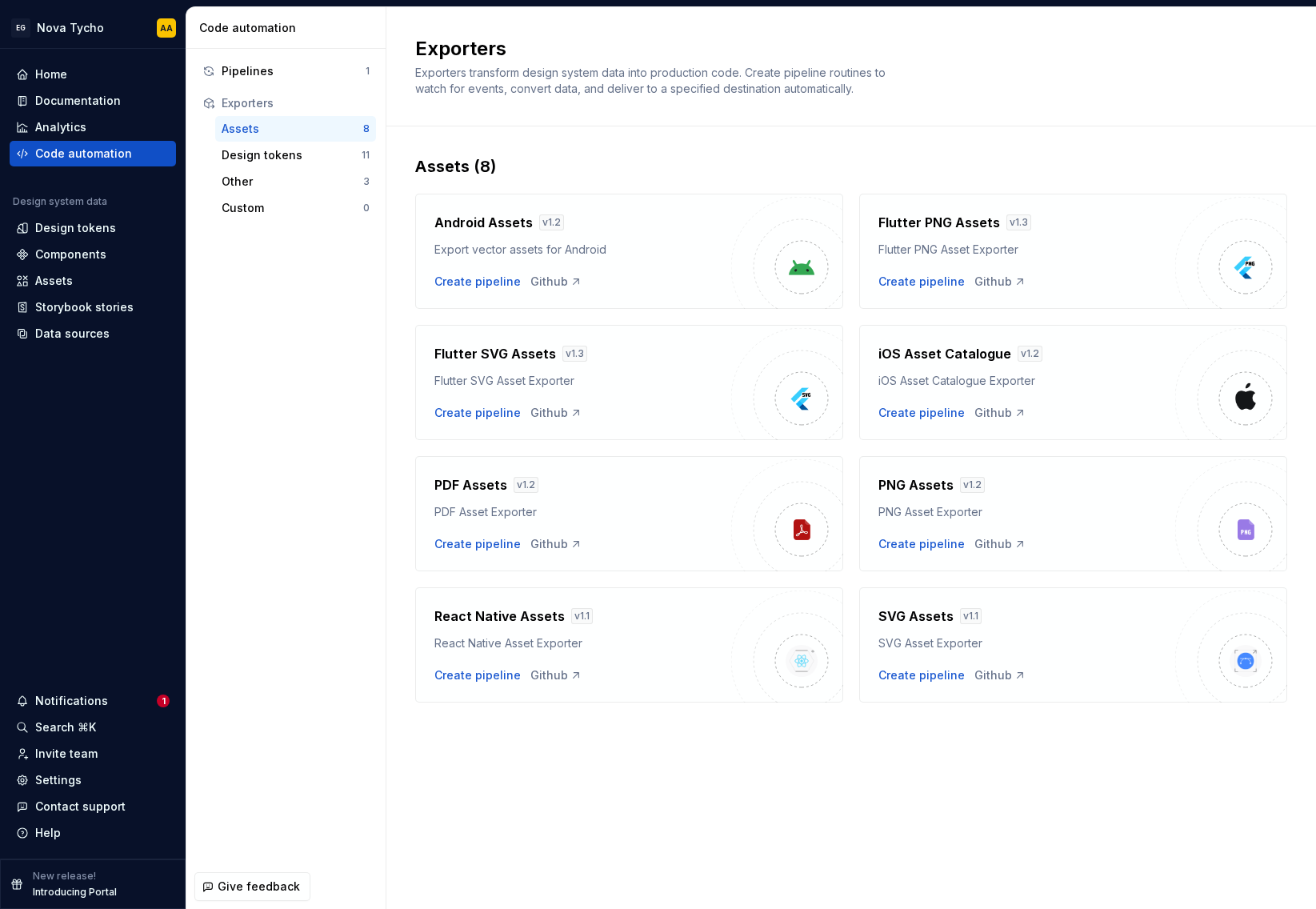
click at [283, 682] on div "Pipelines 1 Exporters Assets 8 Design tokens 11 Other 3 Custom 0" at bounding box center [286, 456] width 199 height 815
